Goal: Task Accomplishment & Management: Complete application form

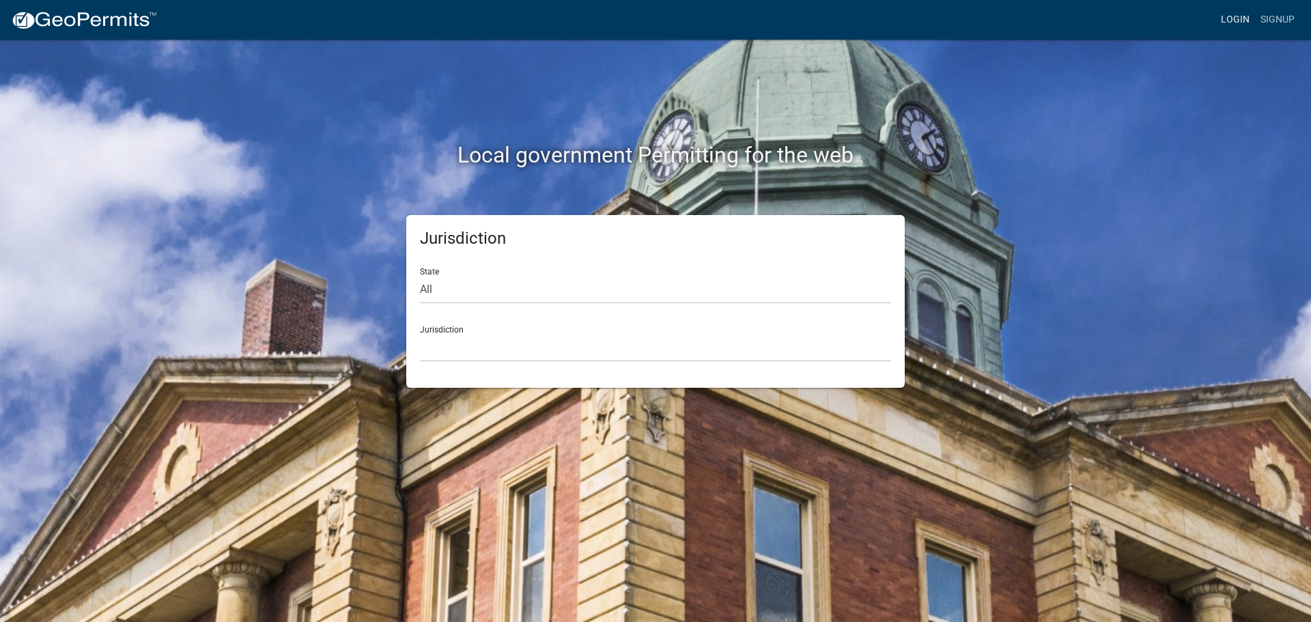
click at [1224, 21] on link "Login" at bounding box center [1235, 20] width 40 height 26
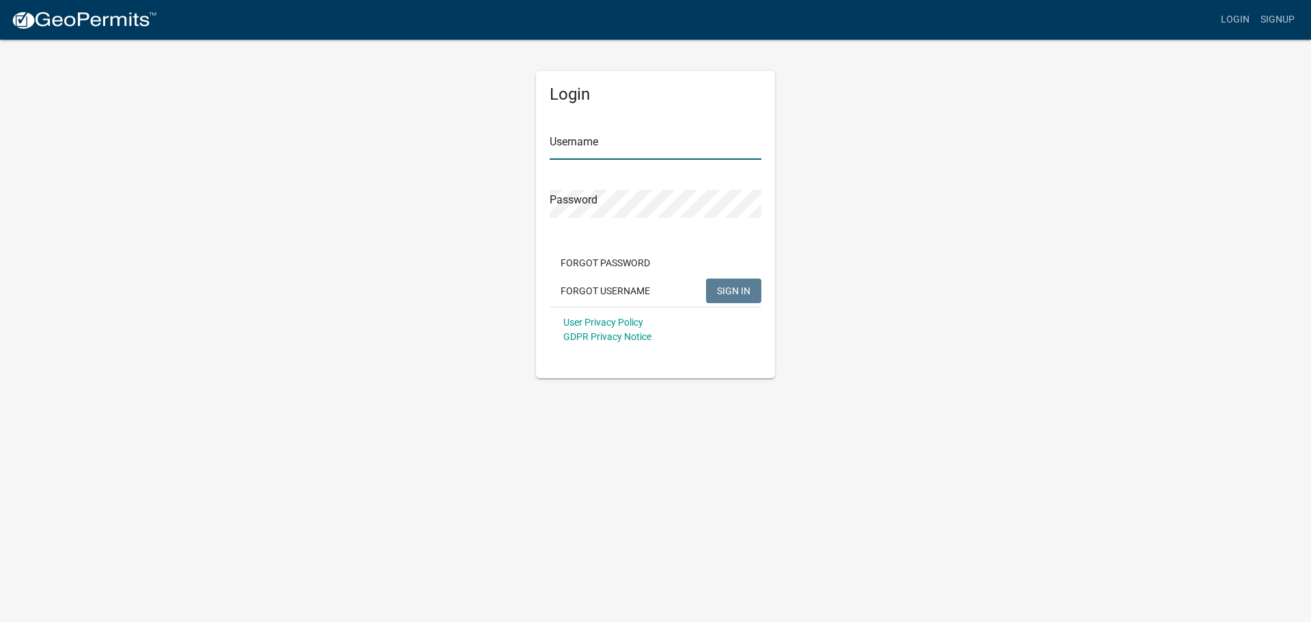
click at [611, 154] on input "Username" at bounding box center [656, 146] width 212 height 28
type input "seckert08"
click at [706, 279] on button "SIGN IN" at bounding box center [733, 291] width 55 height 25
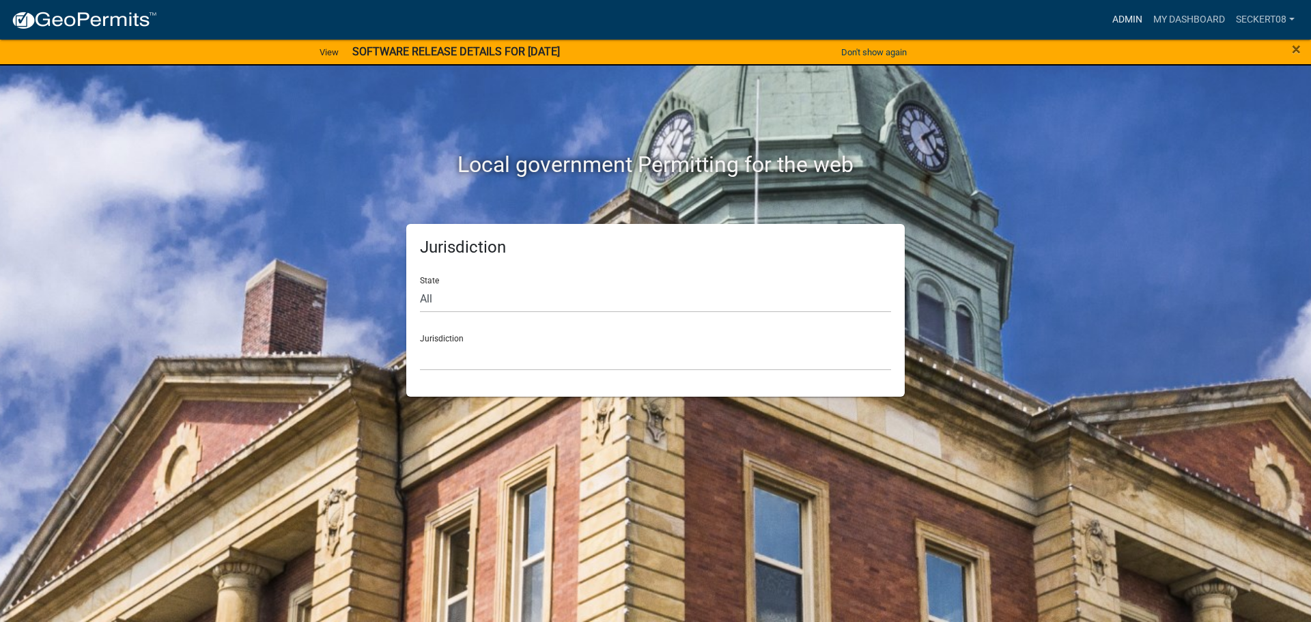
click at [1110, 20] on link "Admin" at bounding box center [1127, 20] width 41 height 26
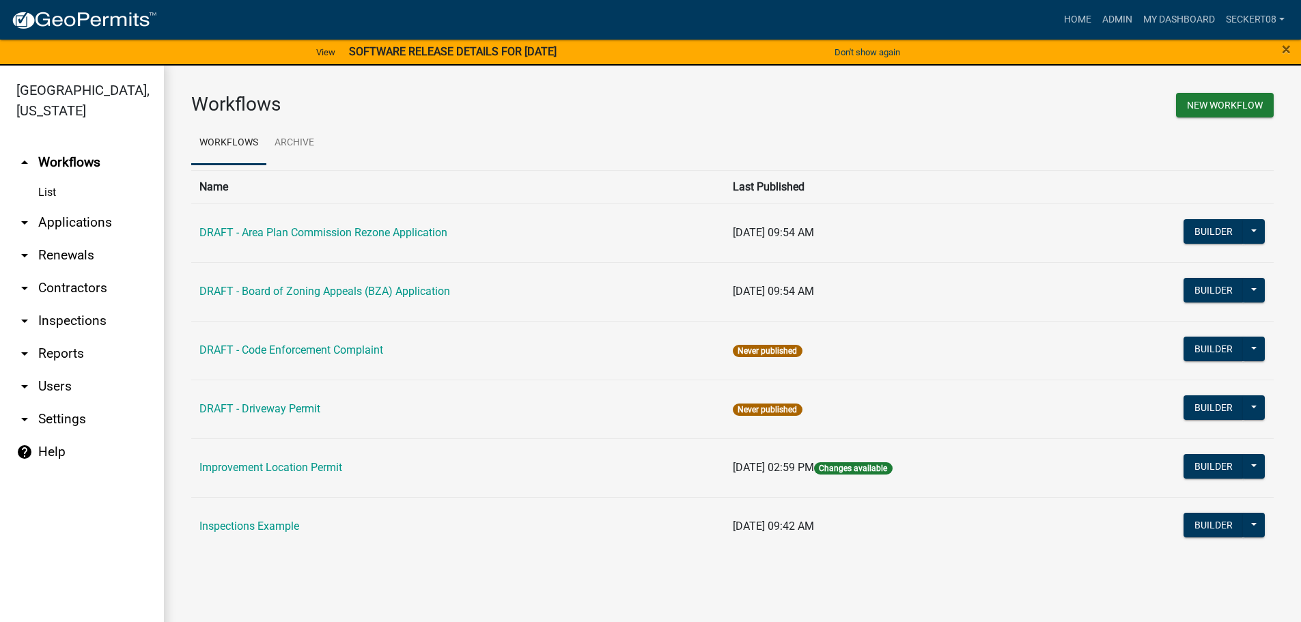
click at [27, 222] on icon "arrow_drop_down" at bounding box center [24, 222] width 16 height 16
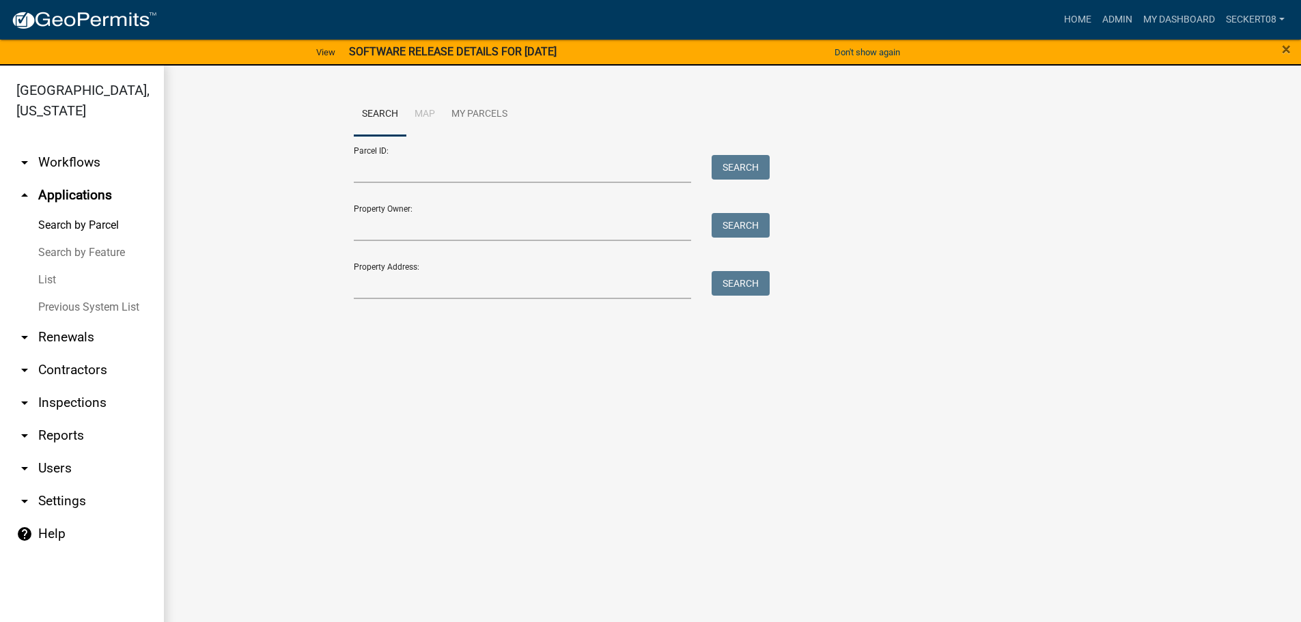
click at [42, 275] on link "List" at bounding box center [82, 279] width 164 height 27
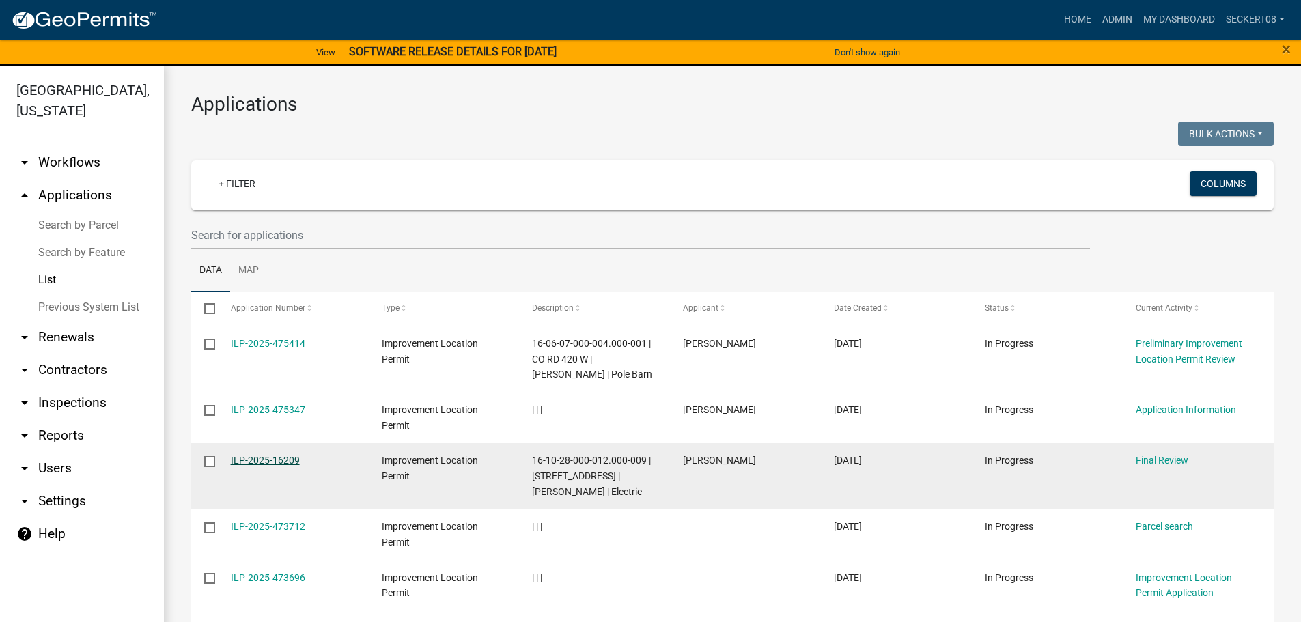
click at [261, 455] on link "ILP-2025-16209" at bounding box center [265, 460] width 69 height 11
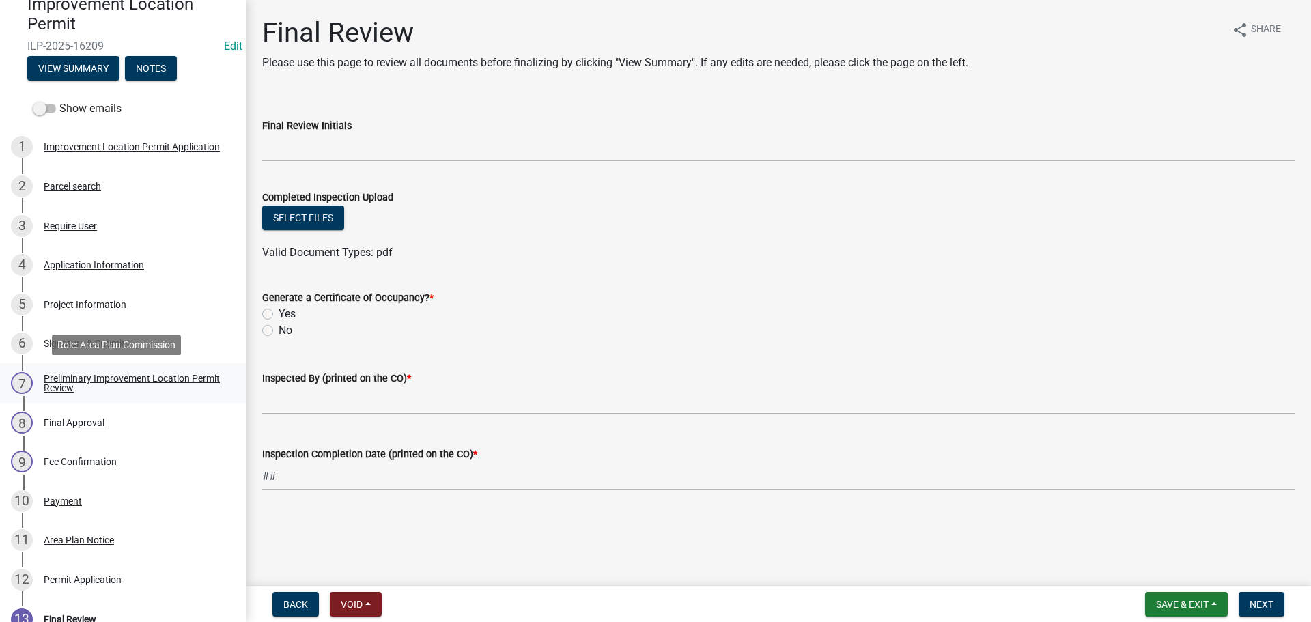
scroll to position [205, 0]
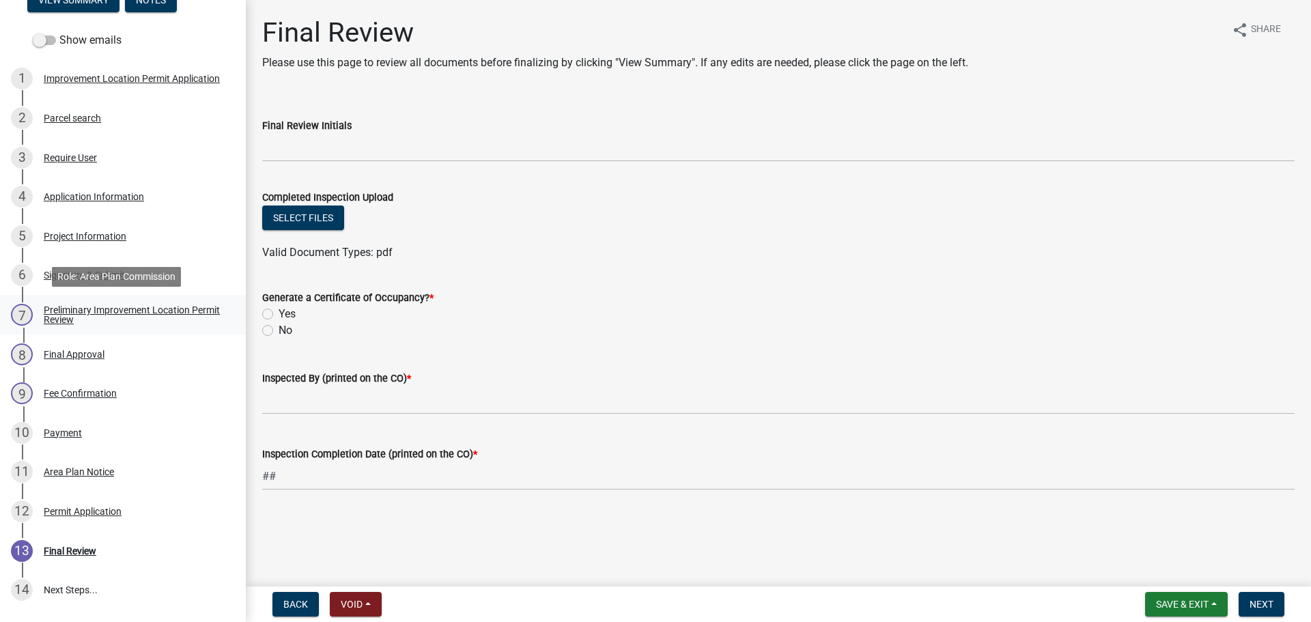
click at [94, 310] on div "Preliminary Improvement Location Permit Review" at bounding box center [134, 314] width 180 height 19
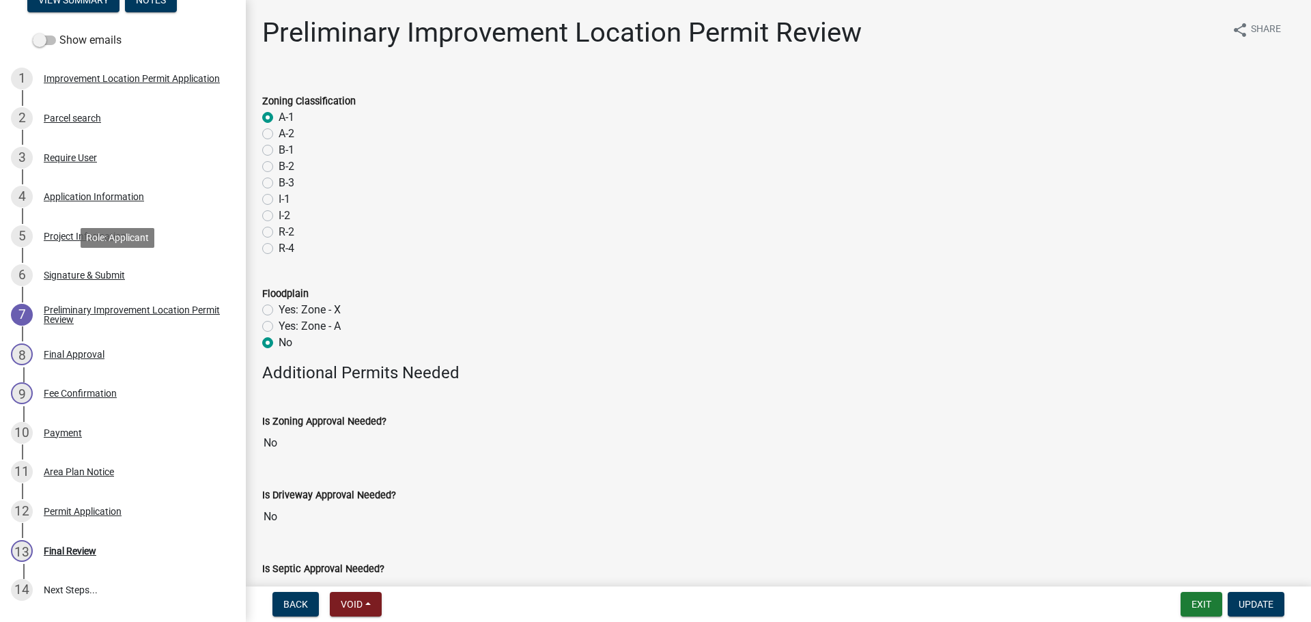
click at [91, 274] on div "Signature & Submit" at bounding box center [84, 275] width 81 height 10
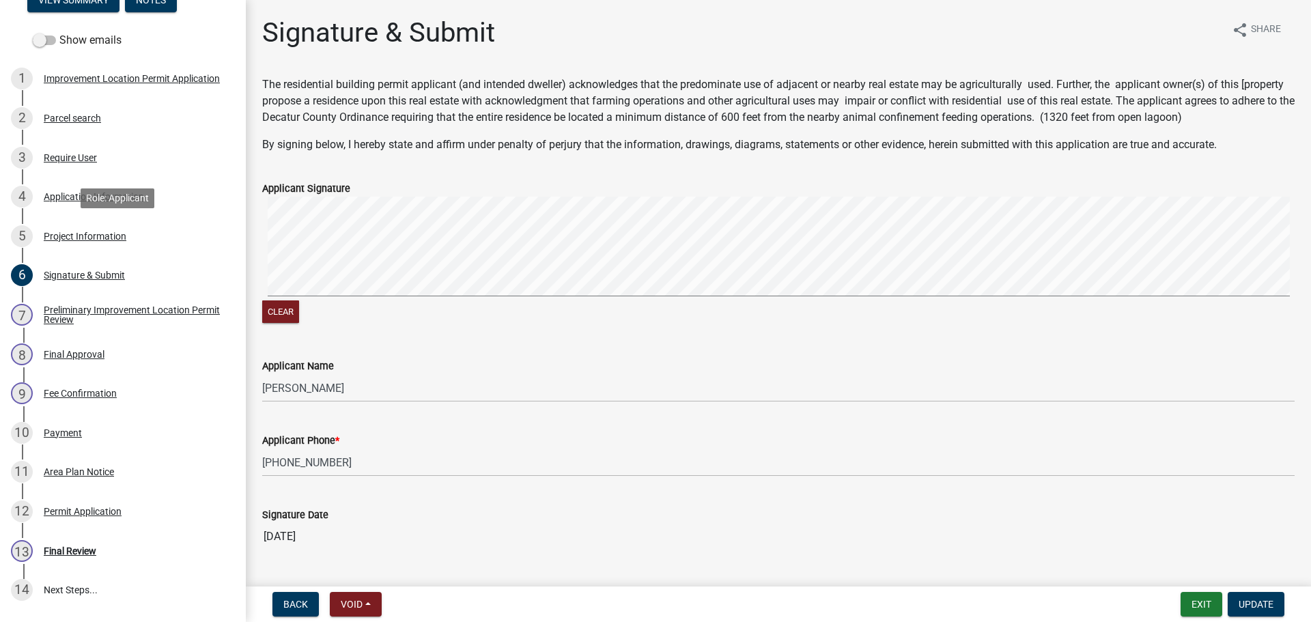
click at [83, 238] on div "Project Information" at bounding box center [85, 236] width 83 height 10
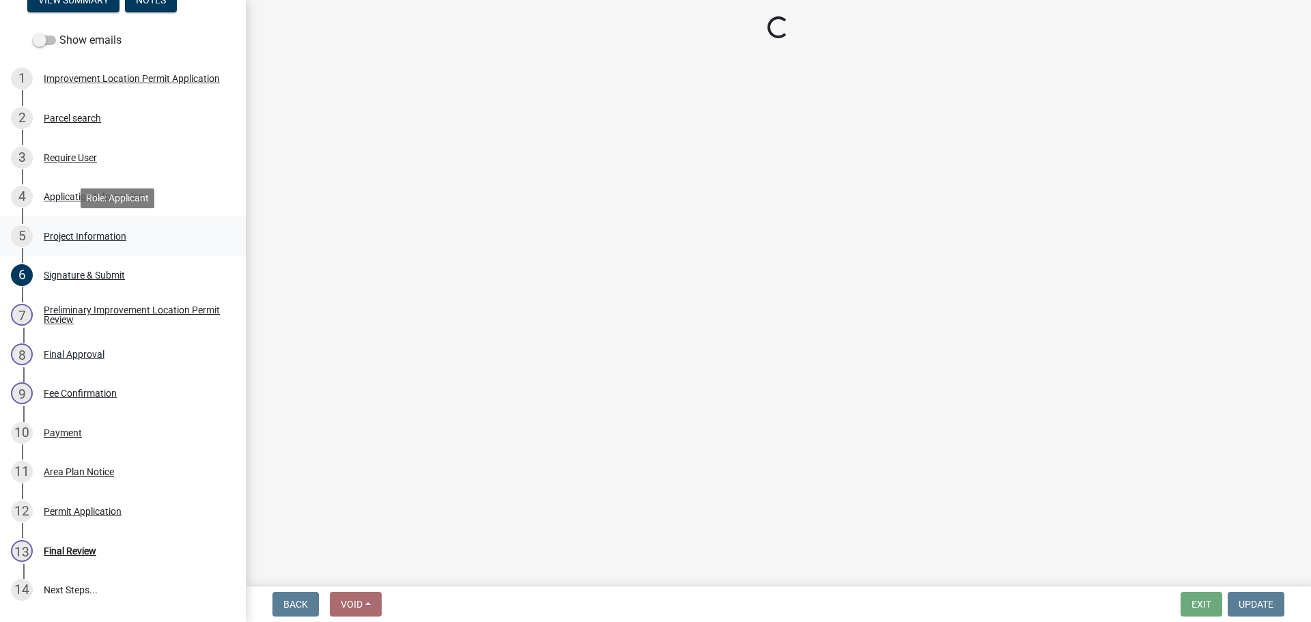
select select "f3bc9023-fd4b-4137-a980-219e42fac529"
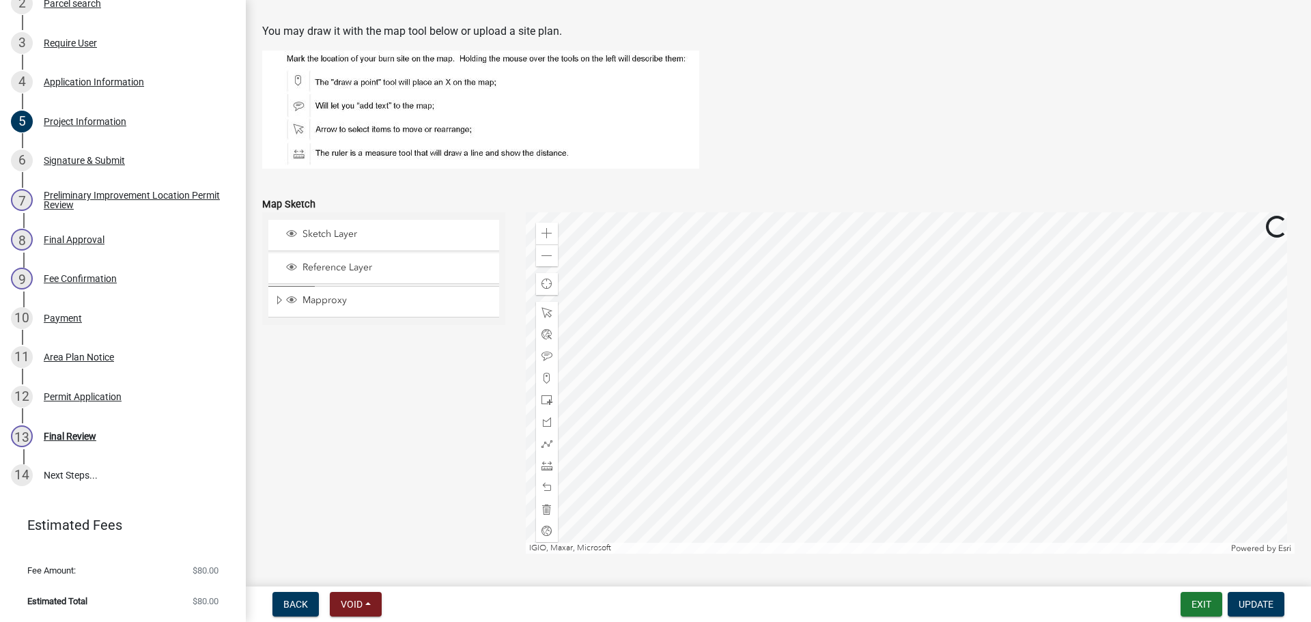
scroll to position [1024, 0]
click at [54, 83] on div "Application Information" at bounding box center [94, 82] width 100 height 10
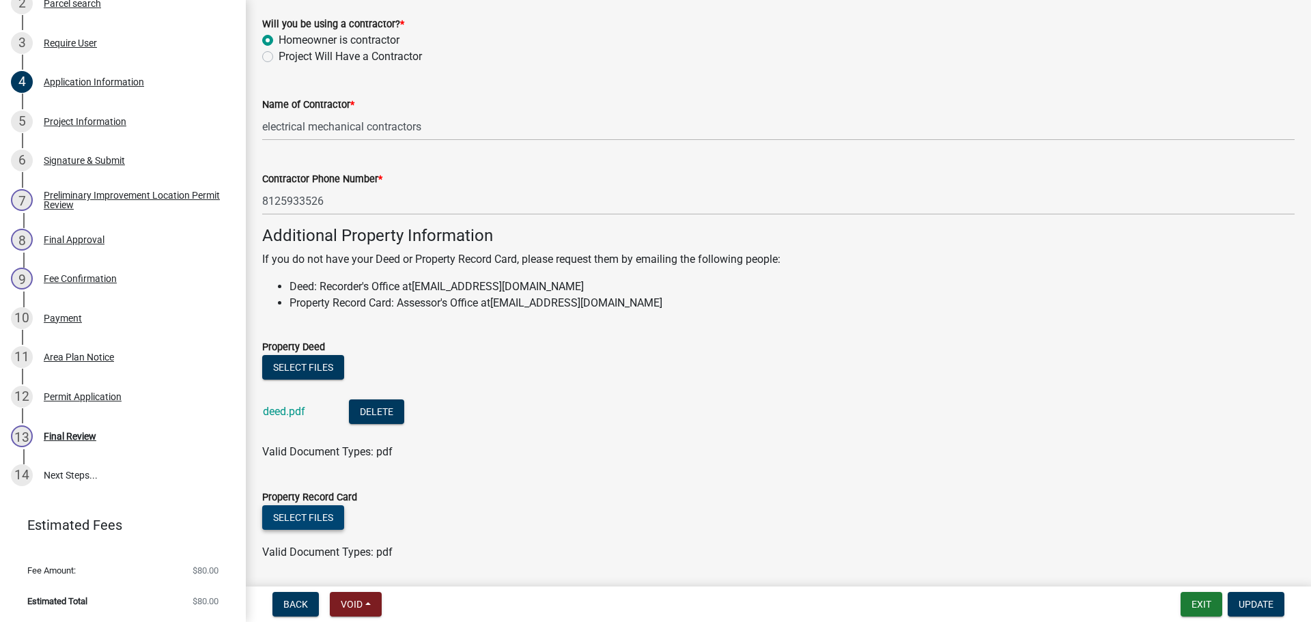
scroll to position [761, 0]
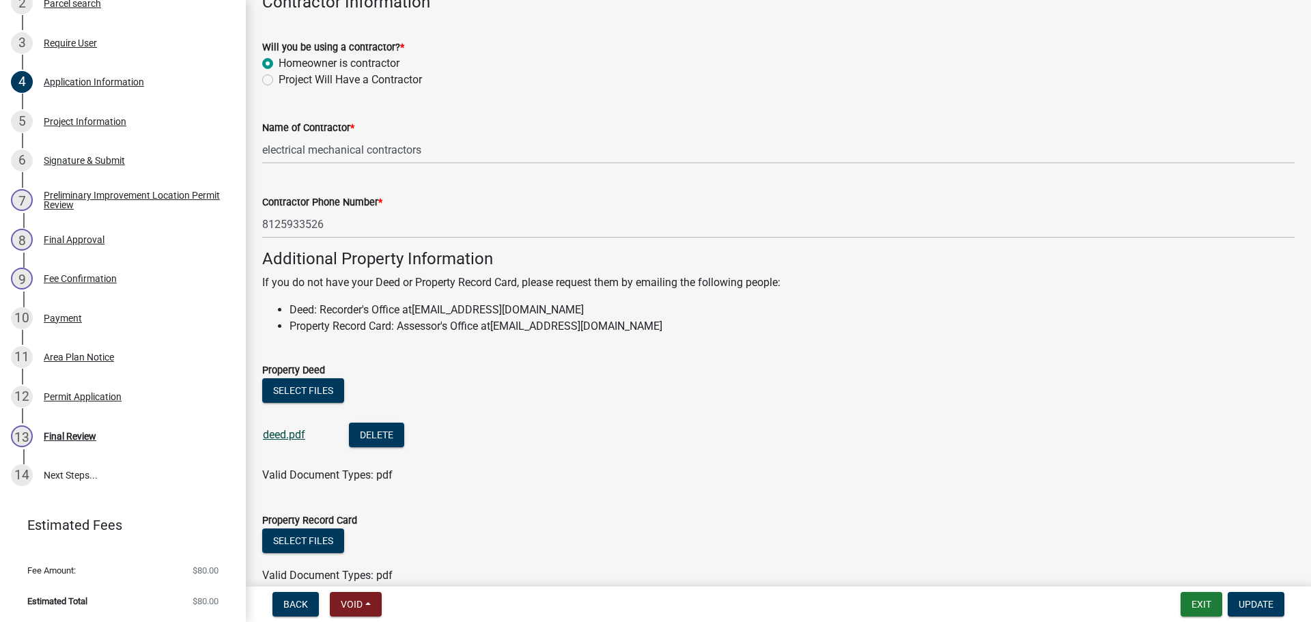
click at [289, 438] on link "deed.pdf" at bounding box center [284, 434] width 42 height 13
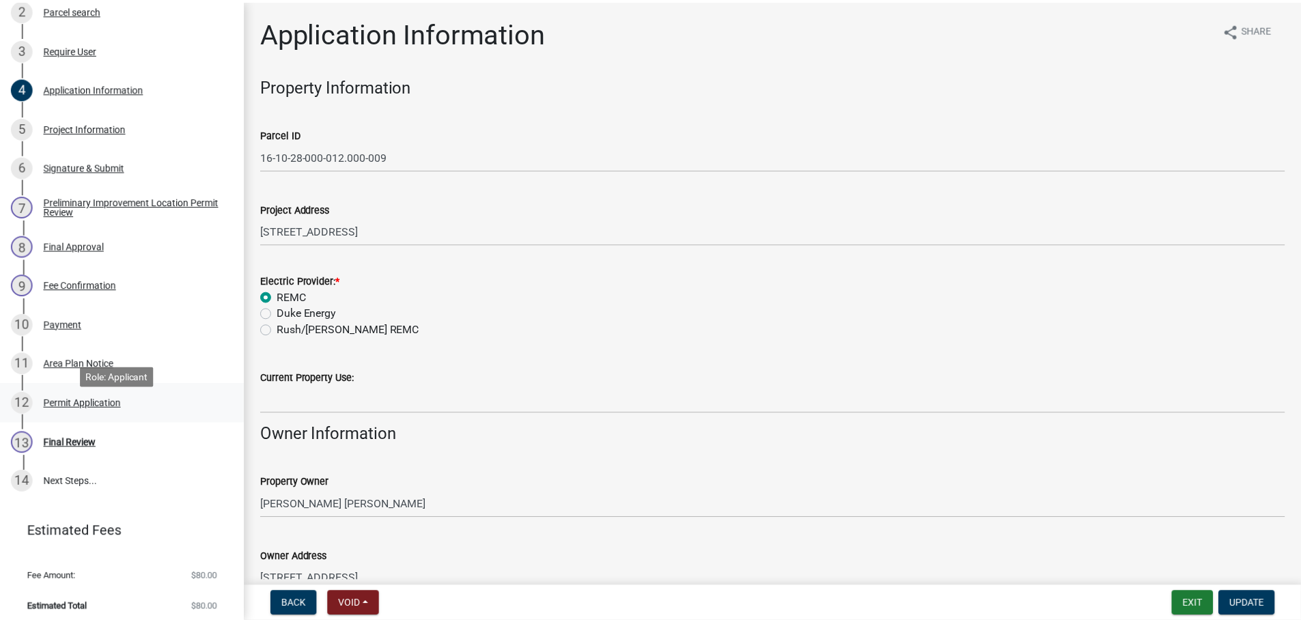
scroll to position [320, 0]
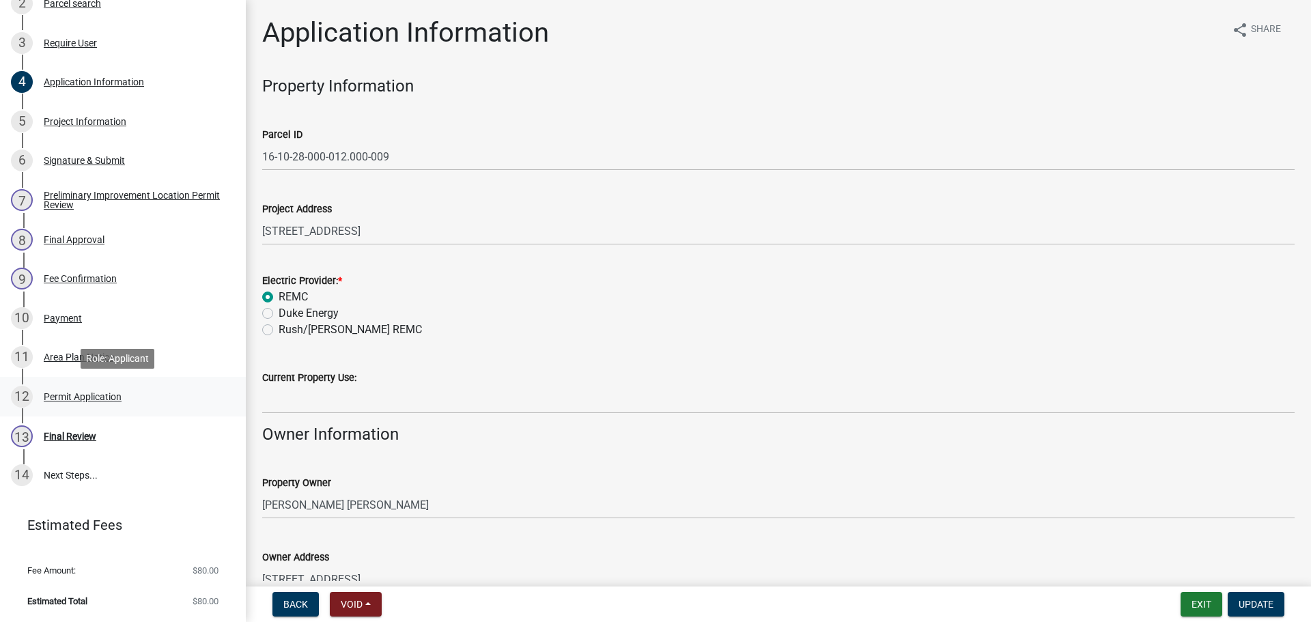
click at [105, 396] on div "Permit Application" at bounding box center [83, 397] width 78 height 10
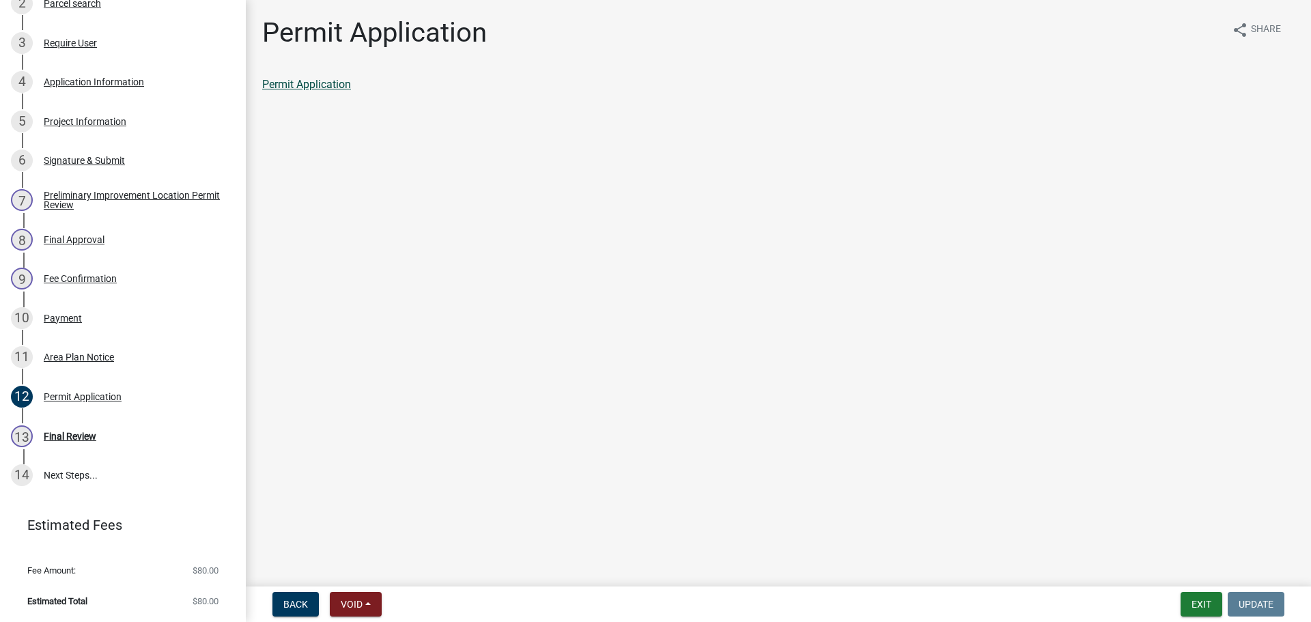
click at [323, 81] on link "Permit Application" at bounding box center [306, 84] width 89 height 13
click at [74, 320] on div "Payment" at bounding box center [63, 318] width 38 height 10
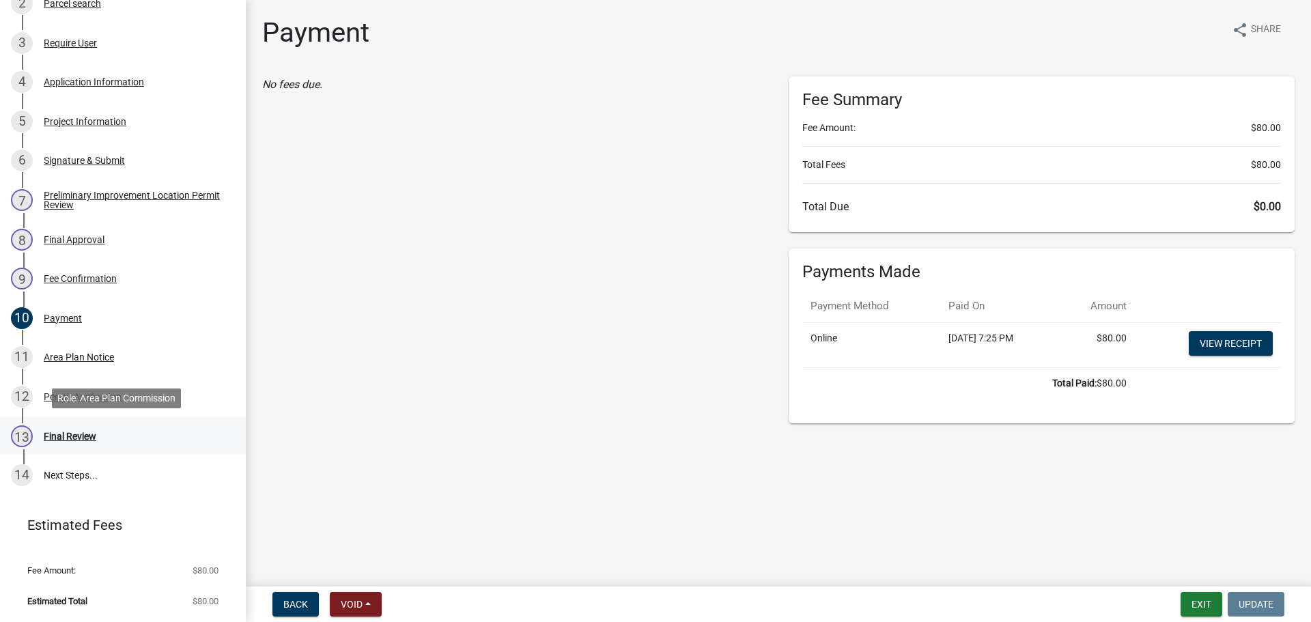
click at [81, 431] on div "Final Review" at bounding box center [70, 436] width 53 height 10
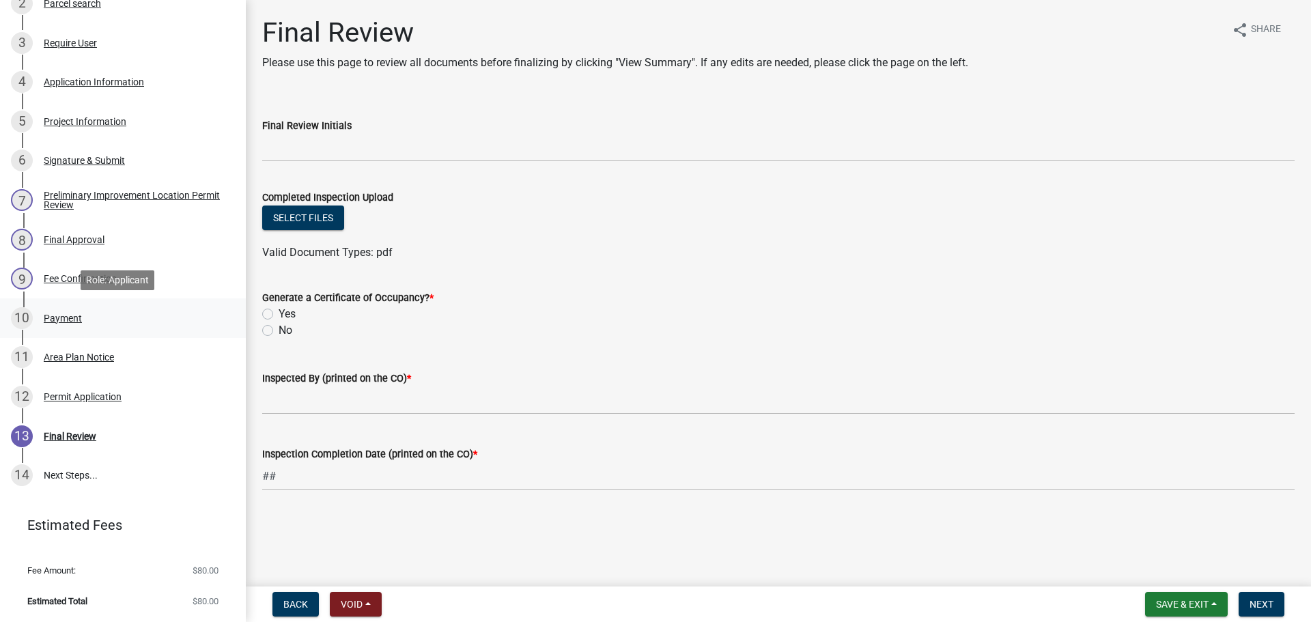
click at [76, 320] on div "Payment" at bounding box center [63, 318] width 38 height 10
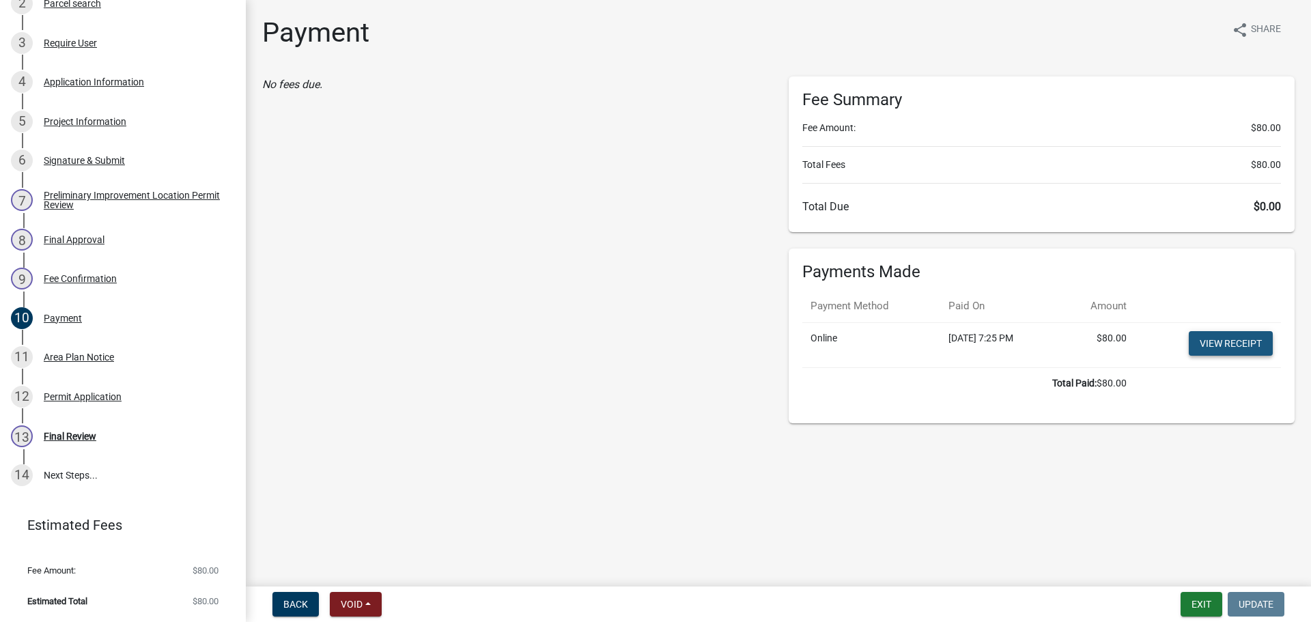
click at [1243, 355] on link "View receipt" at bounding box center [1231, 343] width 84 height 25
click at [1196, 597] on button "Exit" at bounding box center [1201, 604] width 42 height 25
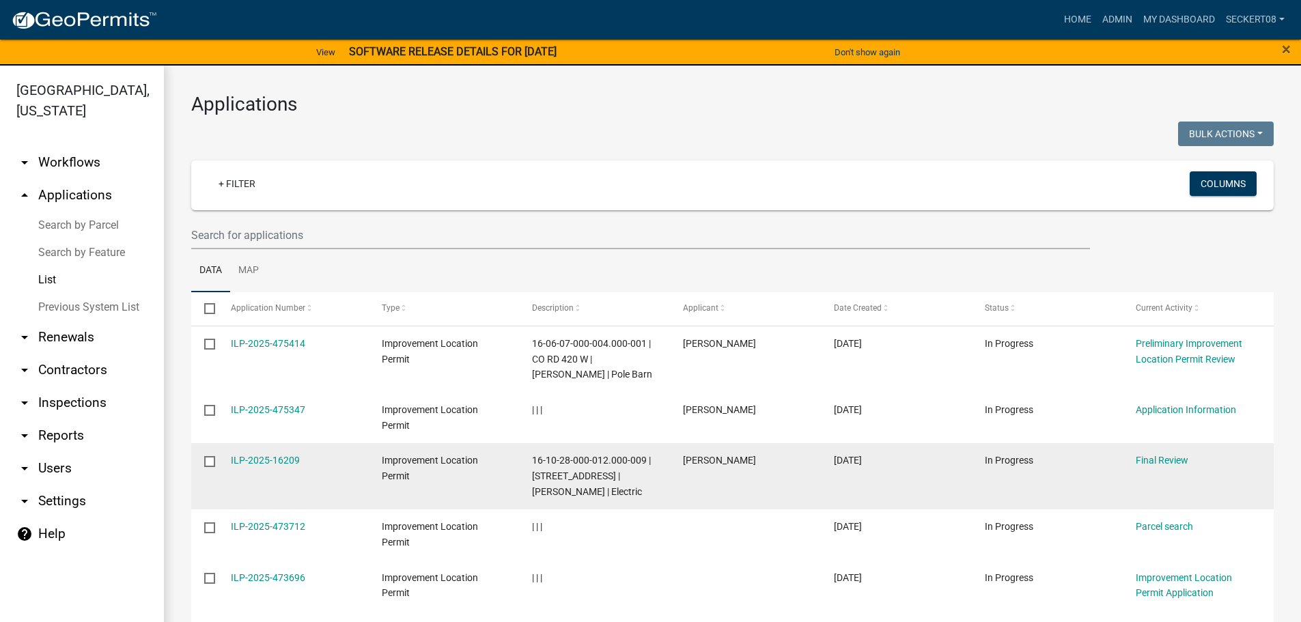
click at [986, 466] on span "In Progress" at bounding box center [1008, 460] width 48 height 11
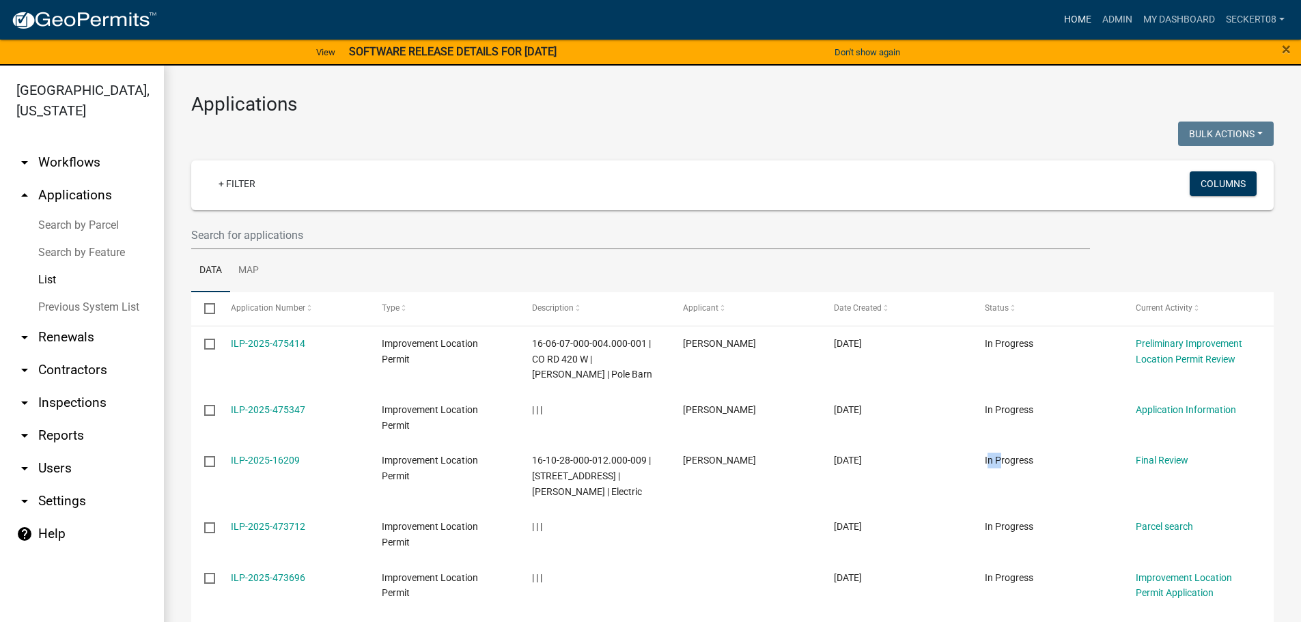
click at [1083, 20] on link "Home" at bounding box center [1077, 20] width 38 height 26
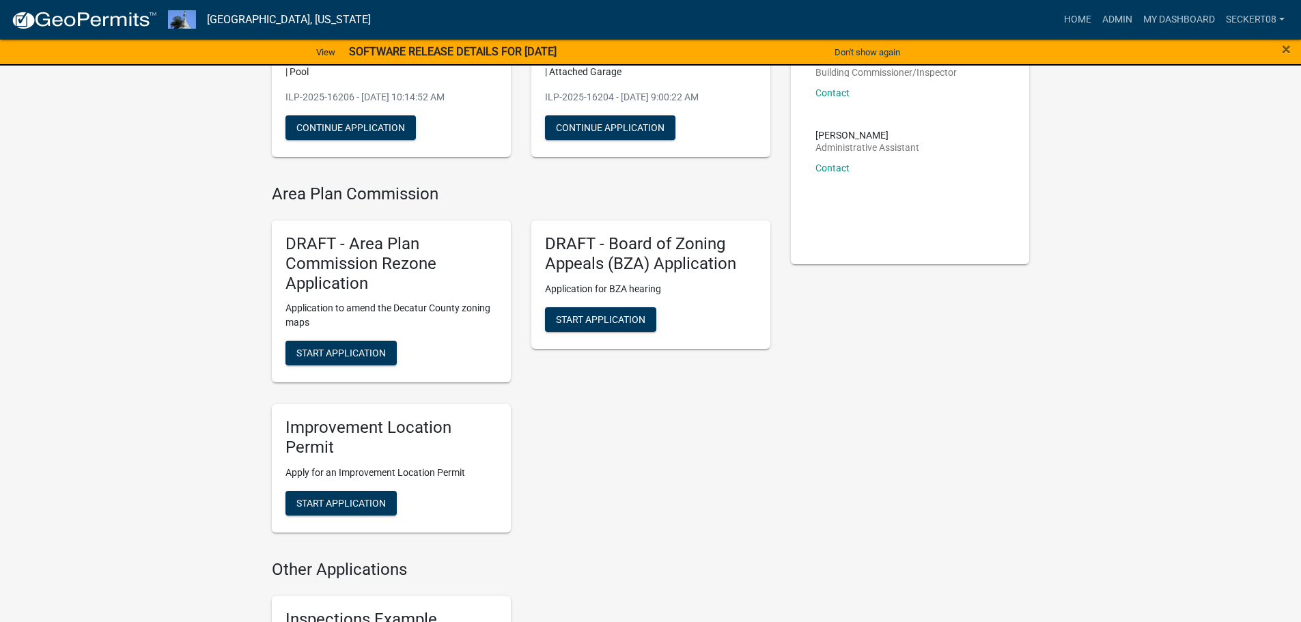
scroll to position [205, 0]
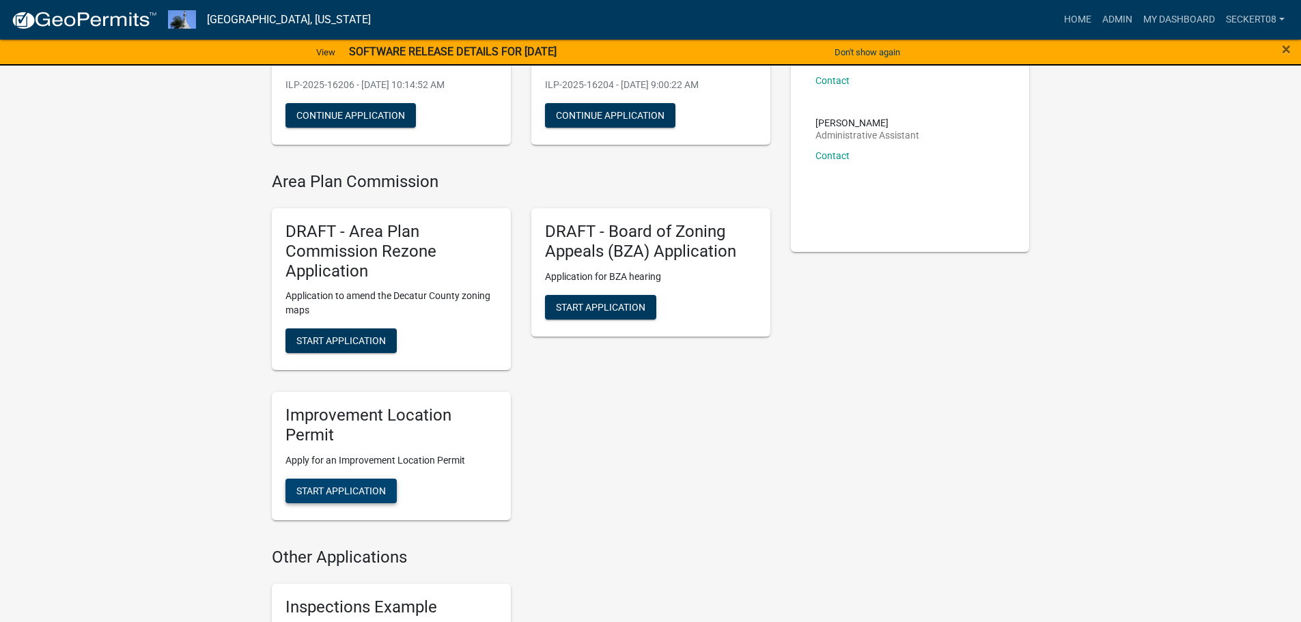
click at [367, 488] on span "Start Application" at bounding box center [340, 490] width 89 height 11
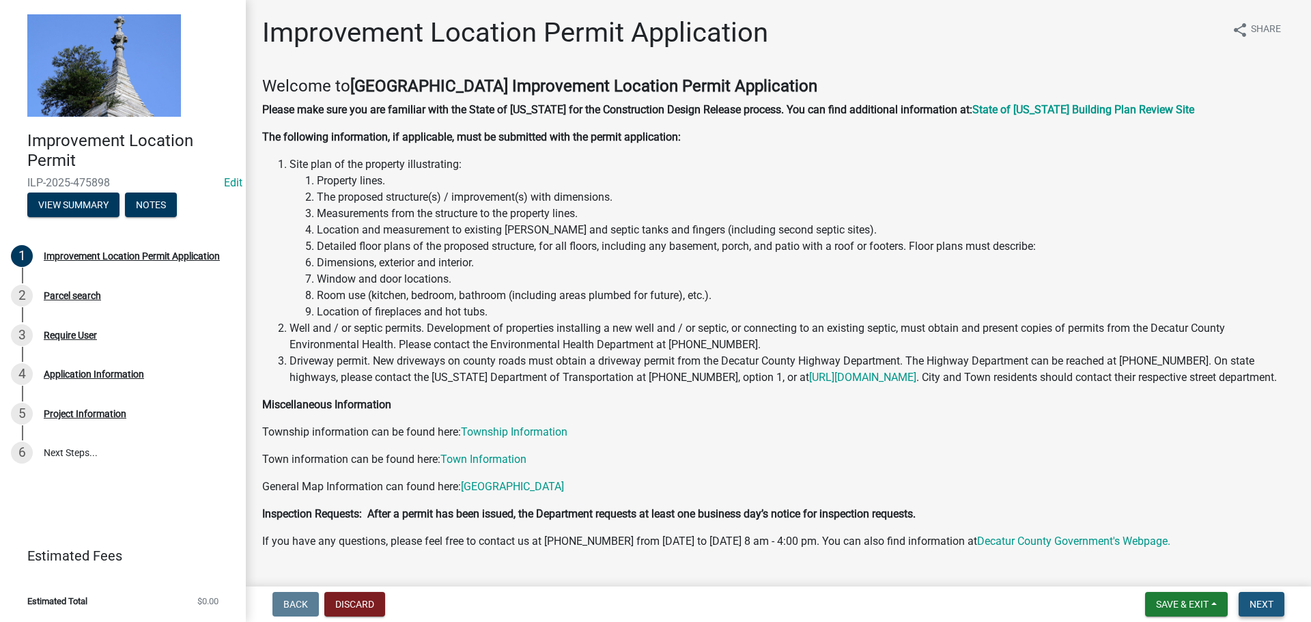
click at [1274, 607] on button "Next" at bounding box center [1261, 604] width 46 height 25
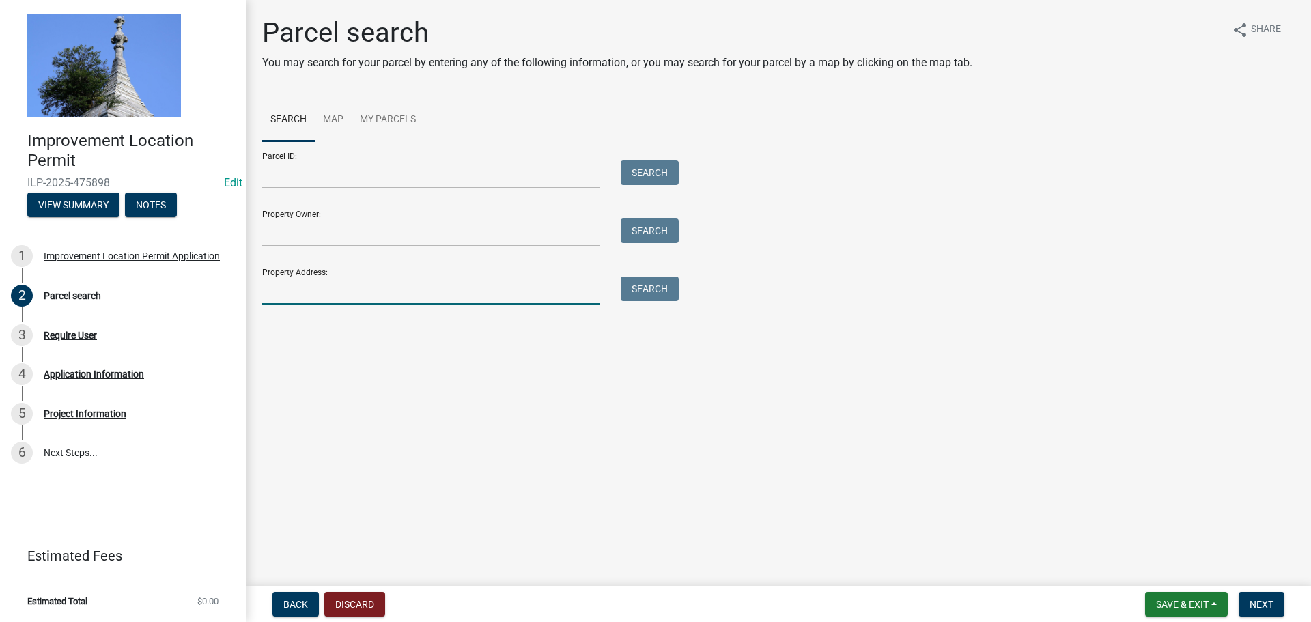
click at [313, 285] on input "Property Address:" at bounding box center [431, 290] width 338 height 28
type input "603"
drag, startPoint x: 282, startPoint y: 290, endPoint x: 229, endPoint y: 286, distance: 53.4
click at [229, 286] on div "Improvement Location Permit ILP-2025-475898 Edit View Summary Notes 1 Improveme…" at bounding box center [655, 311] width 1311 height 622
click at [283, 178] on input "Parcel ID:" at bounding box center [431, 174] width 338 height 28
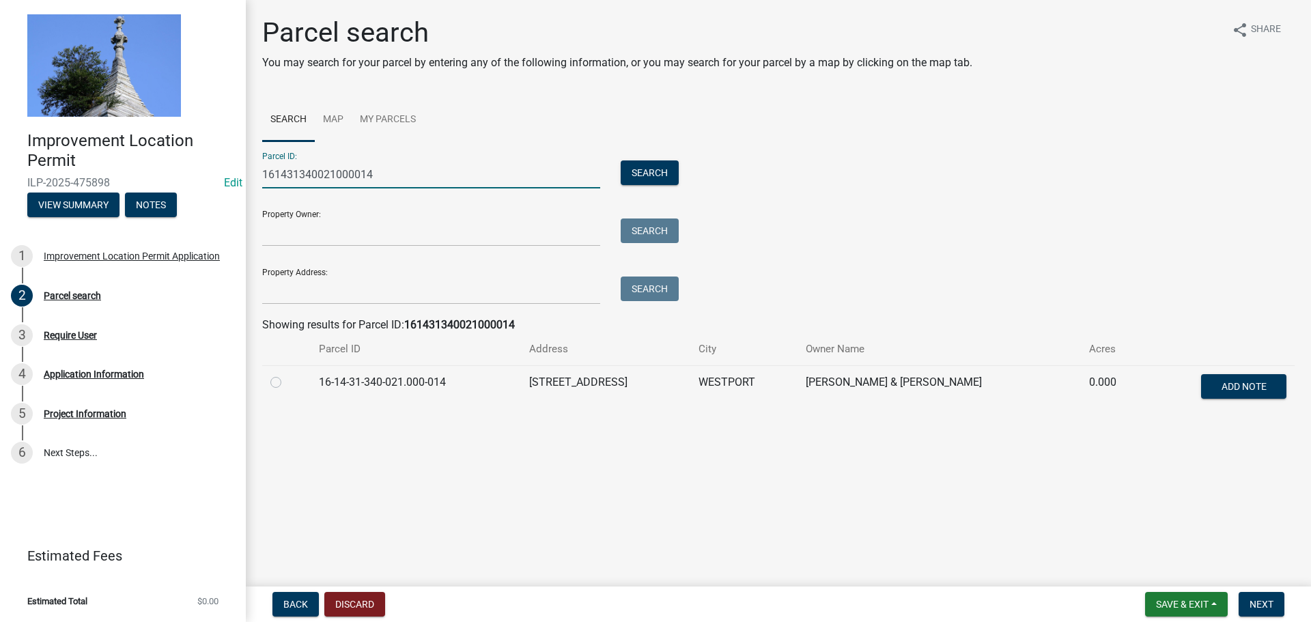
type input "161431340021000014"
click at [287, 374] on label at bounding box center [287, 374] width 0 height 0
click at [287, 381] on input "radio" at bounding box center [291, 378] width 9 height 9
radio input "true"
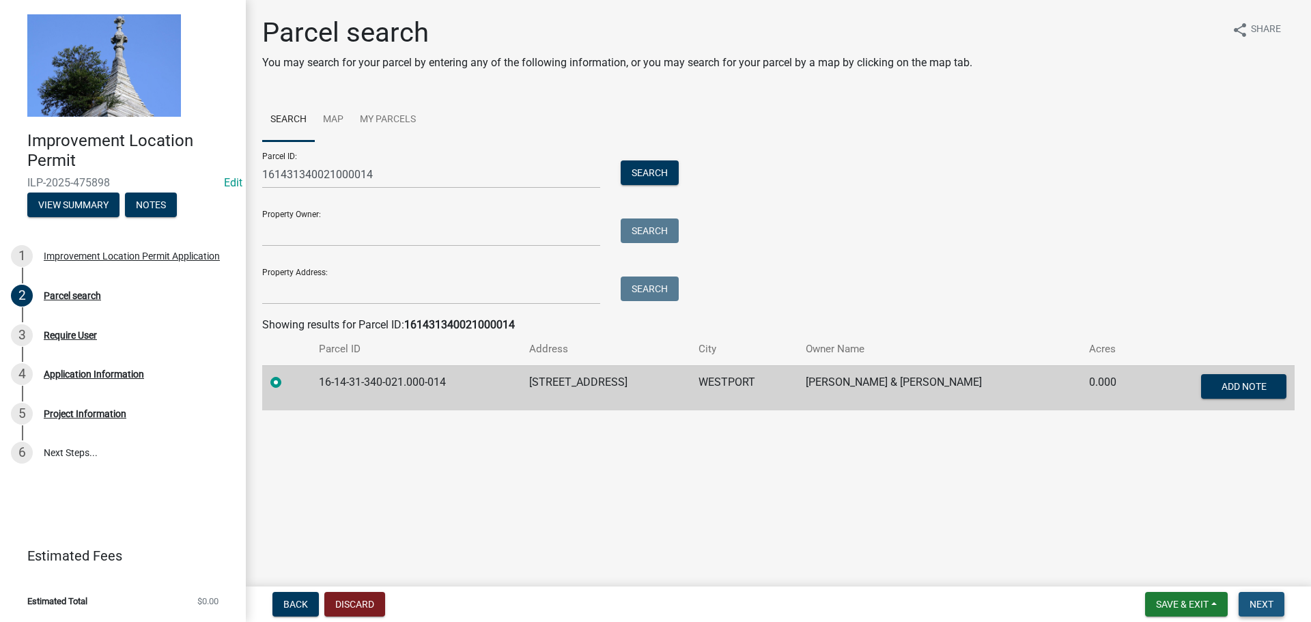
click at [1247, 606] on button "Next" at bounding box center [1261, 604] width 46 height 25
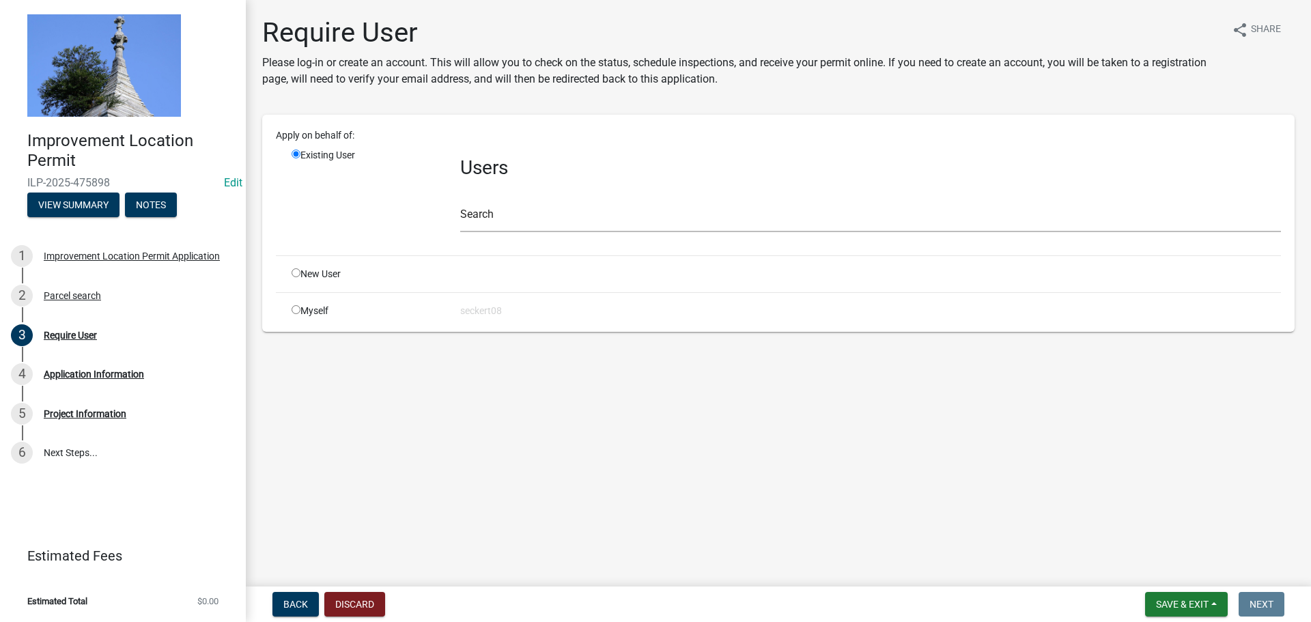
click at [295, 311] on input "radio" at bounding box center [296, 309] width 9 height 9
radio input "true"
radio input "false"
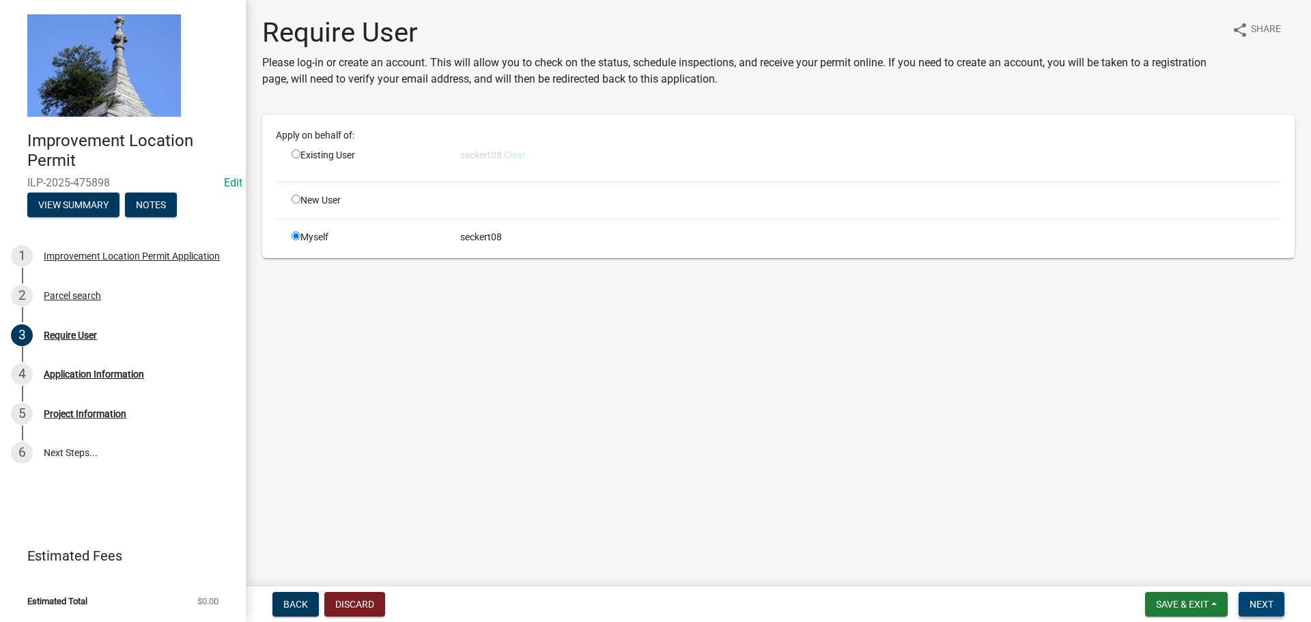
click at [1268, 606] on span "Next" at bounding box center [1261, 604] width 24 height 11
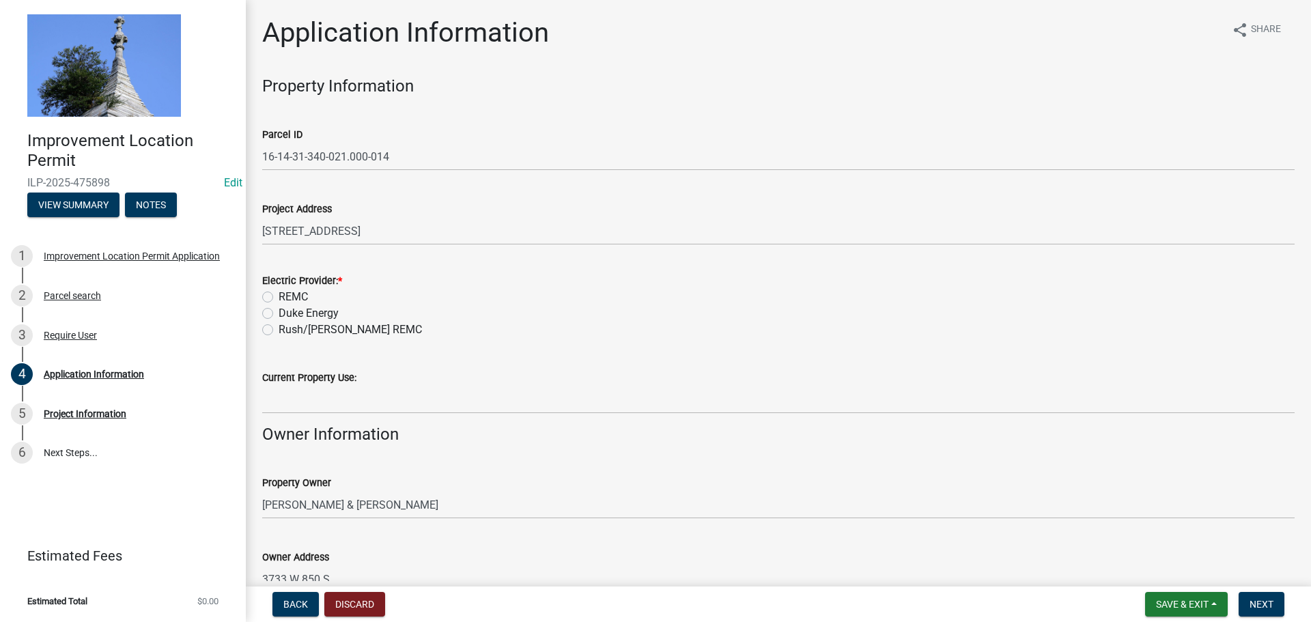
click at [279, 313] on label "Duke Energy" at bounding box center [309, 313] width 60 height 16
click at [279, 313] on input "Duke Energy" at bounding box center [283, 309] width 9 height 9
radio input "true"
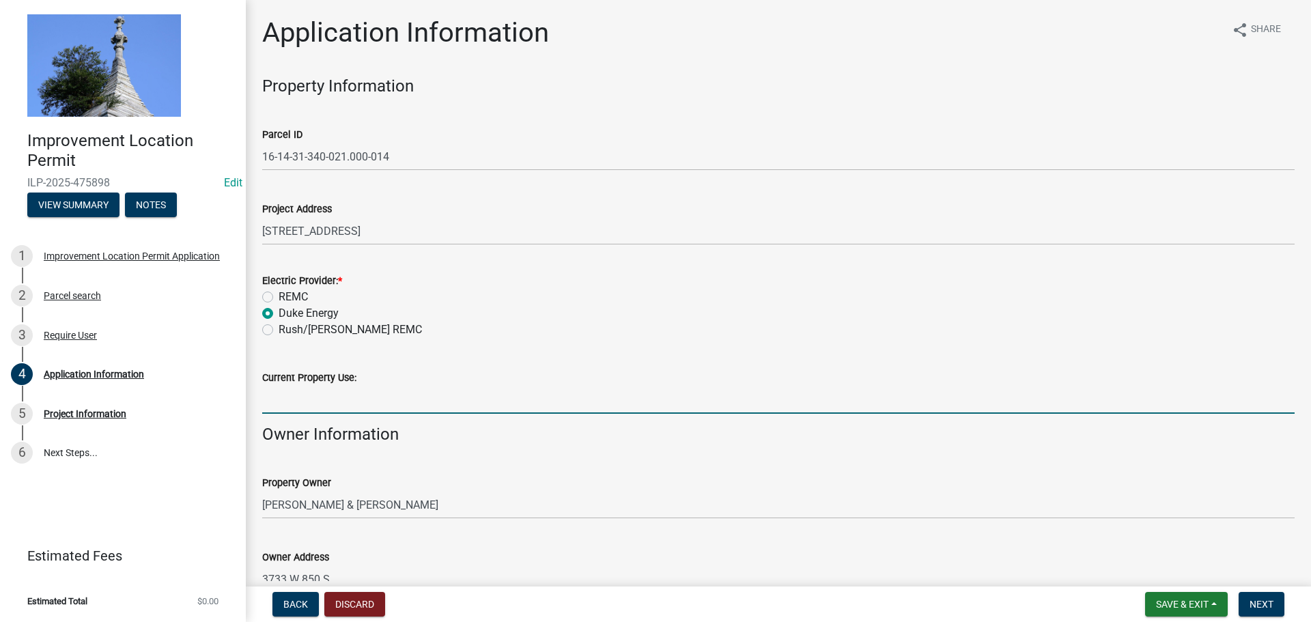
click at [305, 403] on input "Current Property Use:" at bounding box center [778, 400] width 1032 height 28
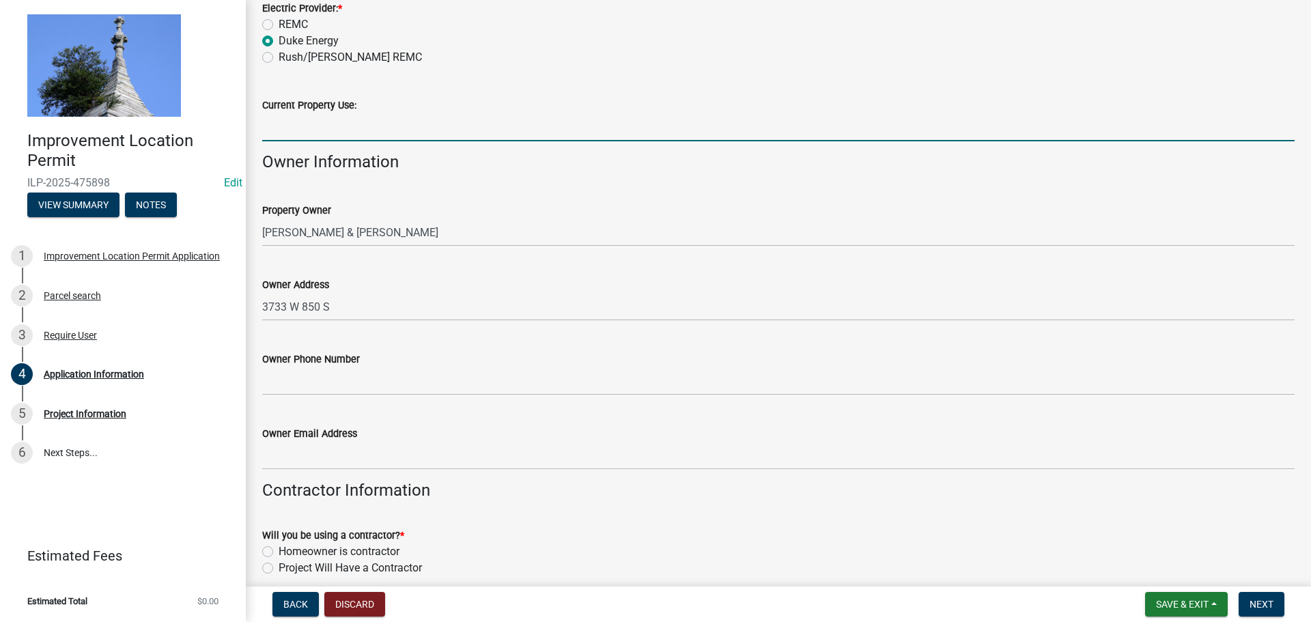
scroll to position [273, 0]
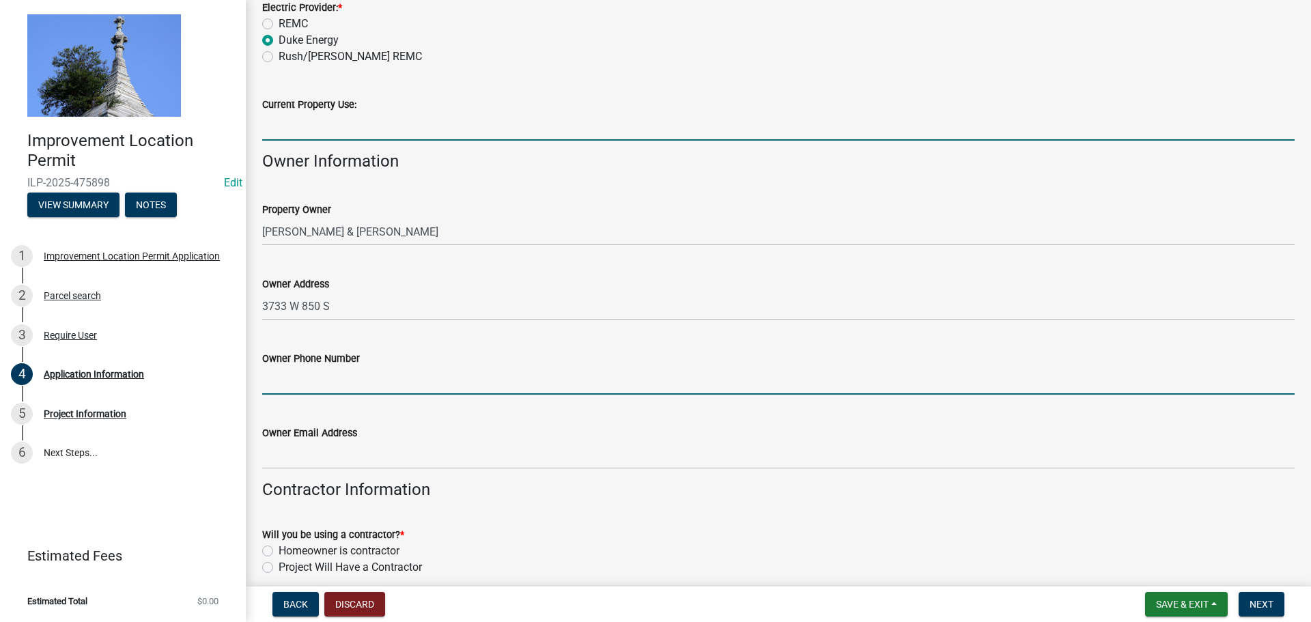
click at [298, 383] on input "Owner Phone Number" at bounding box center [778, 381] width 1032 height 28
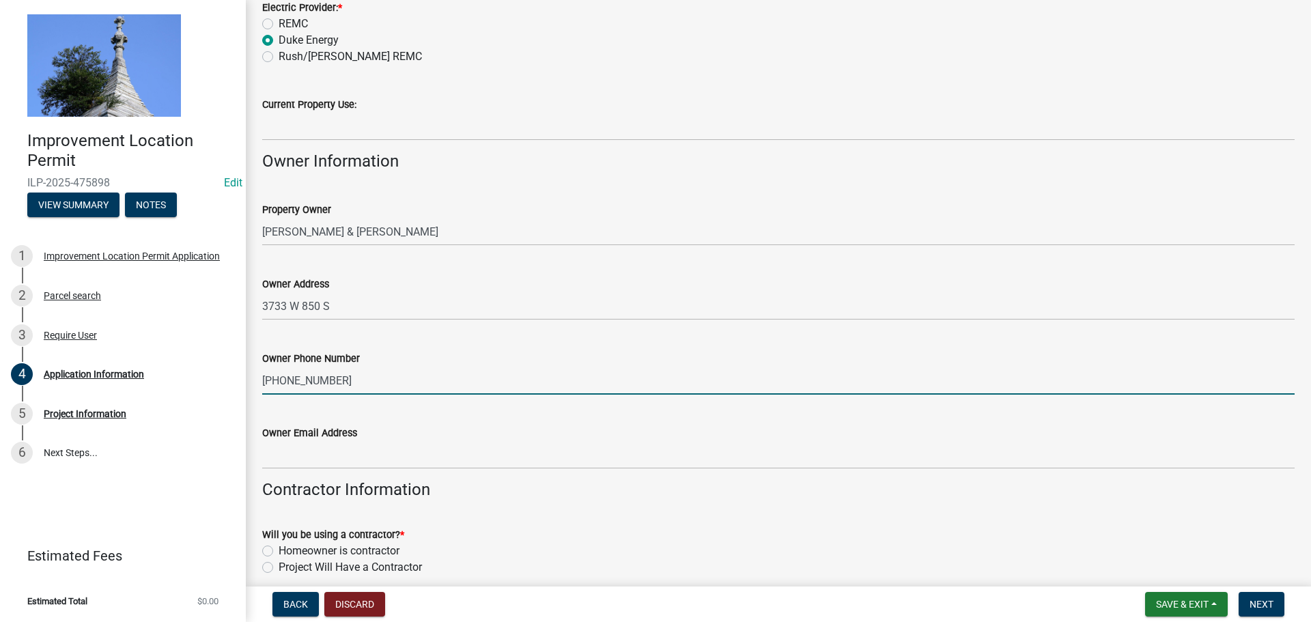
type input "[PHONE_NUMBER]"
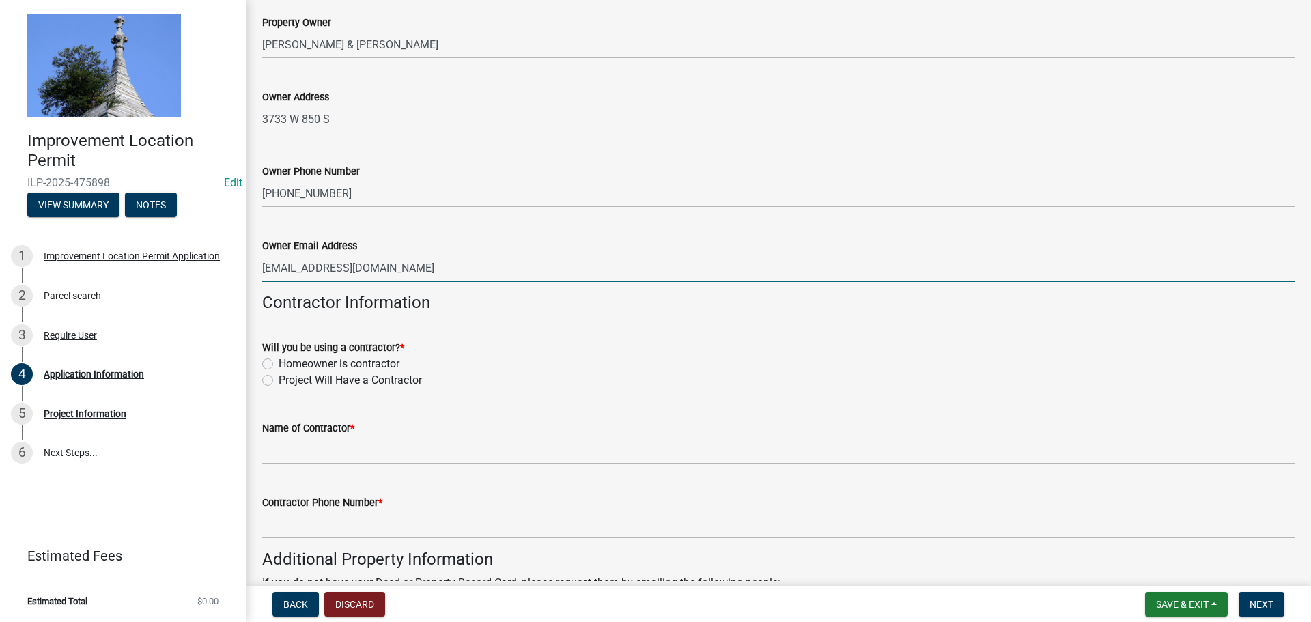
scroll to position [478, 0]
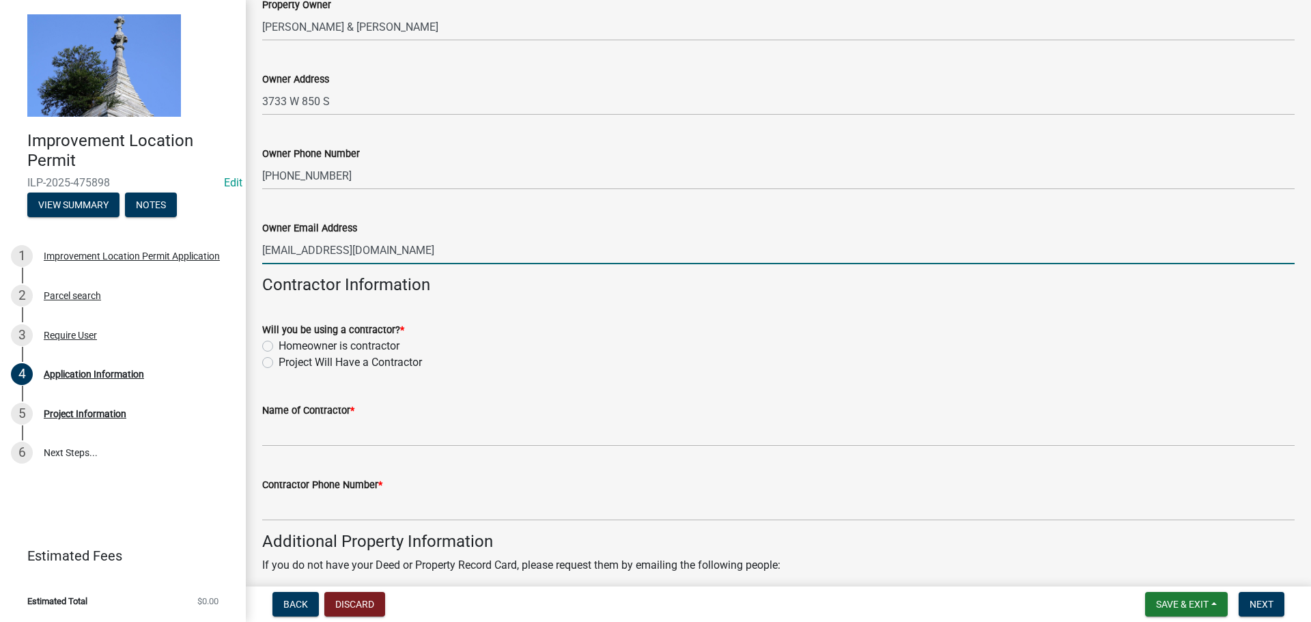
type input "[EMAIL_ADDRESS][DOMAIN_NAME]"
click at [279, 362] on label "Project Will Have a Contractor" at bounding box center [350, 362] width 143 height 16
click at [279, 362] on input "Project Will Have a Contractor" at bounding box center [283, 358] width 9 height 9
radio input "true"
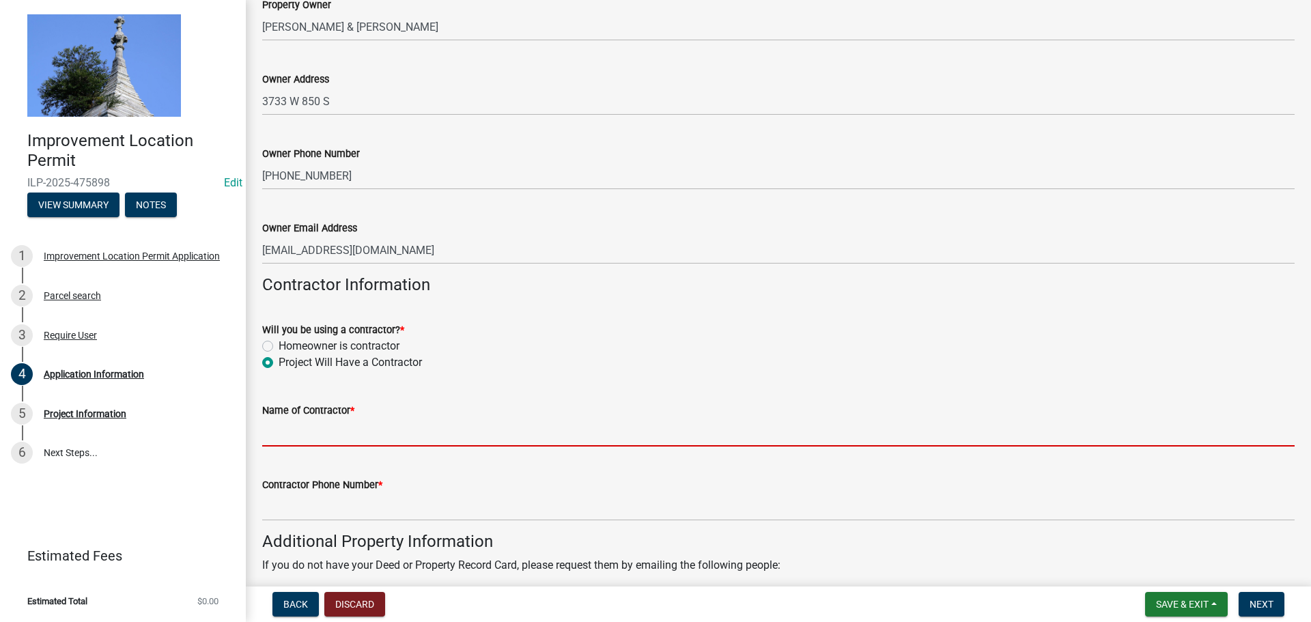
click at [284, 432] on input "Name of Contractor *" at bounding box center [778, 432] width 1032 height 28
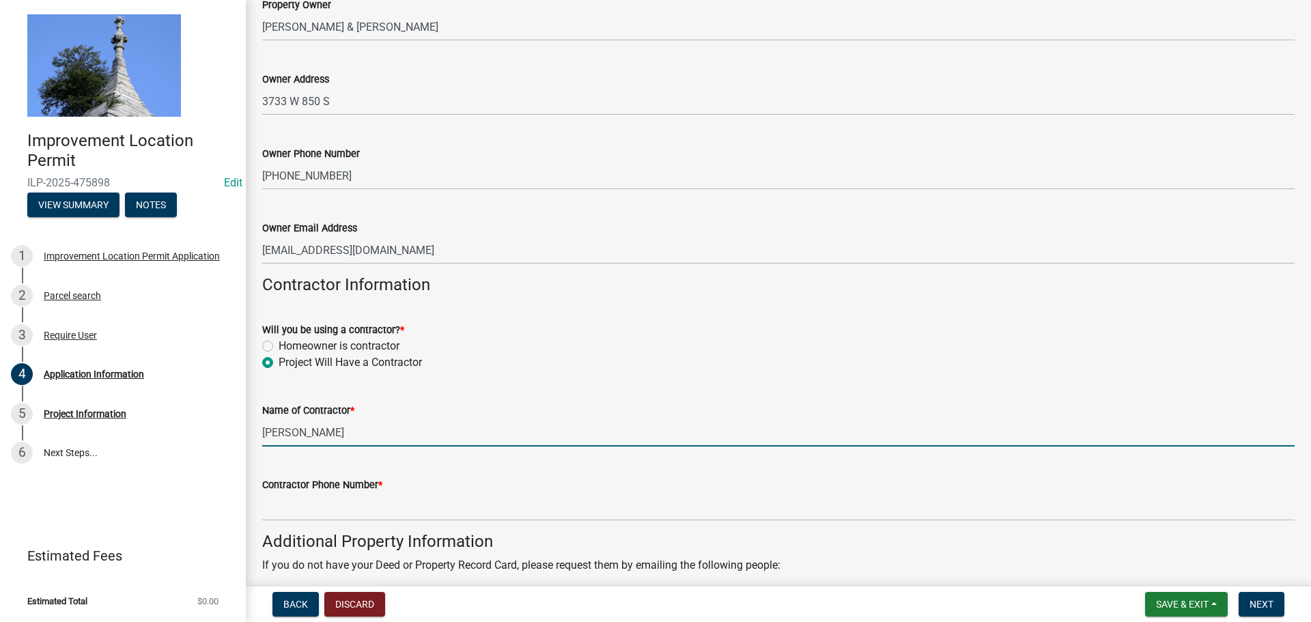
type input "[PERSON_NAME]"
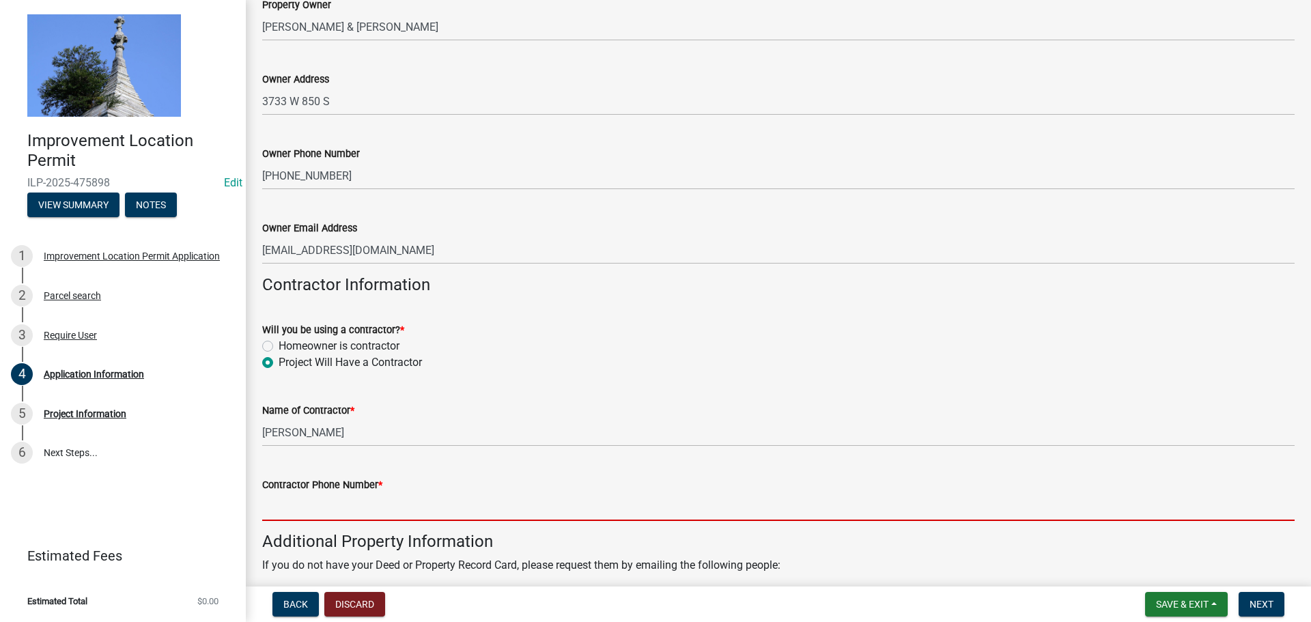
click at [296, 505] on input "Contractor Phone Number *" at bounding box center [778, 507] width 1032 height 28
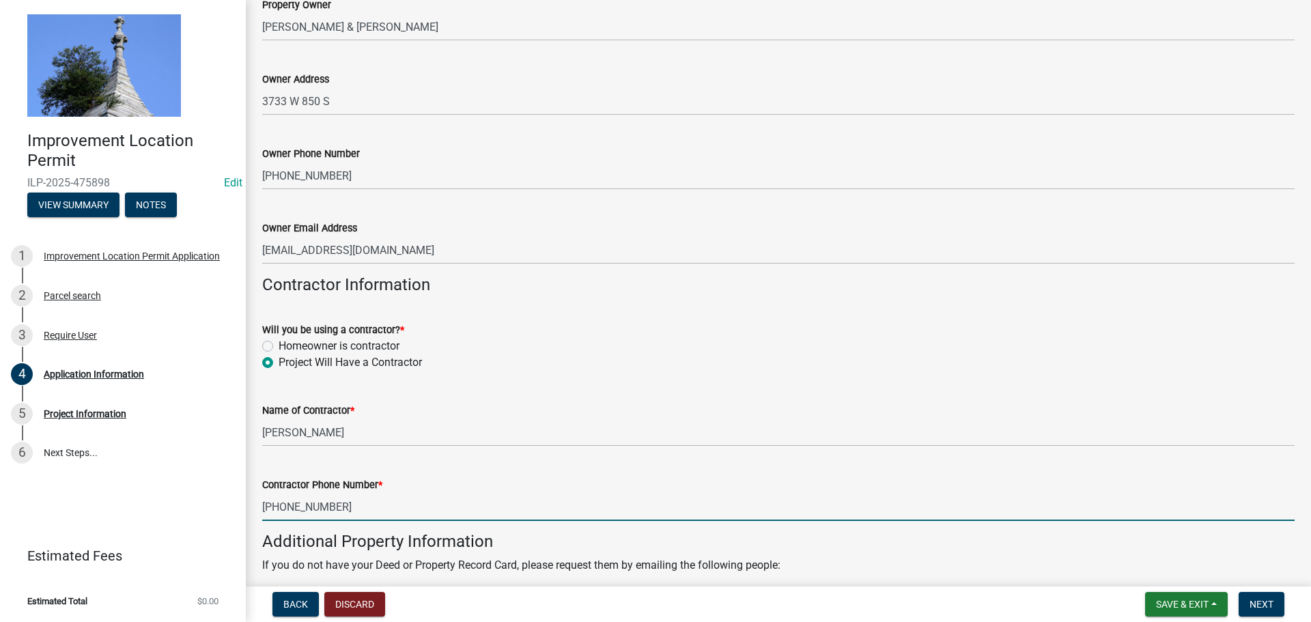
type input "[PHONE_NUMBER]"
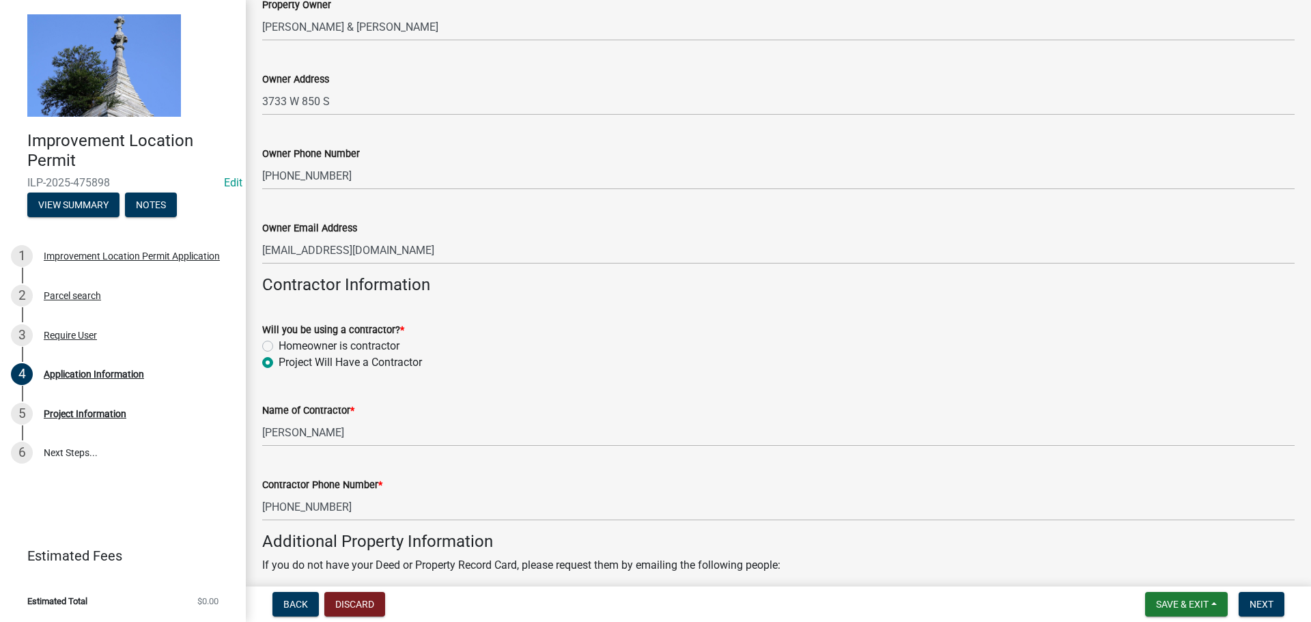
scroll to position [779, 0]
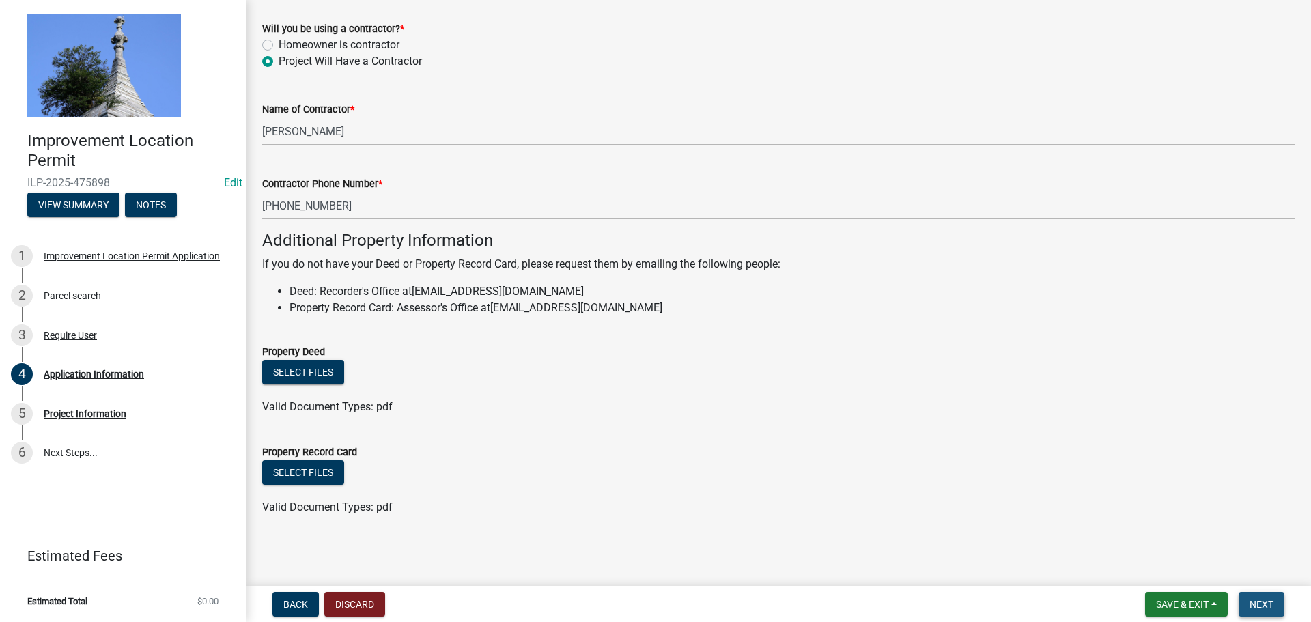
click at [1256, 605] on span "Next" at bounding box center [1261, 604] width 24 height 11
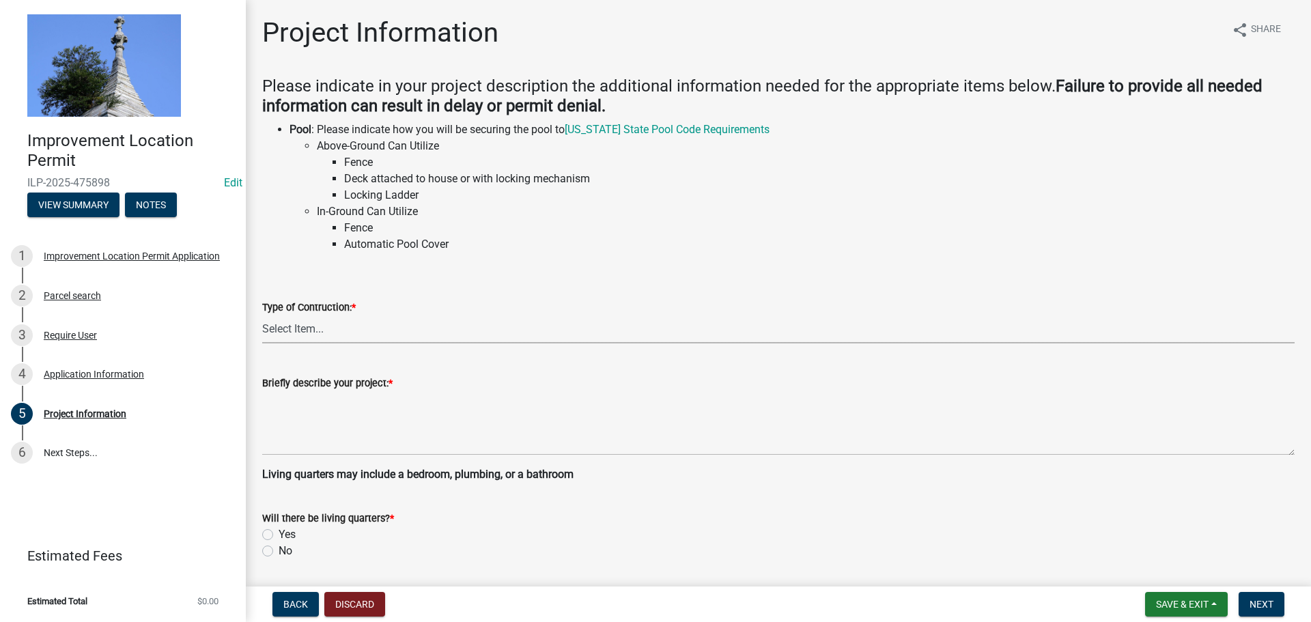
click at [343, 324] on select "Select Item... Addition Attached Garage Boat Dock Cell Tower/Co-Locate Commerci…" at bounding box center [778, 329] width 1032 height 28
click at [262, 315] on select "Select Item... Addition Attached Garage Boat Dock Cell Tower/Co-Locate Commerci…" at bounding box center [778, 329] width 1032 height 28
select select "2ee989f7-73bf-4900-a53e-75c2dfb7c317"
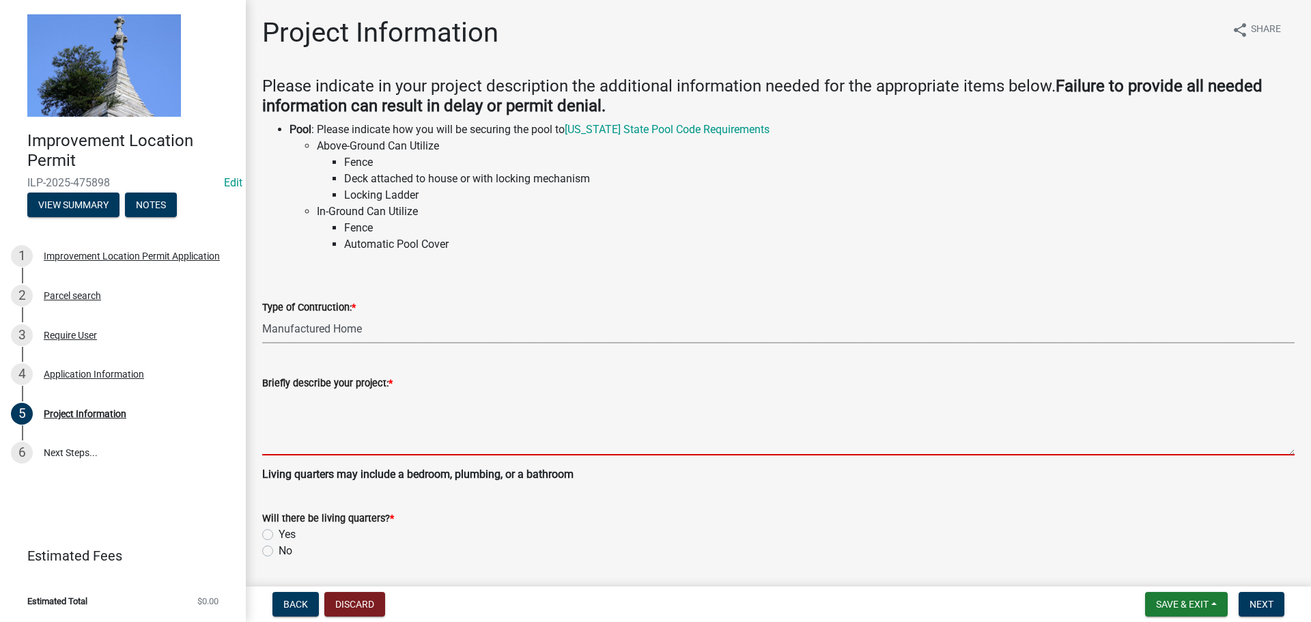
click at [287, 441] on textarea "Briefly describe your project: *" at bounding box center [778, 423] width 1032 height 64
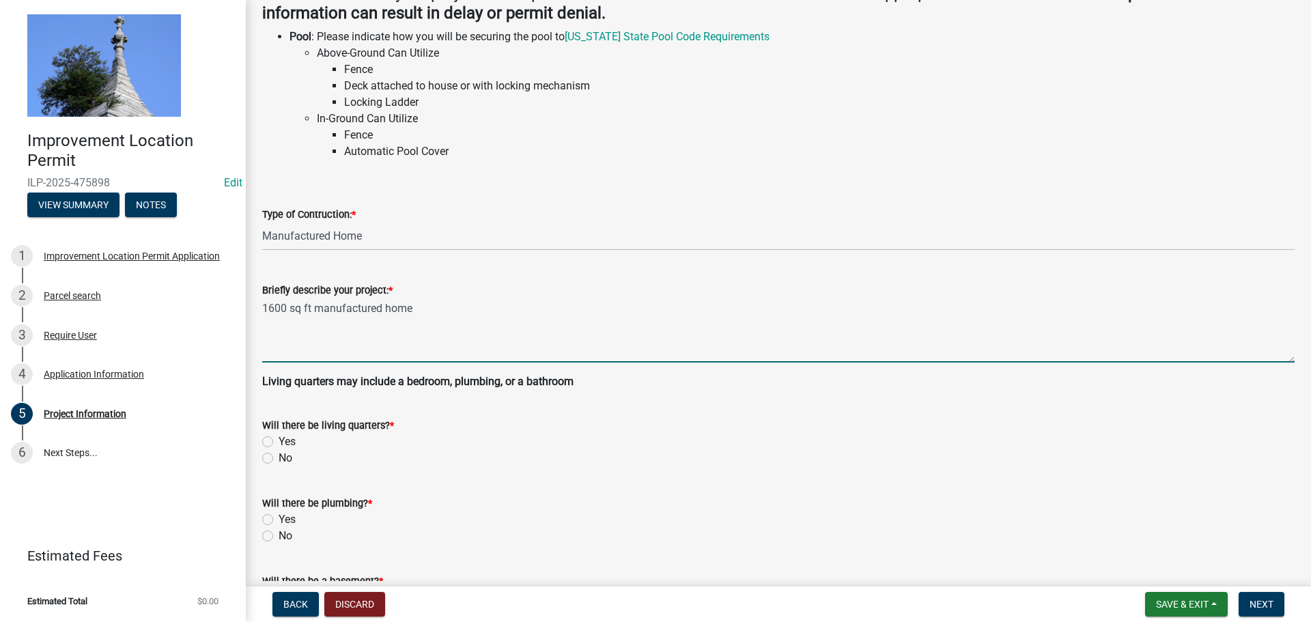
scroll to position [137, 0]
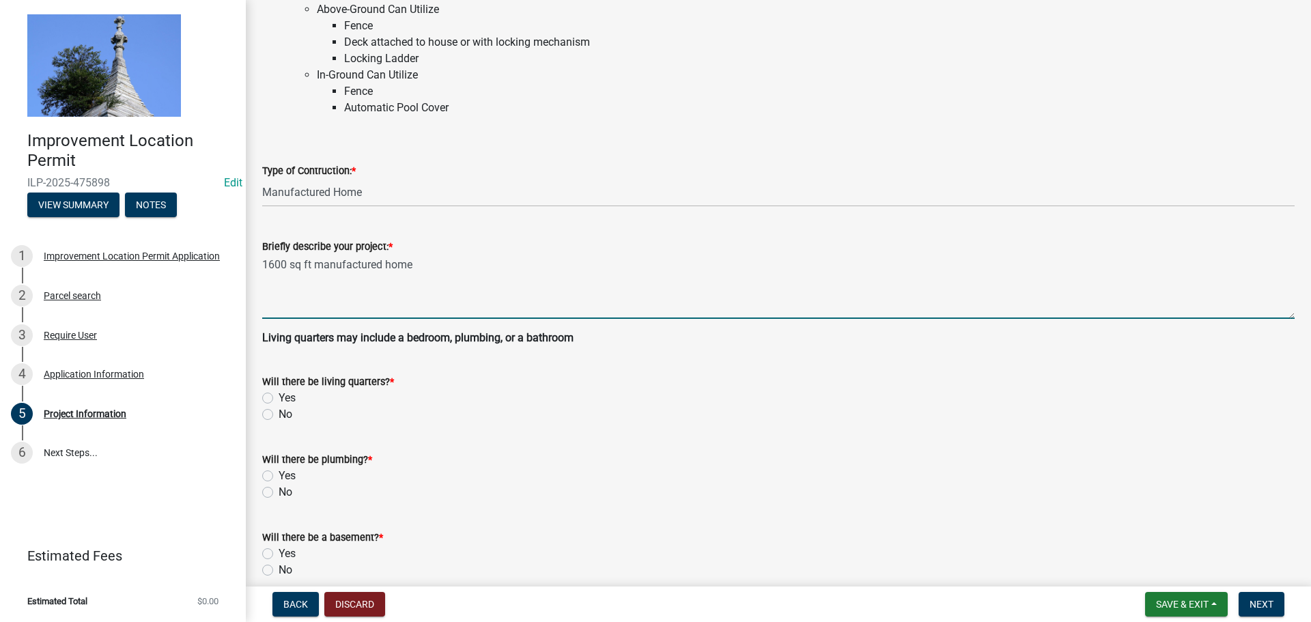
type textarea "1600 sq ft manufactured home"
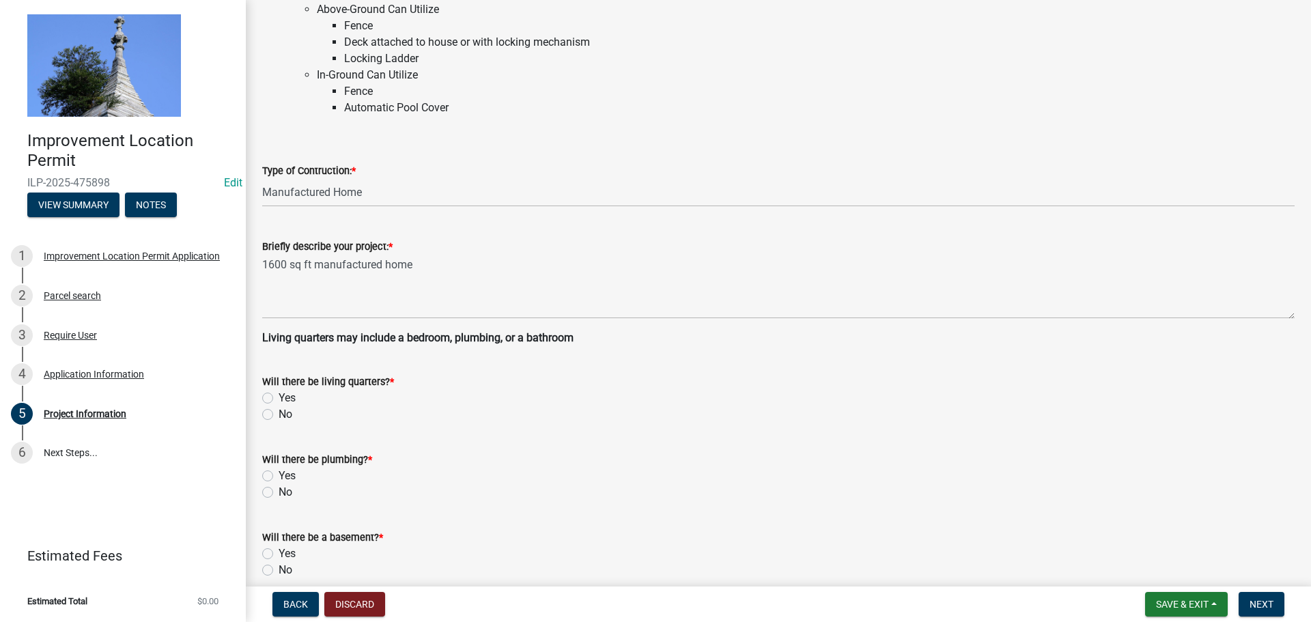
click at [279, 399] on label "Yes" at bounding box center [287, 398] width 17 height 16
click at [279, 399] on input "Yes" at bounding box center [283, 394] width 9 height 9
radio input "true"
click at [279, 477] on label "Yes" at bounding box center [287, 476] width 17 height 16
click at [279, 477] on input "Yes" at bounding box center [283, 472] width 9 height 9
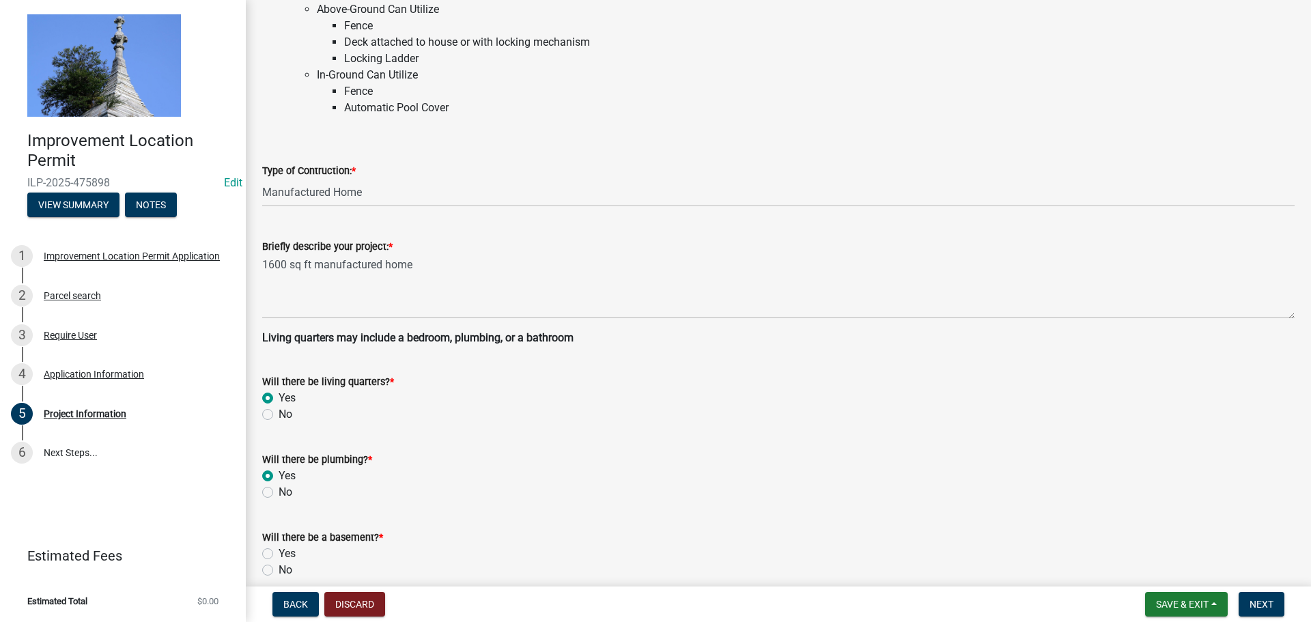
radio input "true"
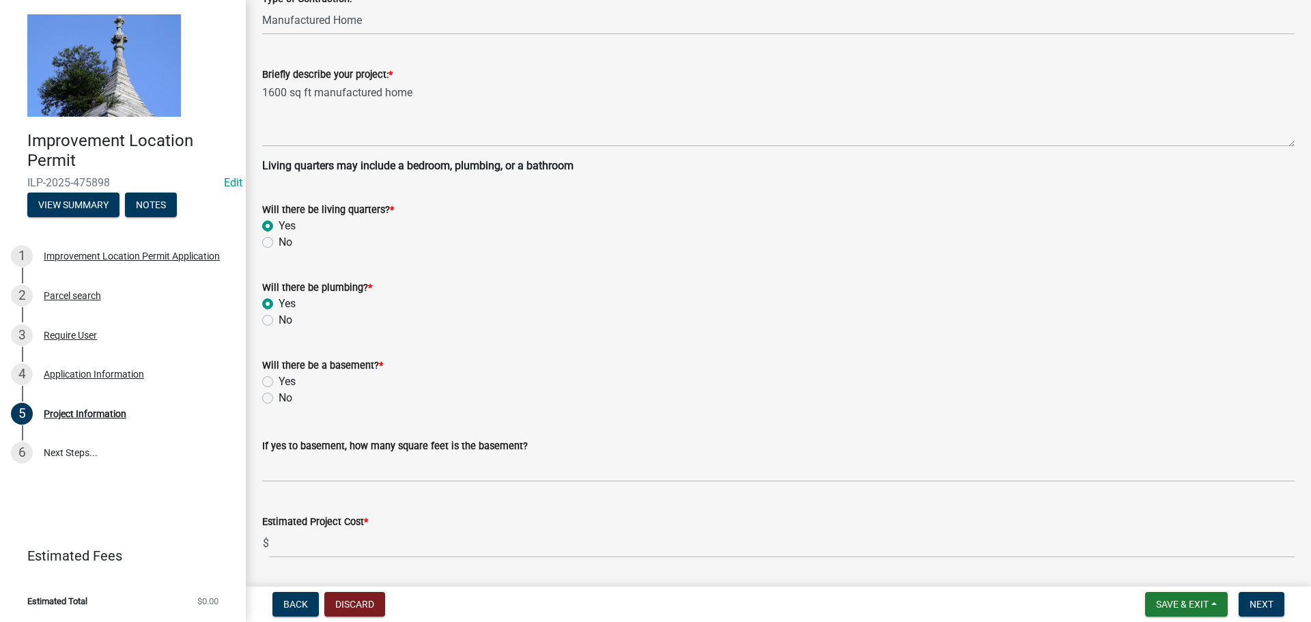
scroll to position [341, 0]
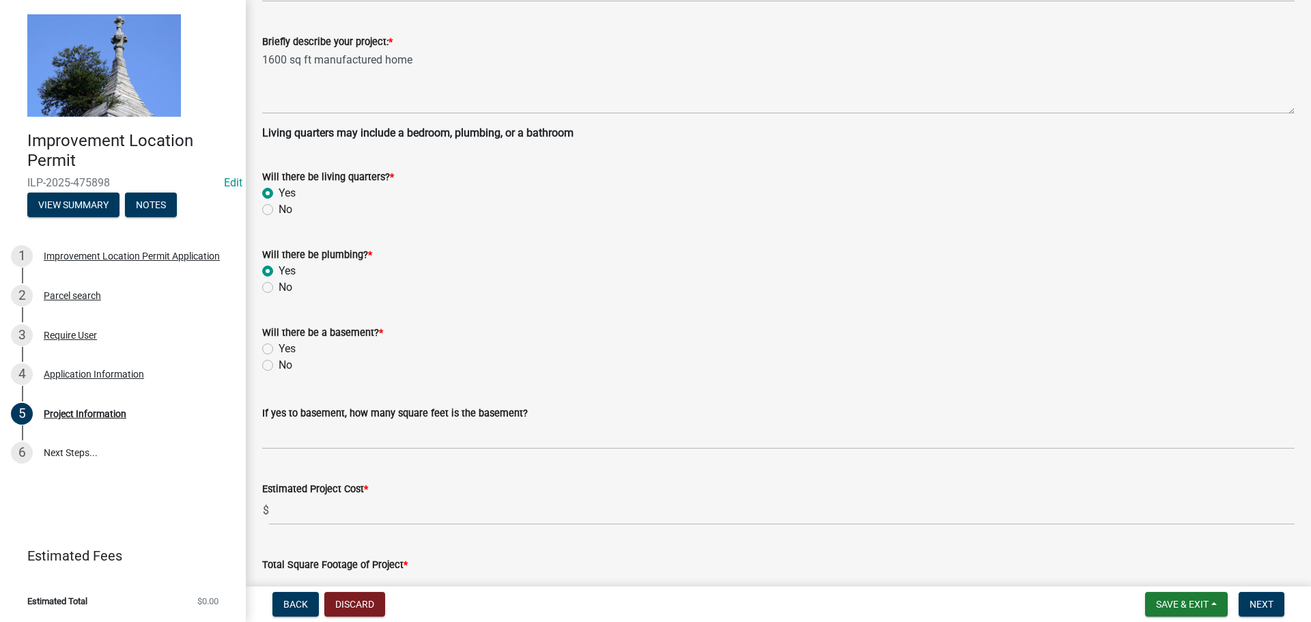
click at [269, 371] on div "No" at bounding box center [778, 365] width 1032 height 16
click at [279, 367] on label "No" at bounding box center [286, 365] width 14 height 16
click at [279, 366] on input "No" at bounding box center [283, 361] width 9 height 9
radio input "true"
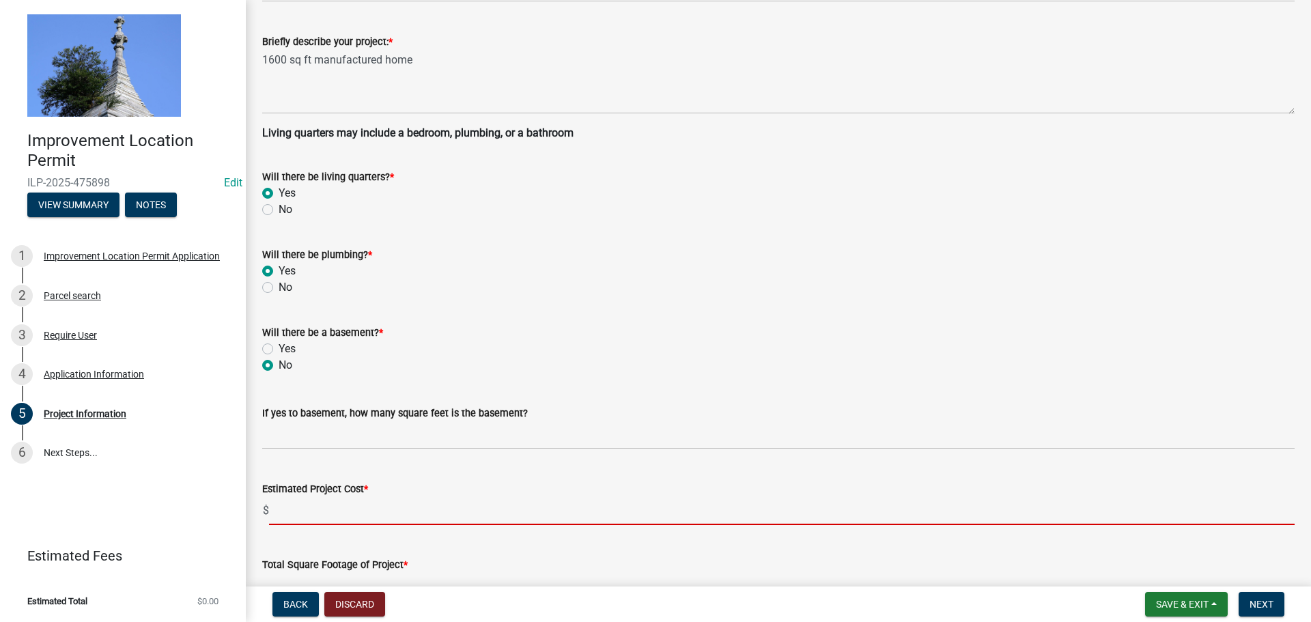
click at [294, 497] on input "text" at bounding box center [781, 511] width 1025 height 28
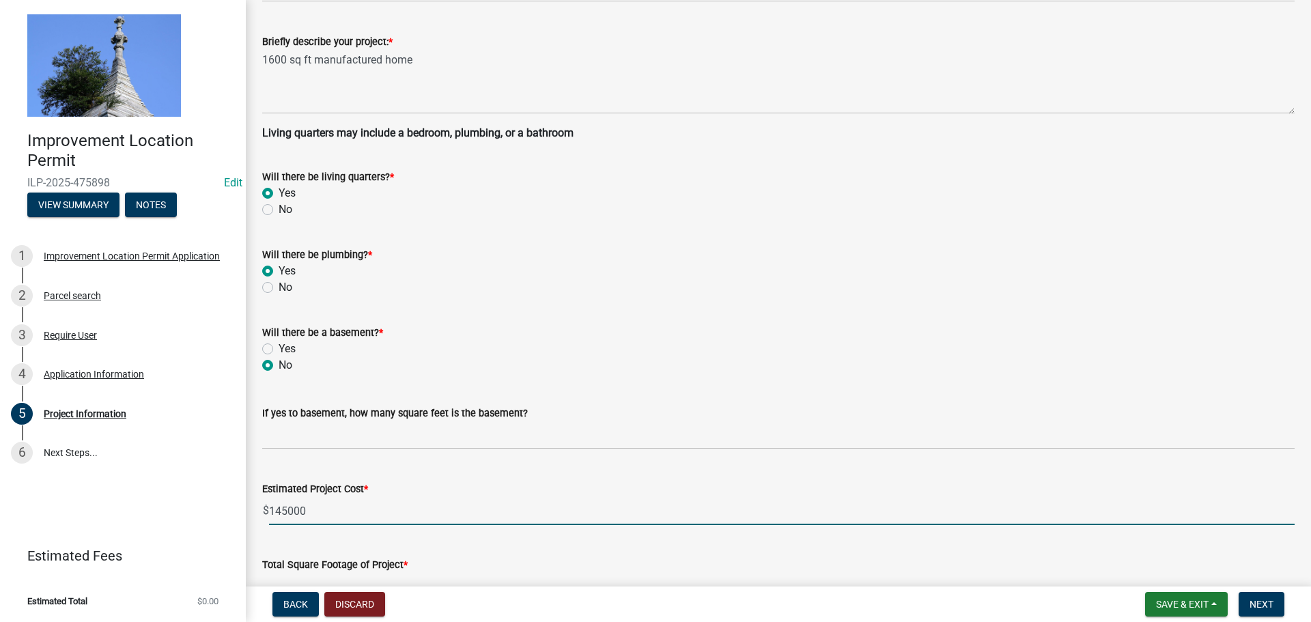
type input "145000"
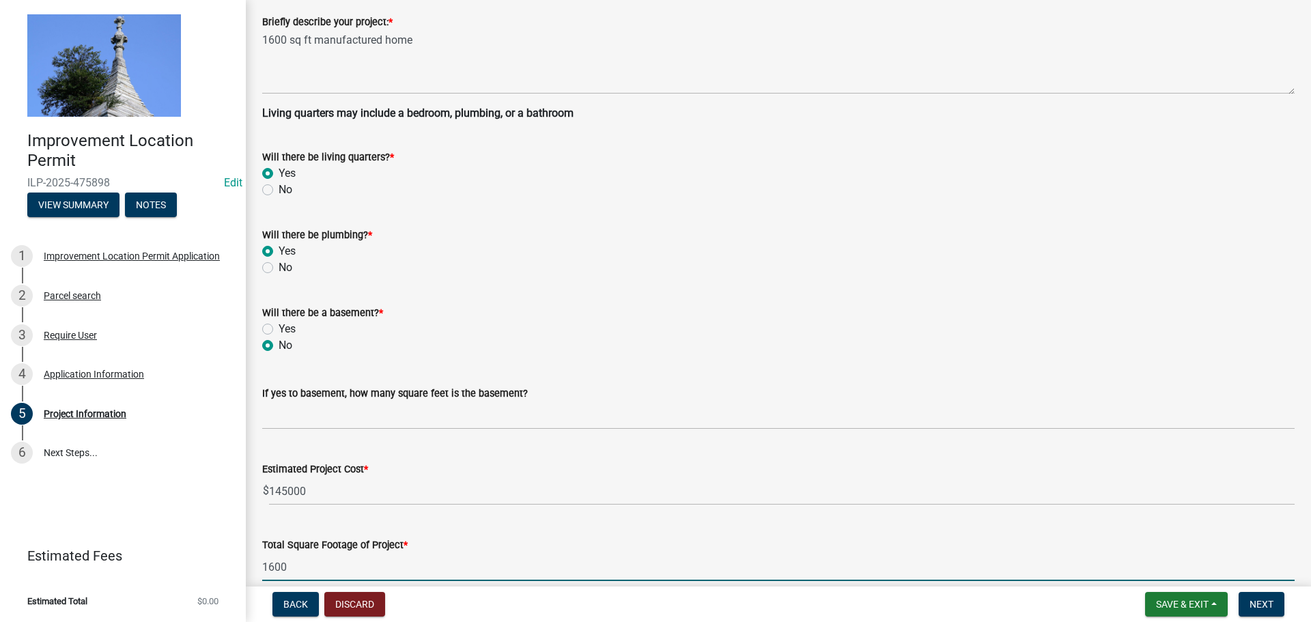
type input "1600"
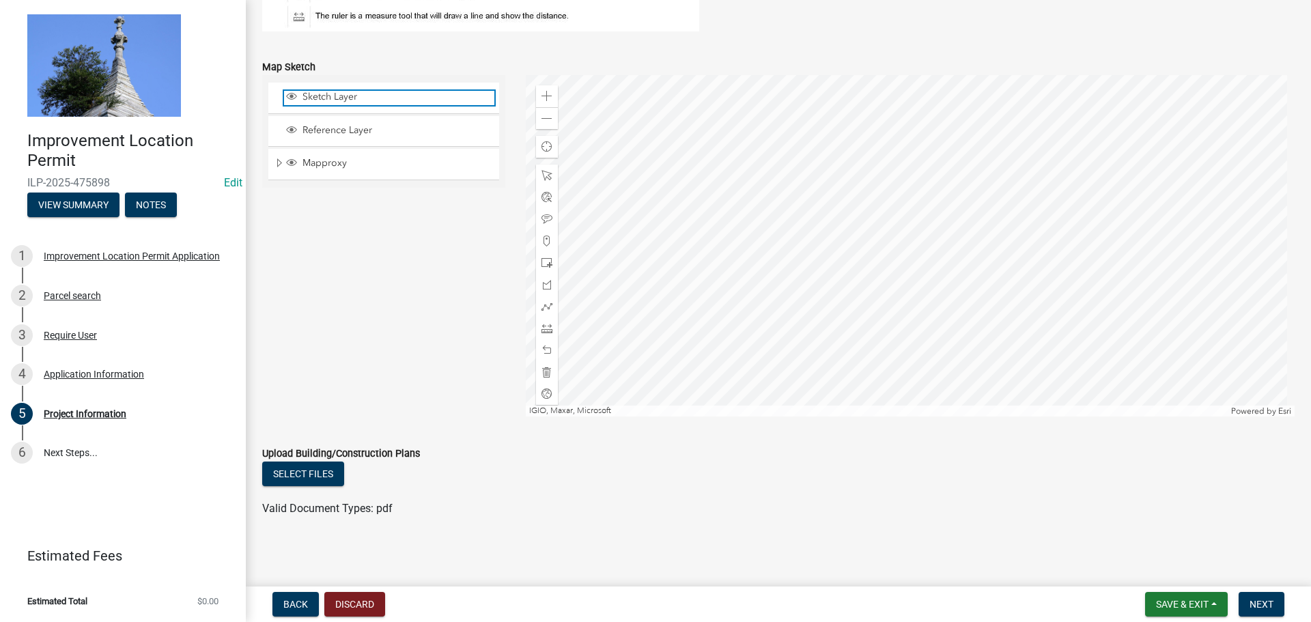
scroll to position [1165, 0]
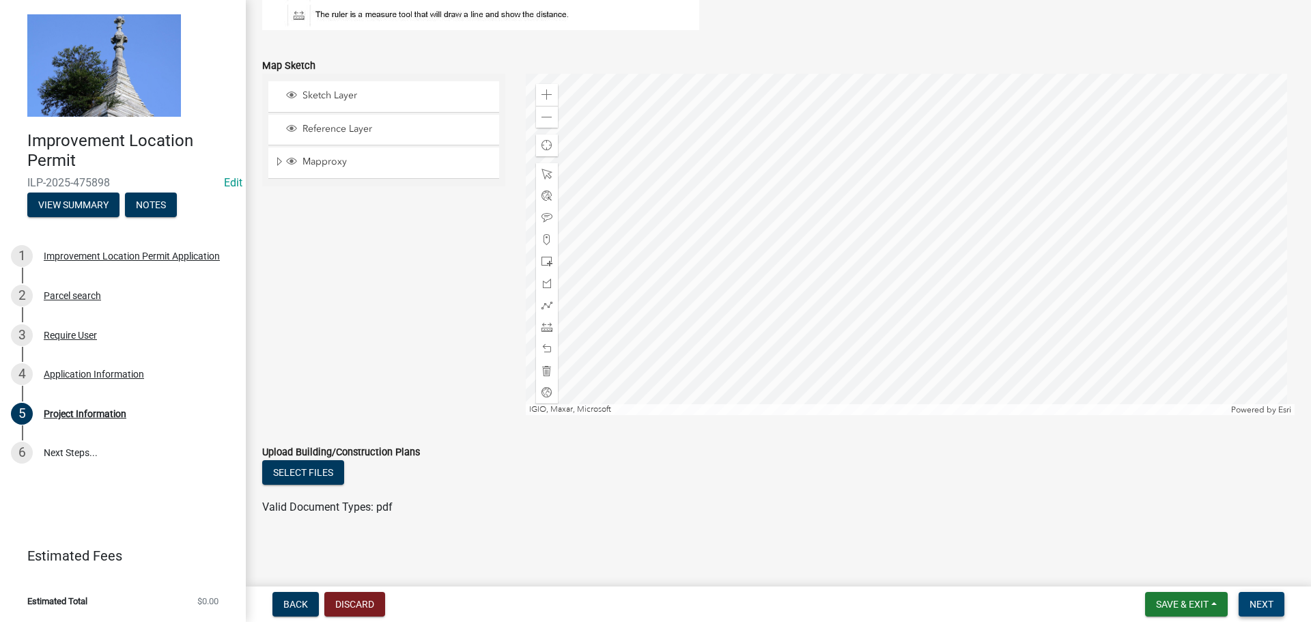
click at [1249, 602] on span "Next" at bounding box center [1261, 604] width 24 height 11
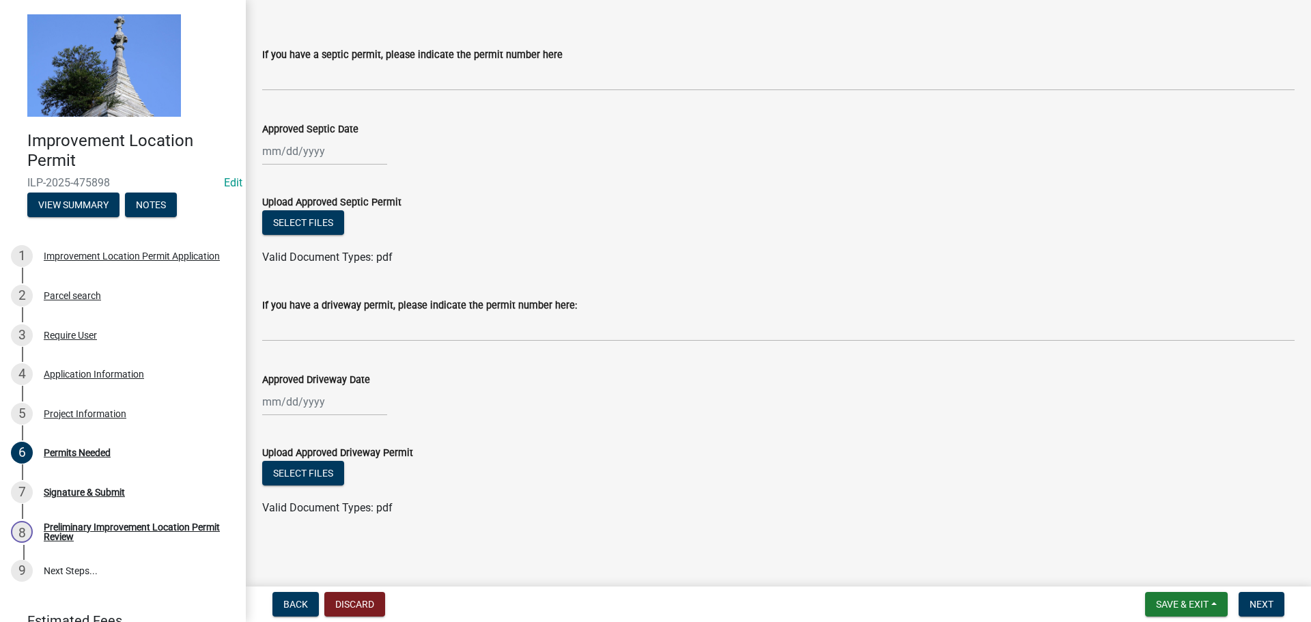
scroll to position [72, 0]
click at [1262, 608] on span "Next" at bounding box center [1261, 604] width 24 height 11
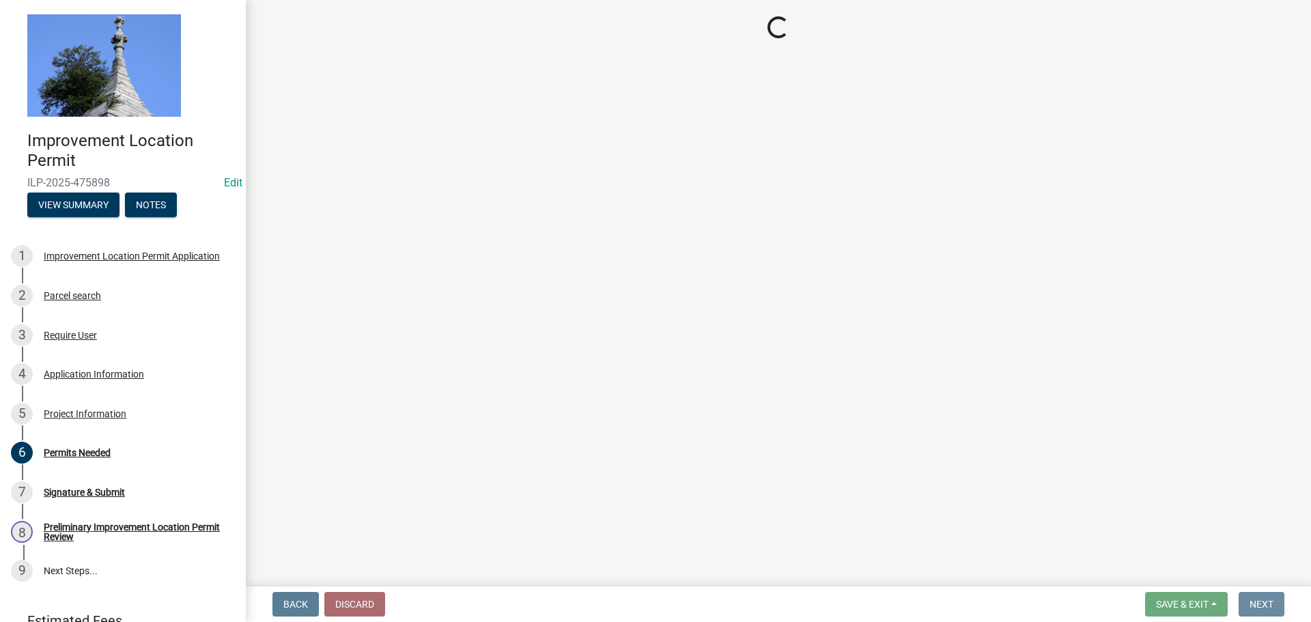
scroll to position [0, 0]
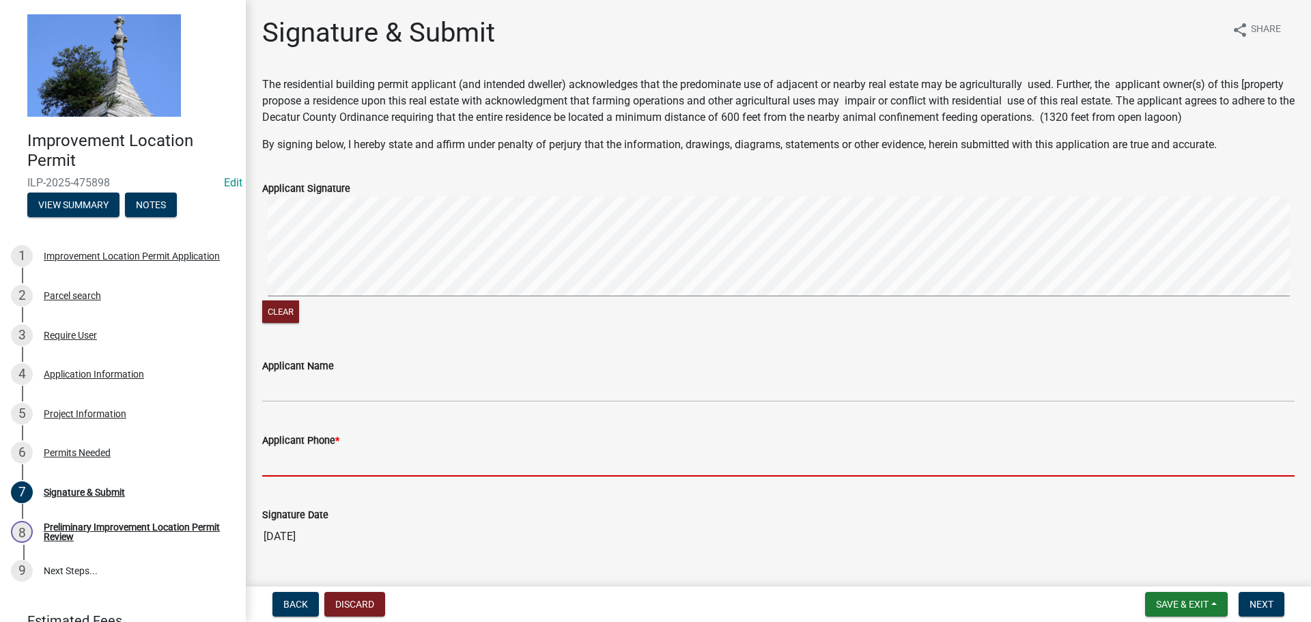
click at [386, 467] on input "Applicant Phone *" at bounding box center [778, 463] width 1032 height 28
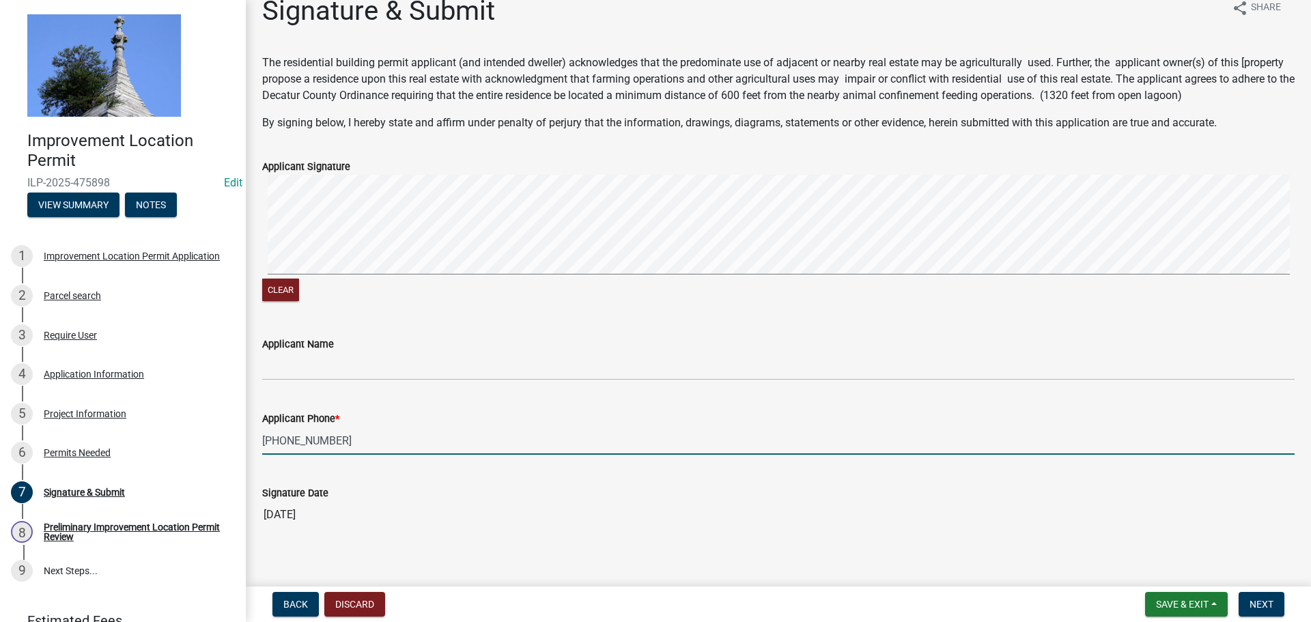
scroll to position [33, 0]
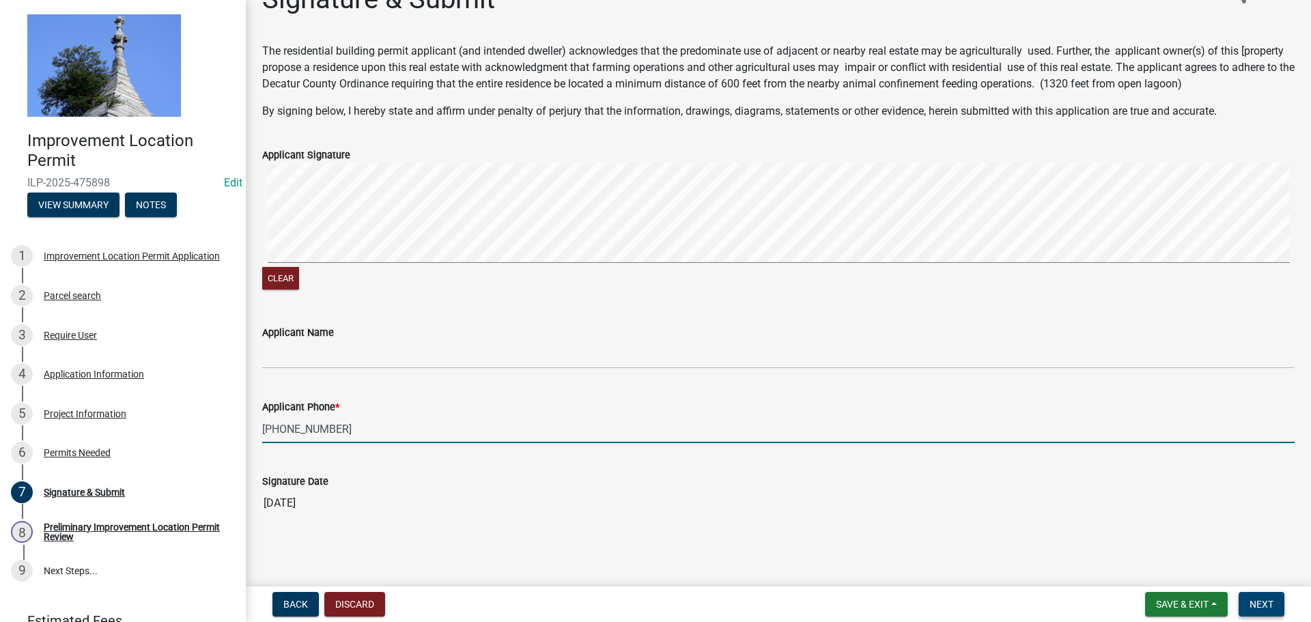
type input "[PHONE_NUMBER]"
click at [1271, 604] on span "Next" at bounding box center [1261, 604] width 24 height 11
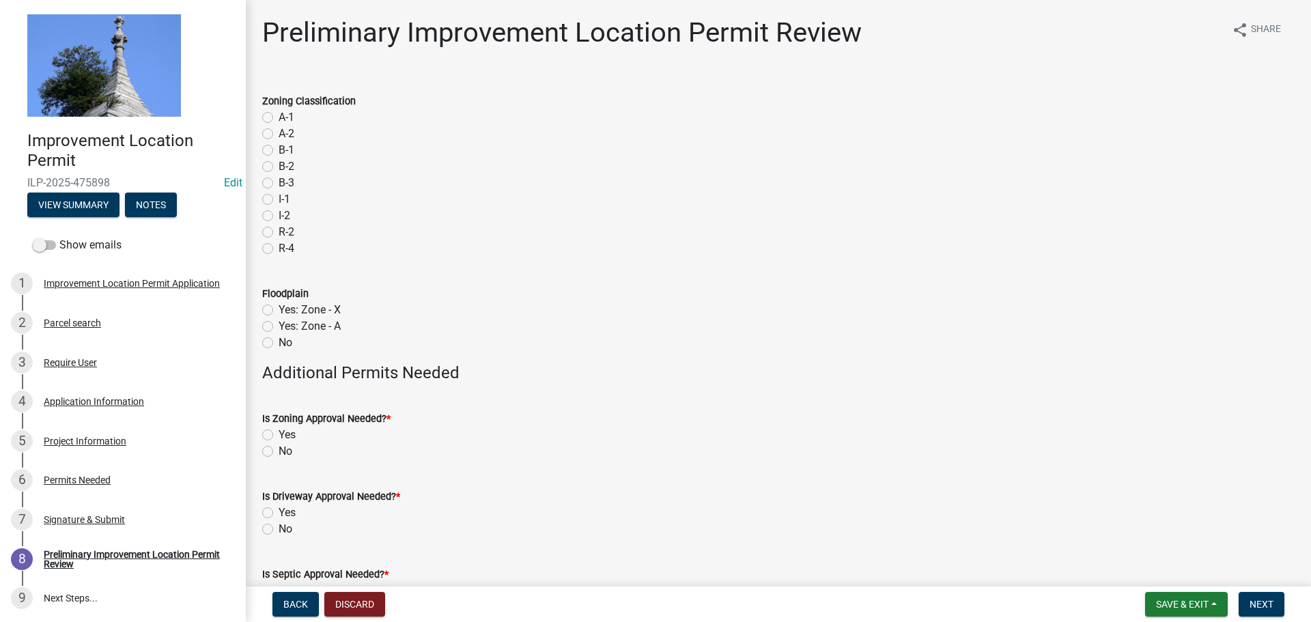
click at [279, 232] on label "R-2" at bounding box center [287, 232] width 16 height 16
click at [279, 232] on input "R-2" at bounding box center [283, 228] width 9 height 9
radio input "true"
click at [279, 342] on label "No" at bounding box center [286, 343] width 14 height 16
click at [279, 342] on input "No" at bounding box center [283, 339] width 9 height 9
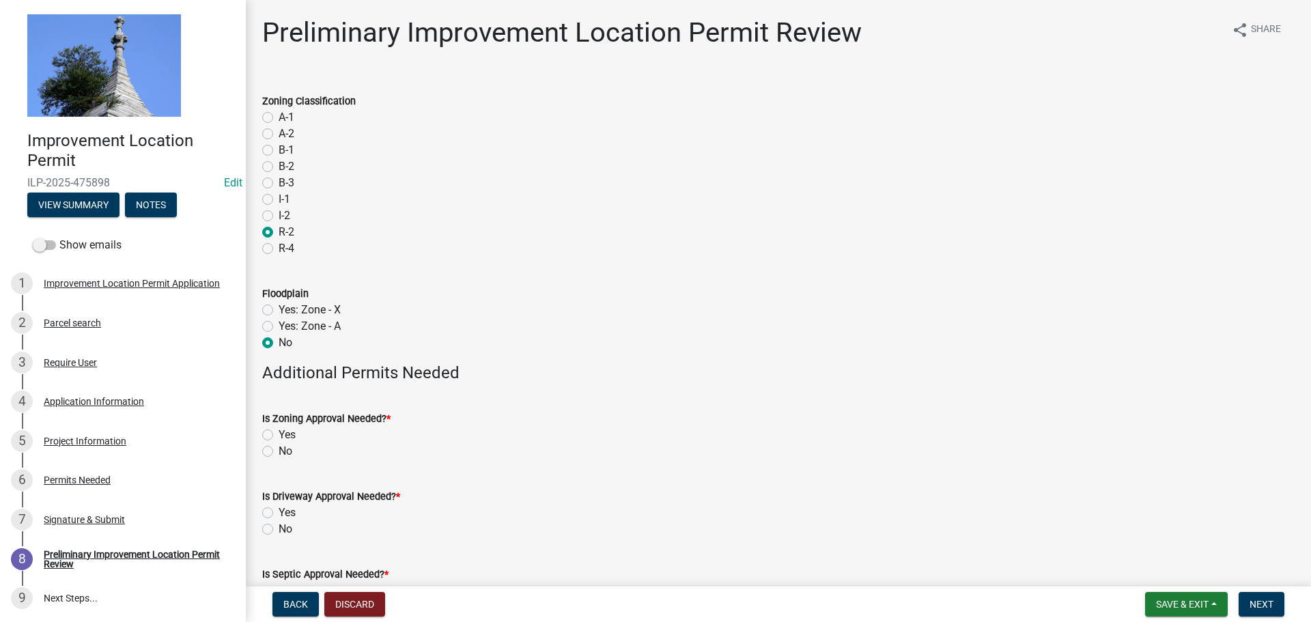
radio input "true"
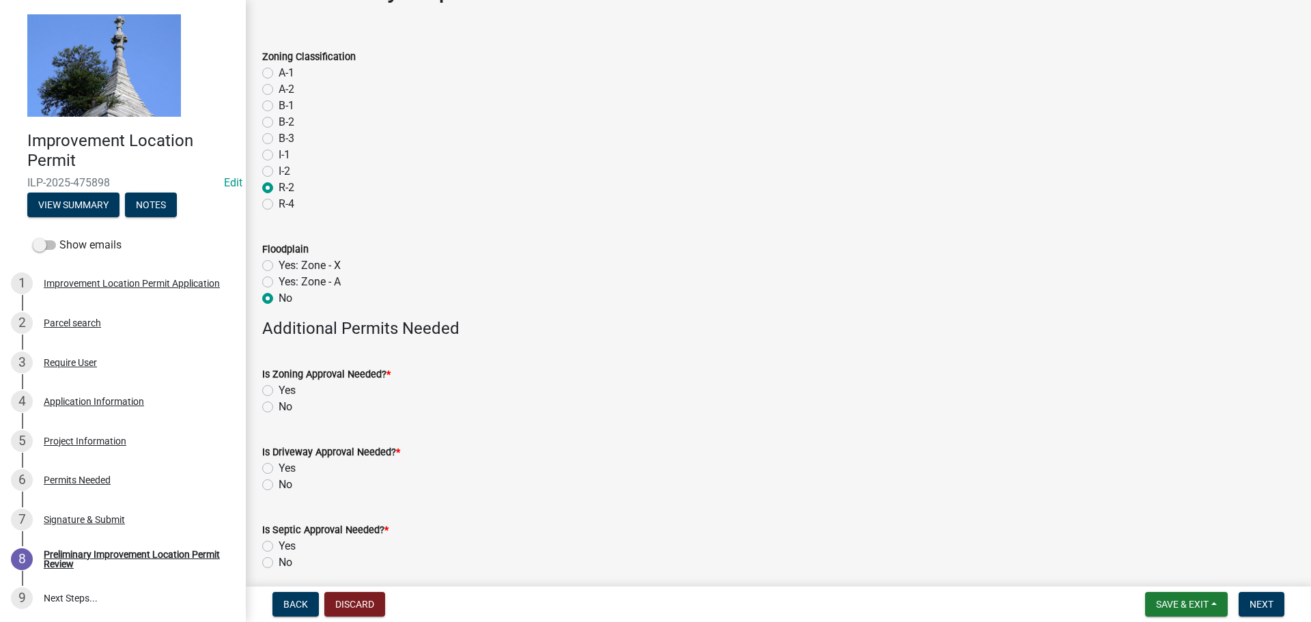
scroll to position [68, 0]
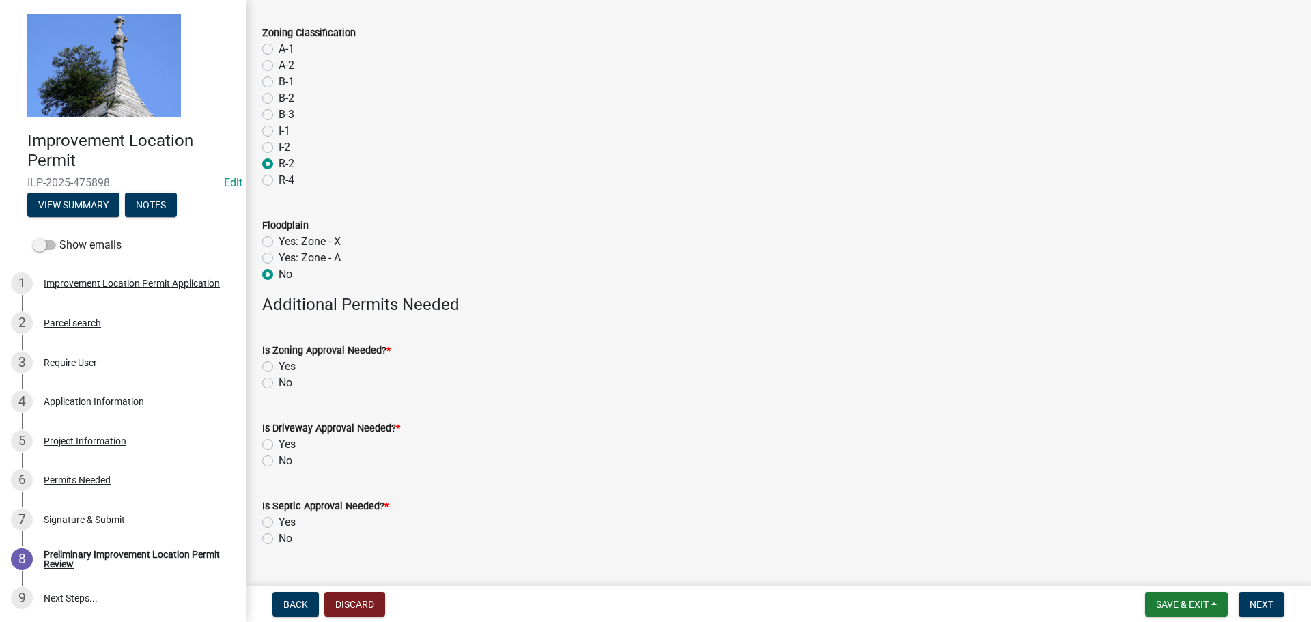
click at [279, 382] on label "No" at bounding box center [286, 383] width 14 height 16
click at [279, 382] on input "No" at bounding box center [283, 379] width 9 height 9
radio input "true"
click at [279, 462] on label "No" at bounding box center [286, 461] width 14 height 16
click at [279, 462] on input "No" at bounding box center [283, 457] width 9 height 9
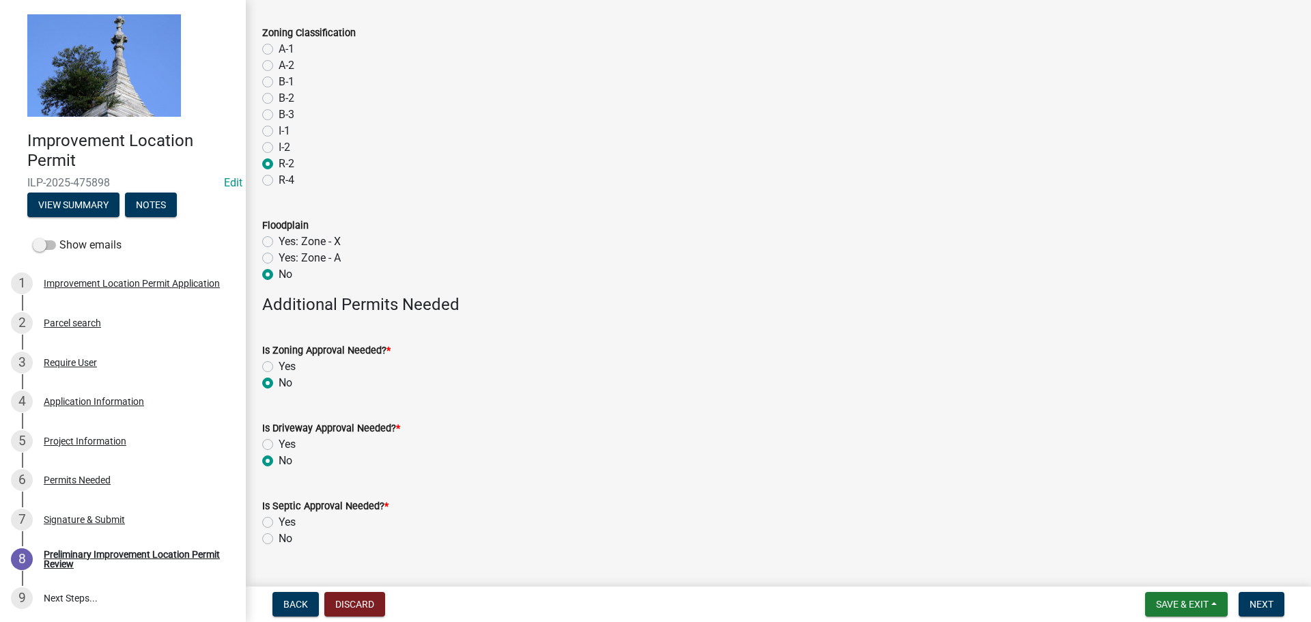
radio input "true"
click at [279, 539] on label "No" at bounding box center [286, 538] width 14 height 16
click at [279, 539] on input "No" at bounding box center [283, 534] width 9 height 9
radio input "true"
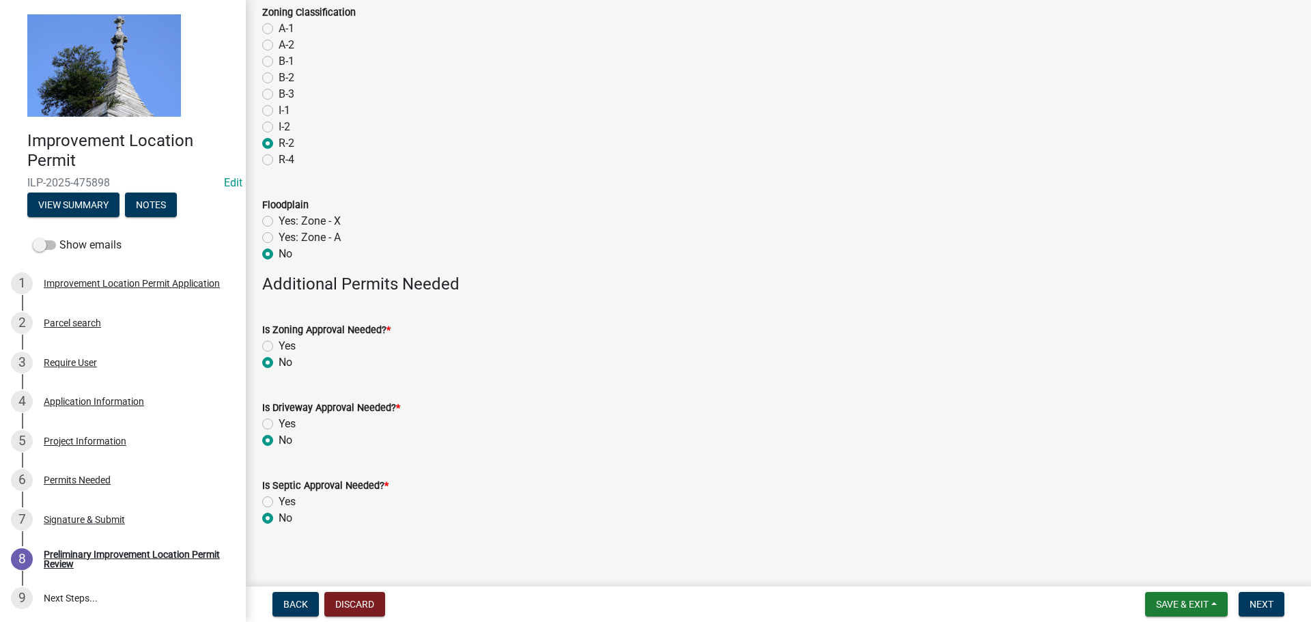
scroll to position [100, 0]
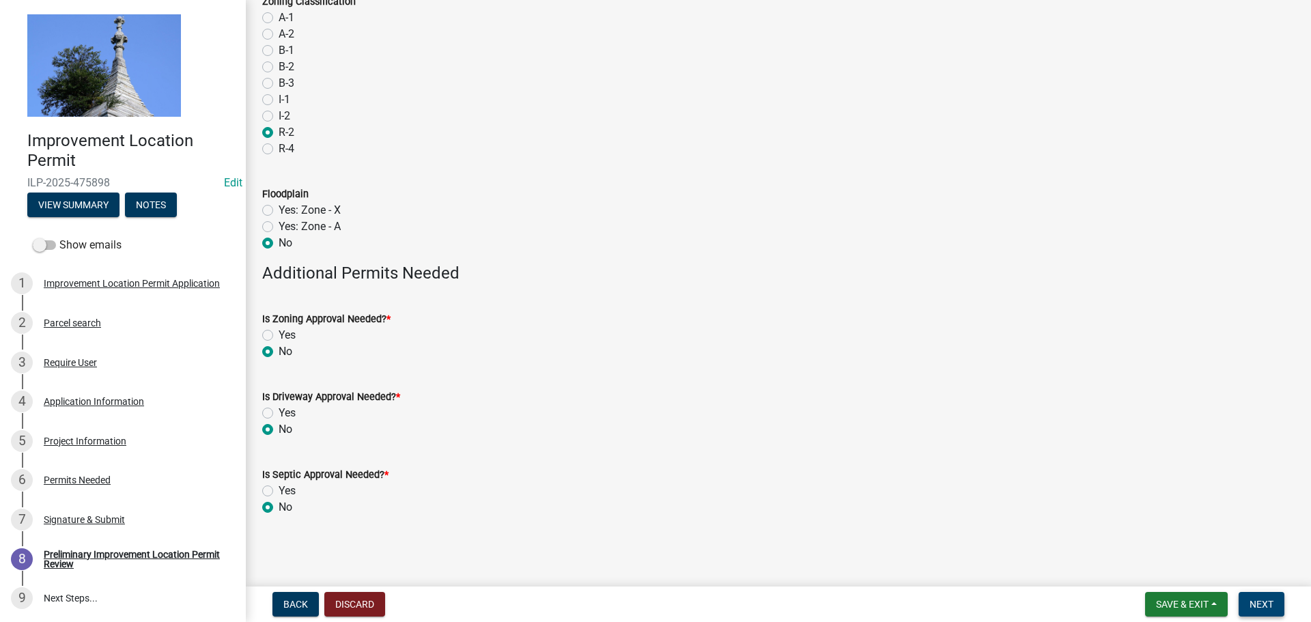
click at [1261, 612] on button "Next" at bounding box center [1261, 604] width 46 height 25
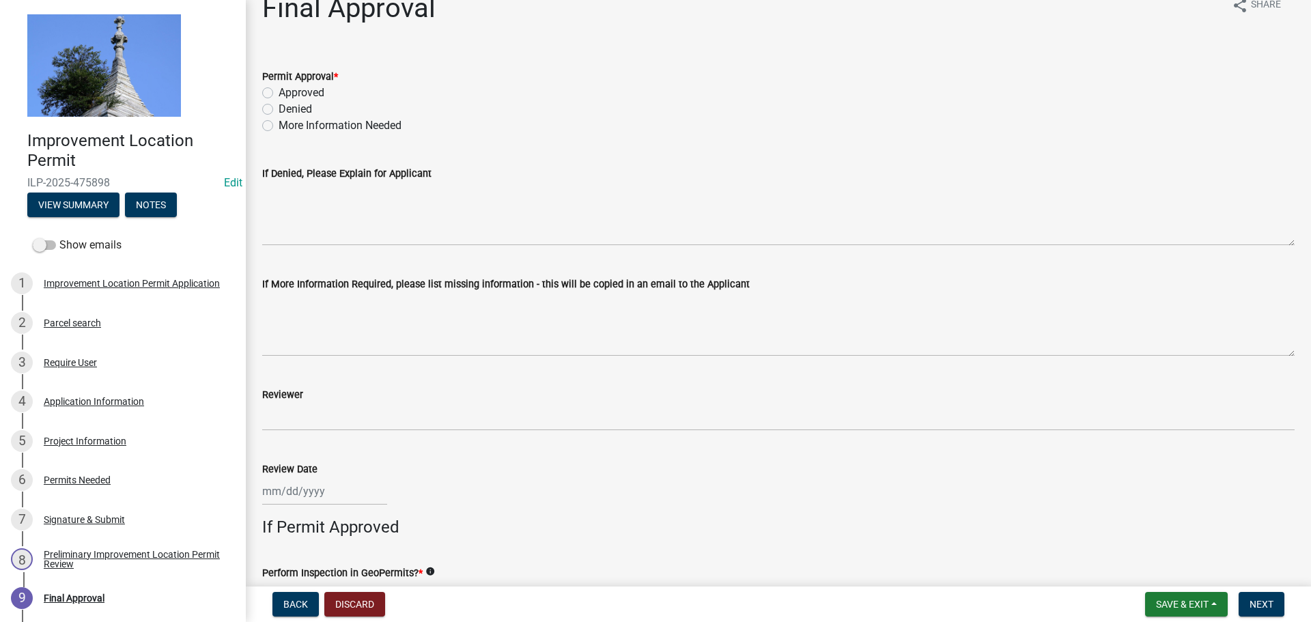
scroll to position [0, 0]
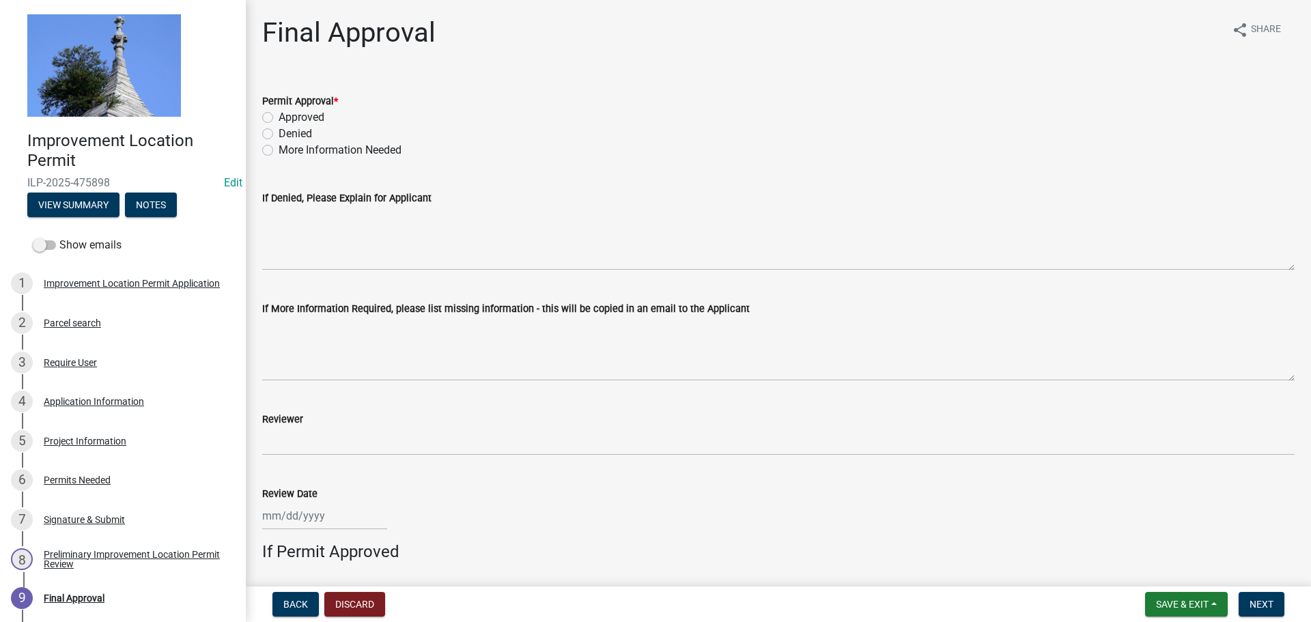
click at [279, 119] on label "Approved" at bounding box center [302, 117] width 46 height 16
click at [279, 118] on input "Approved" at bounding box center [283, 113] width 9 height 9
radio input "true"
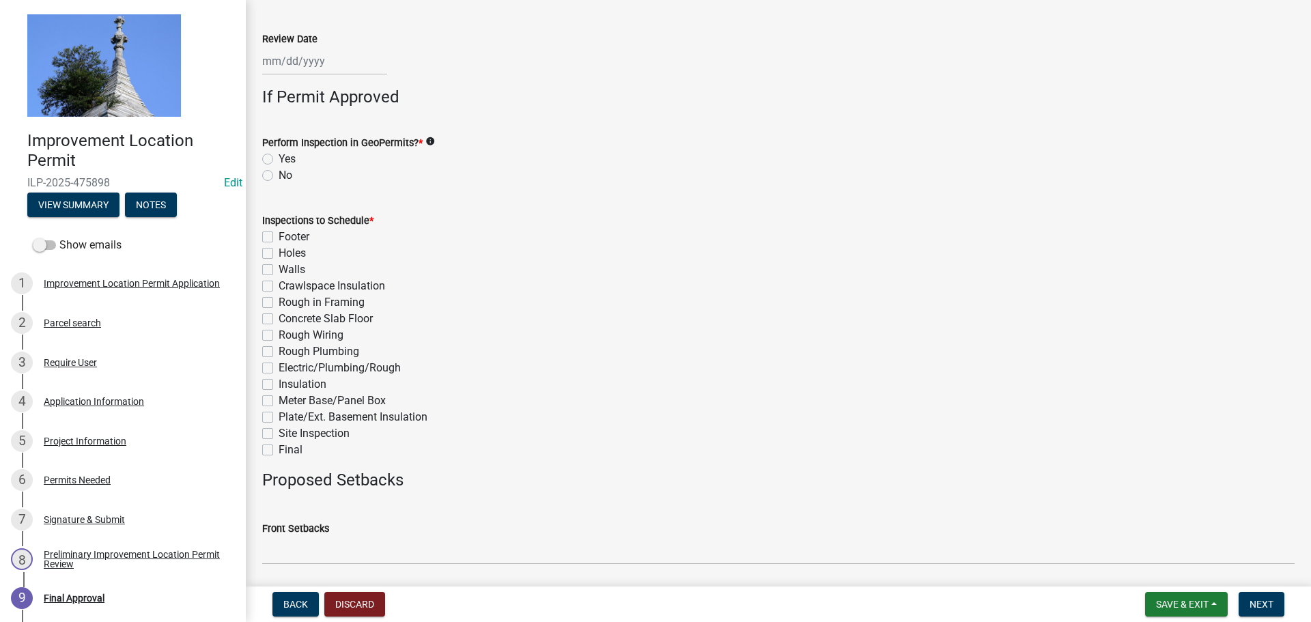
scroll to position [546, 0]
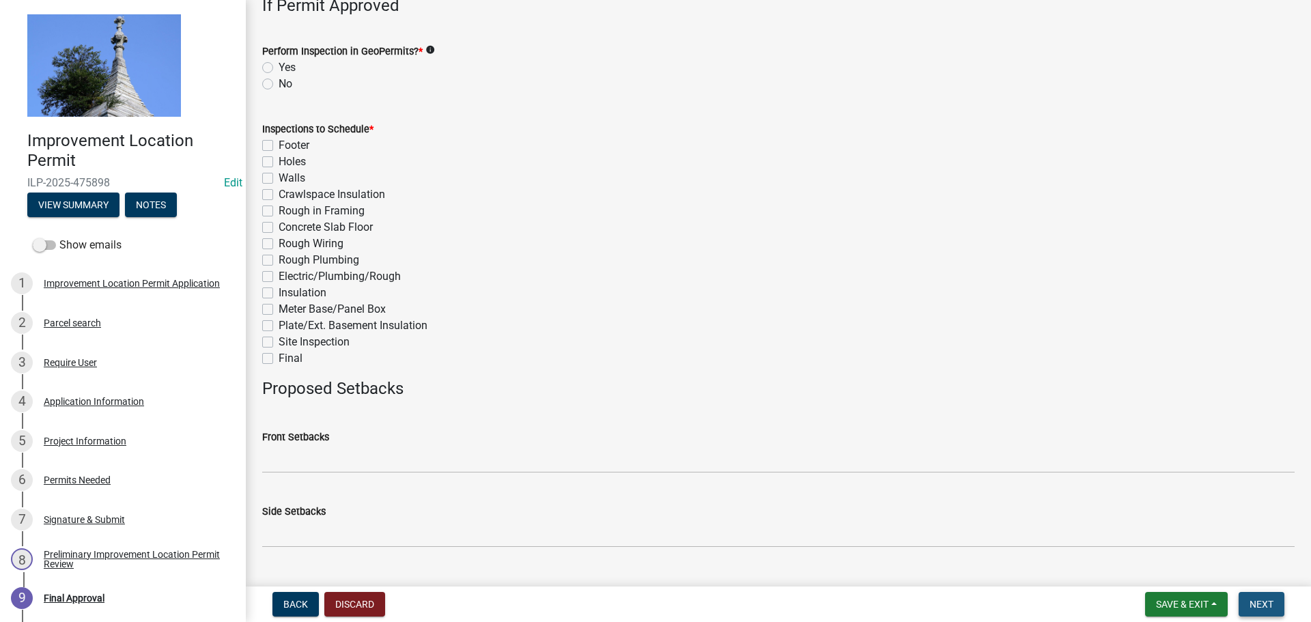
click at [1274, 608] on button "Next" at bounding box center [1261, 604] width 46 height 25
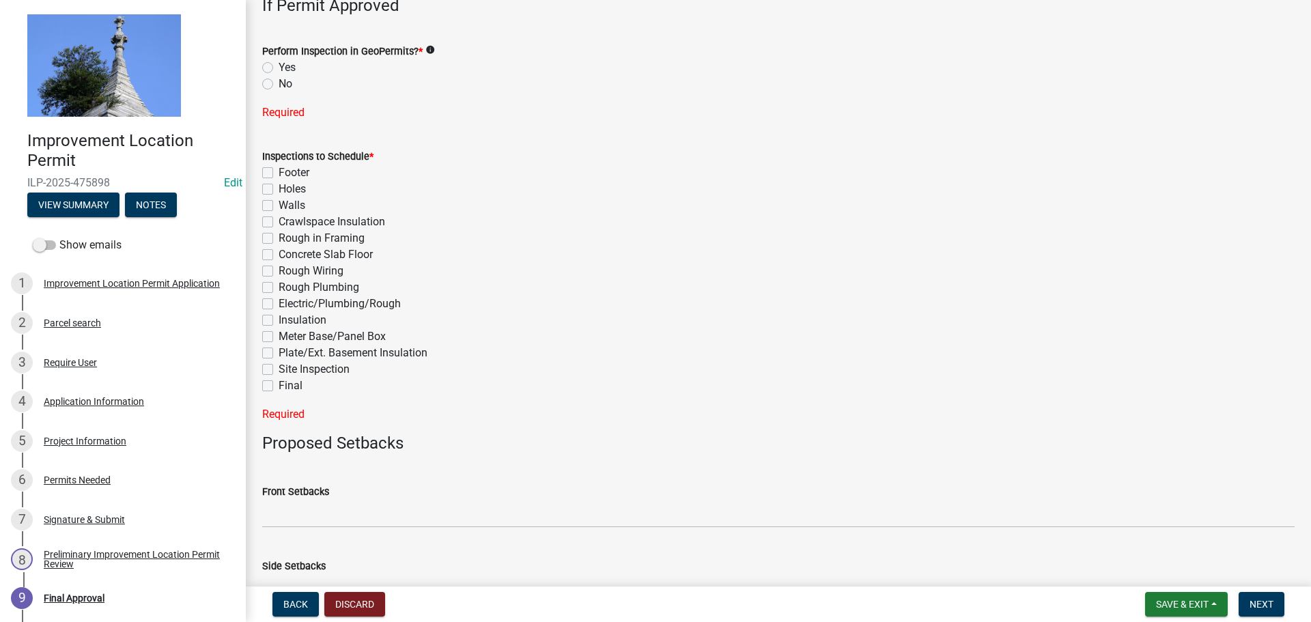
click at [279, 84] on label "No" at bounding box center [286, 84] width 14 height 16
click at [279, 84] on input "No" at bounding box center [283, 80] width 9 height 9
radio input "true"
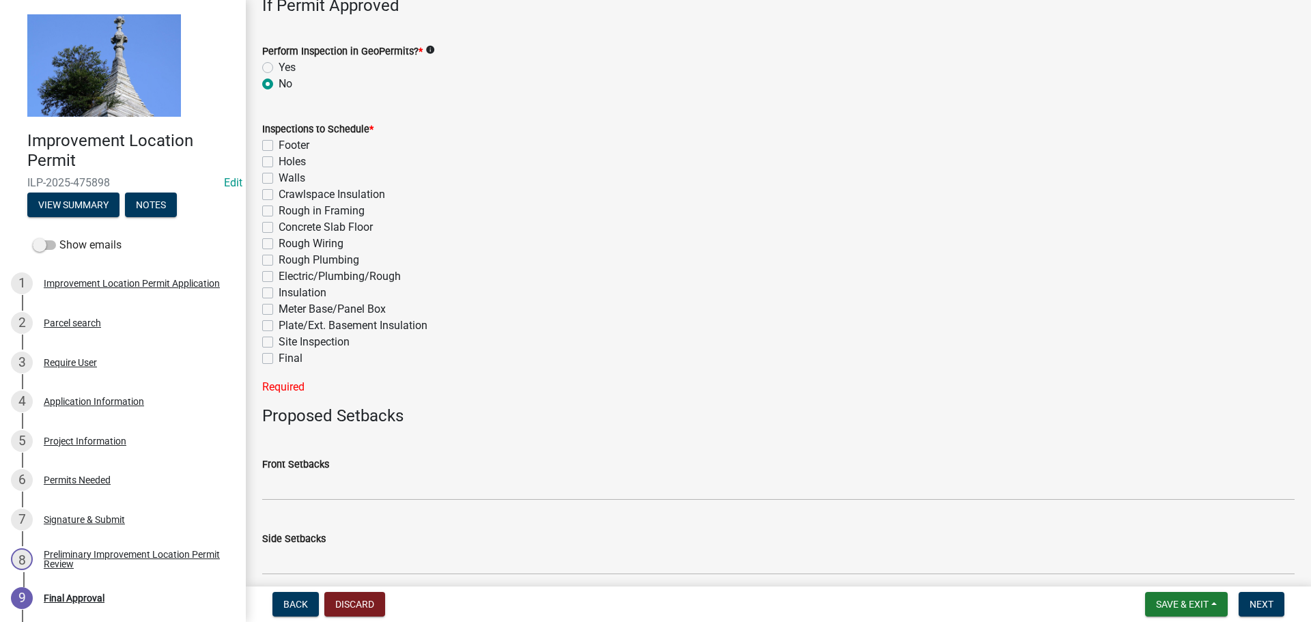
click at [279, 358] on label "Final" at bounding box center [291, 358] width 24 height 16
click at [279, 358] on input "Final" at bounding box center [283, 354] width 9 height 9
checkbox input "true"
checkbox input "false"
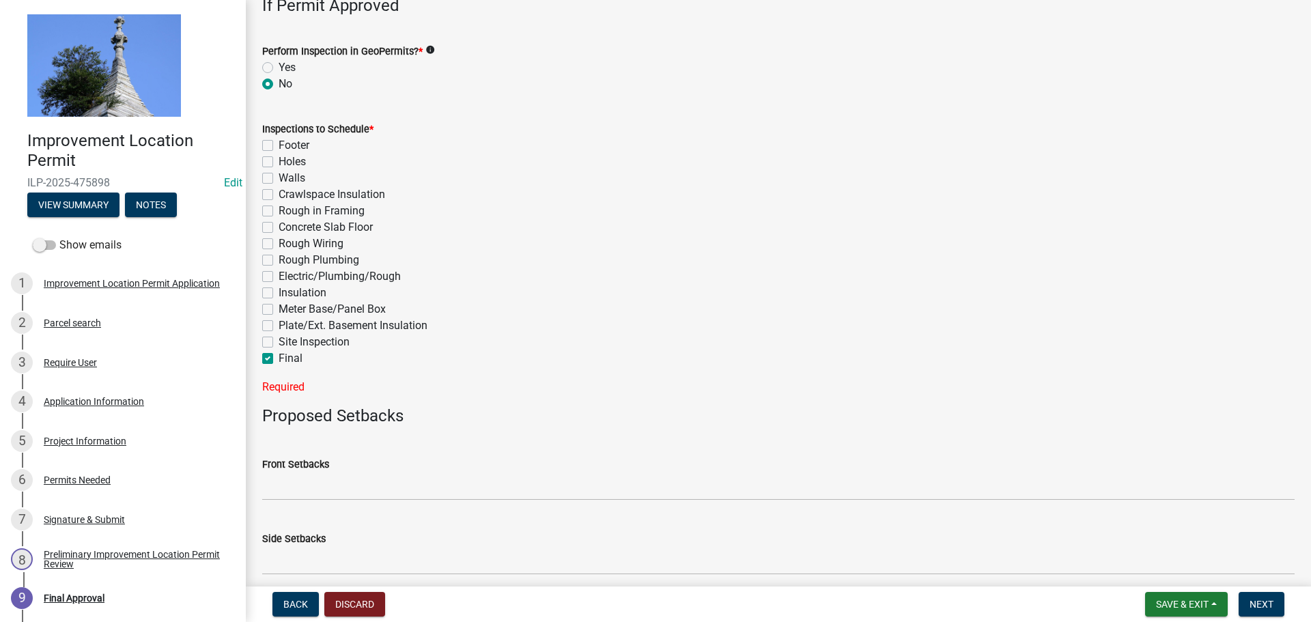
checkbox input "false"
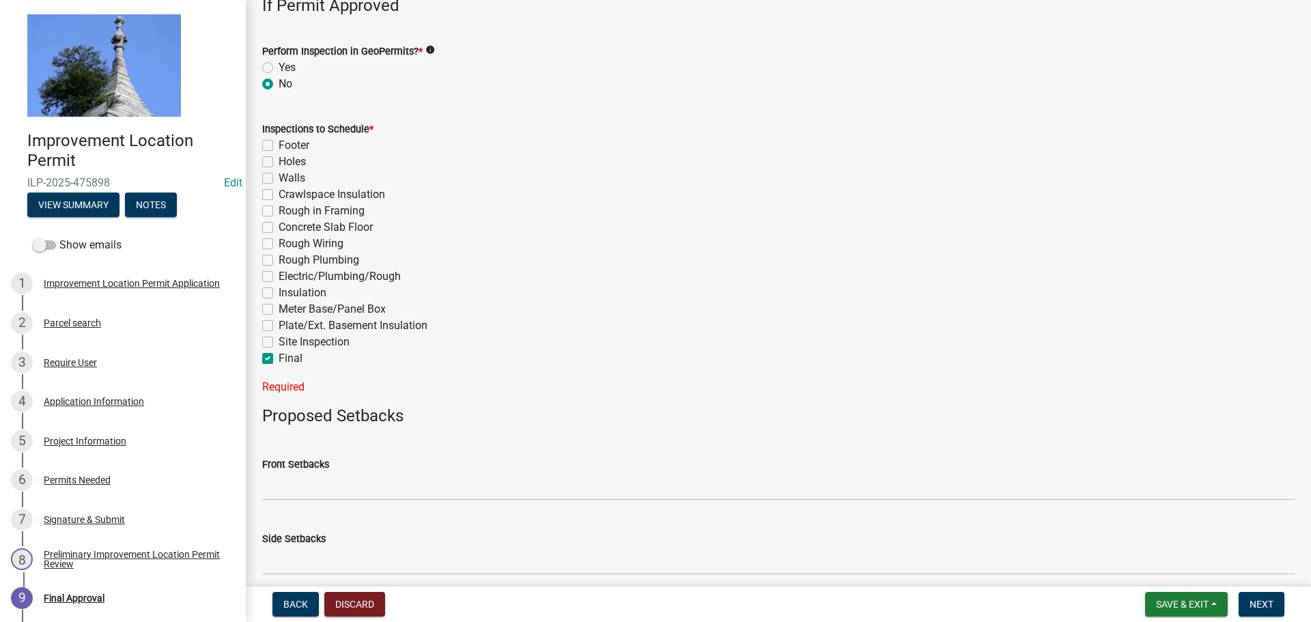
checkbox input "false"
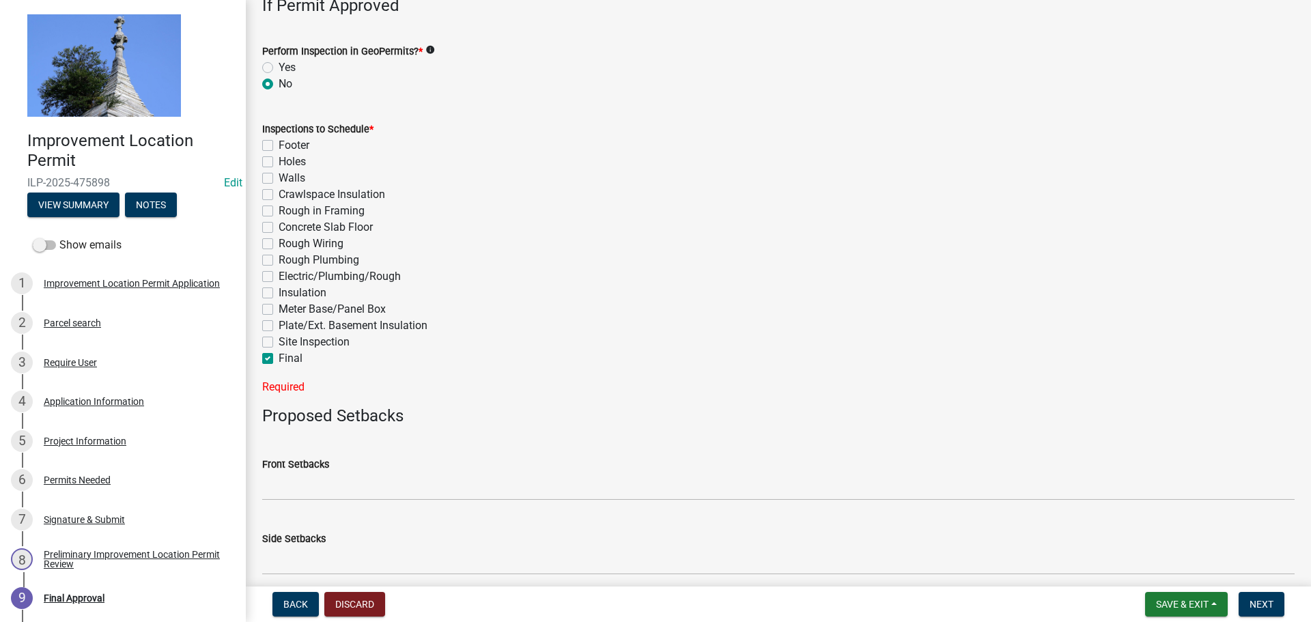
checkbox input "false"
checkbox input "true"
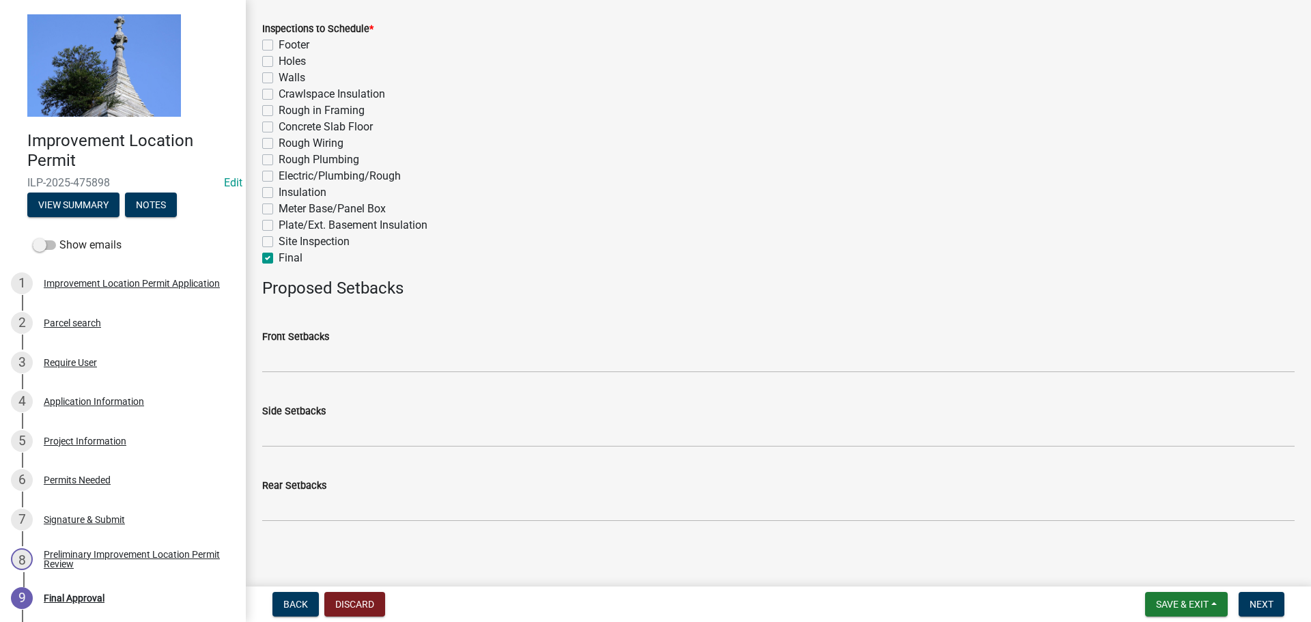
scroll to position [651, 0]
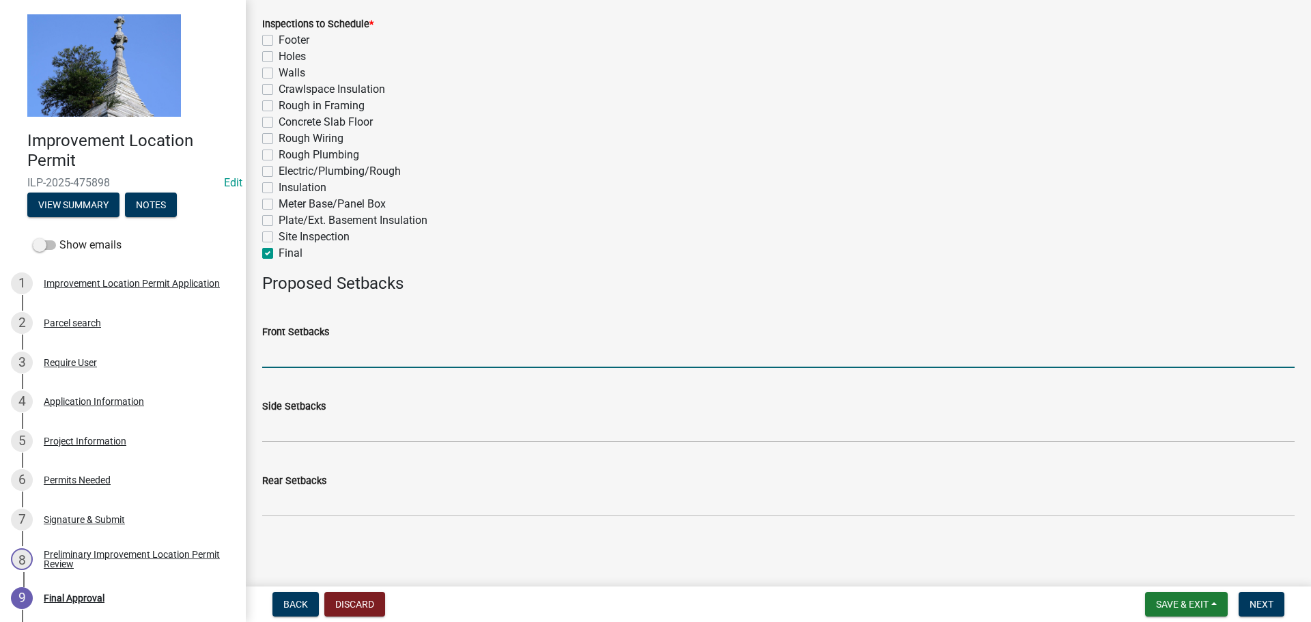
click at [281, 347] on input "Front Setbacks" at bounding box center [778, 354] width 1032 height 28
type input "20"
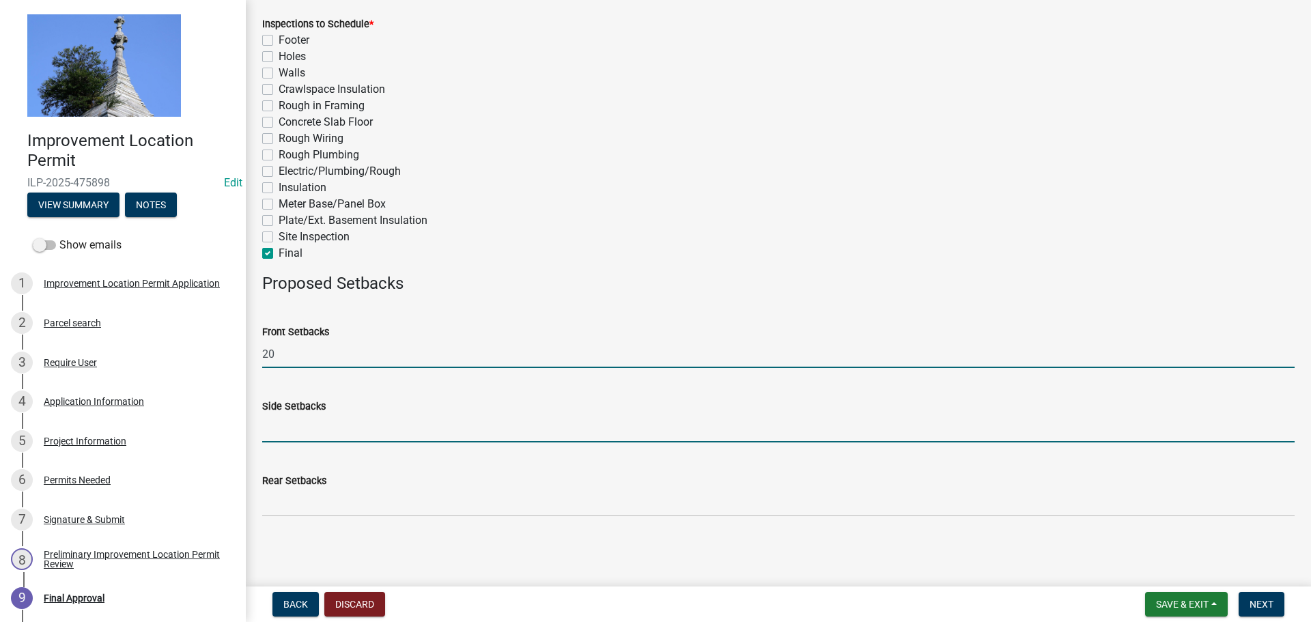
click at [280, 430] on input "Side Setbacks" at bounding box center [778, 428] width 1032 height 28
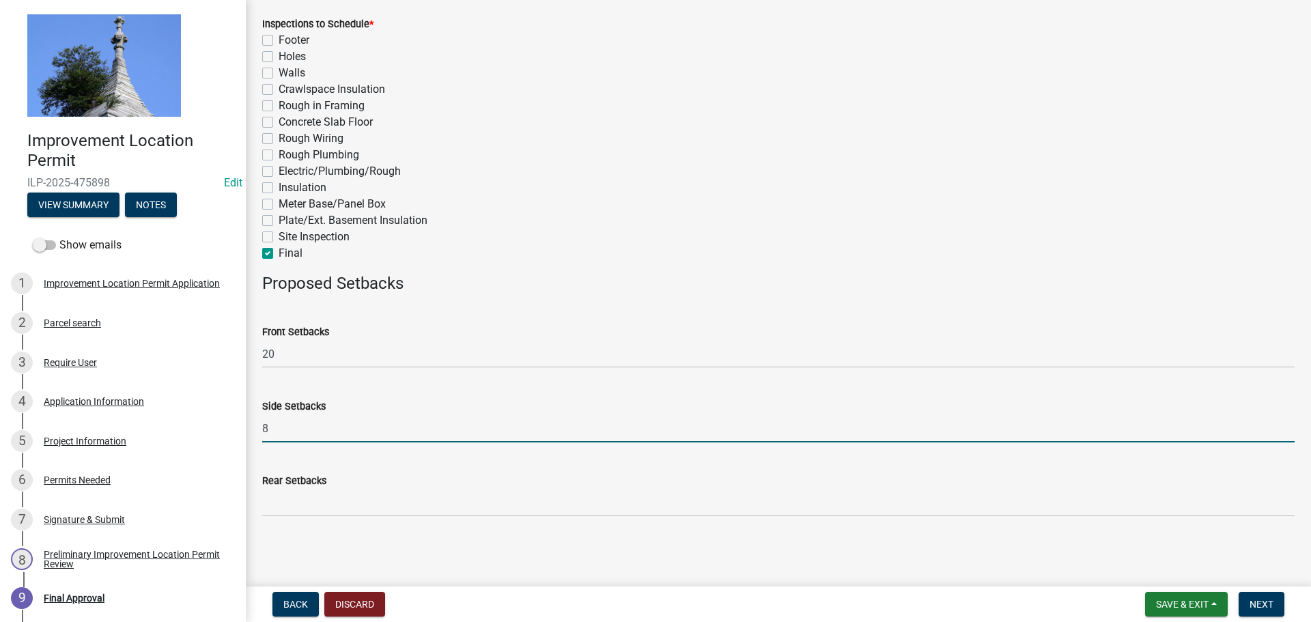
type input "8"
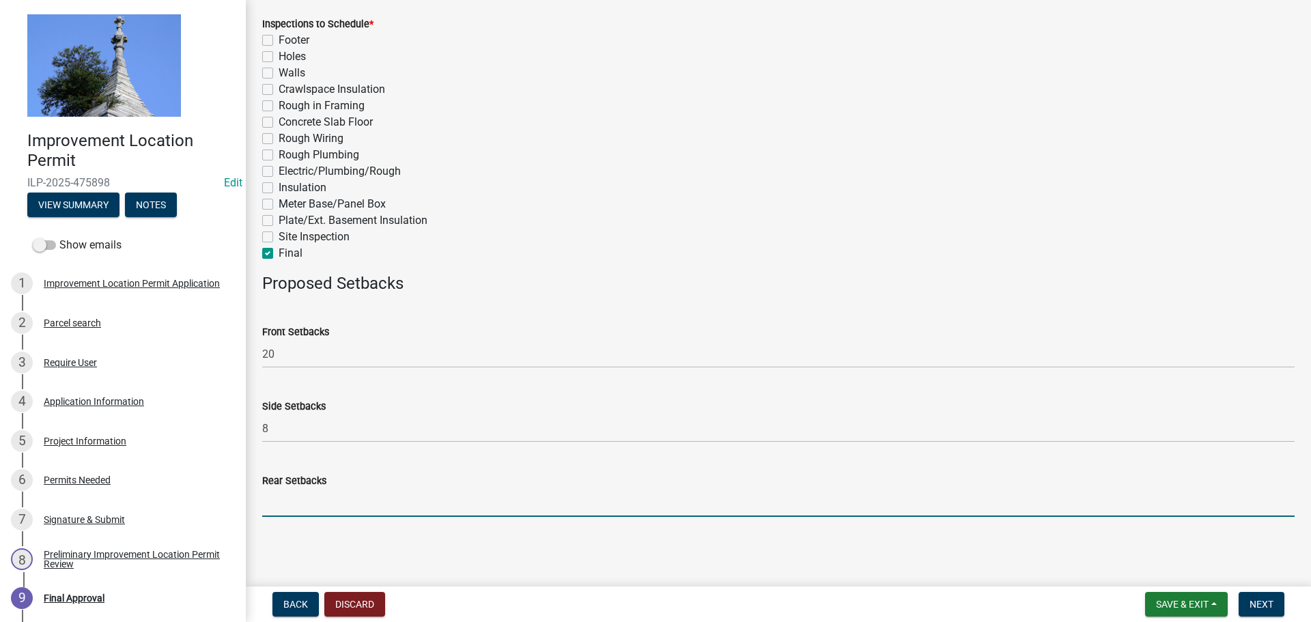
click at [279, 501] on input "Rear Setbacks" at bounding box center [778, 503] width 1032 height 28
type input "15"
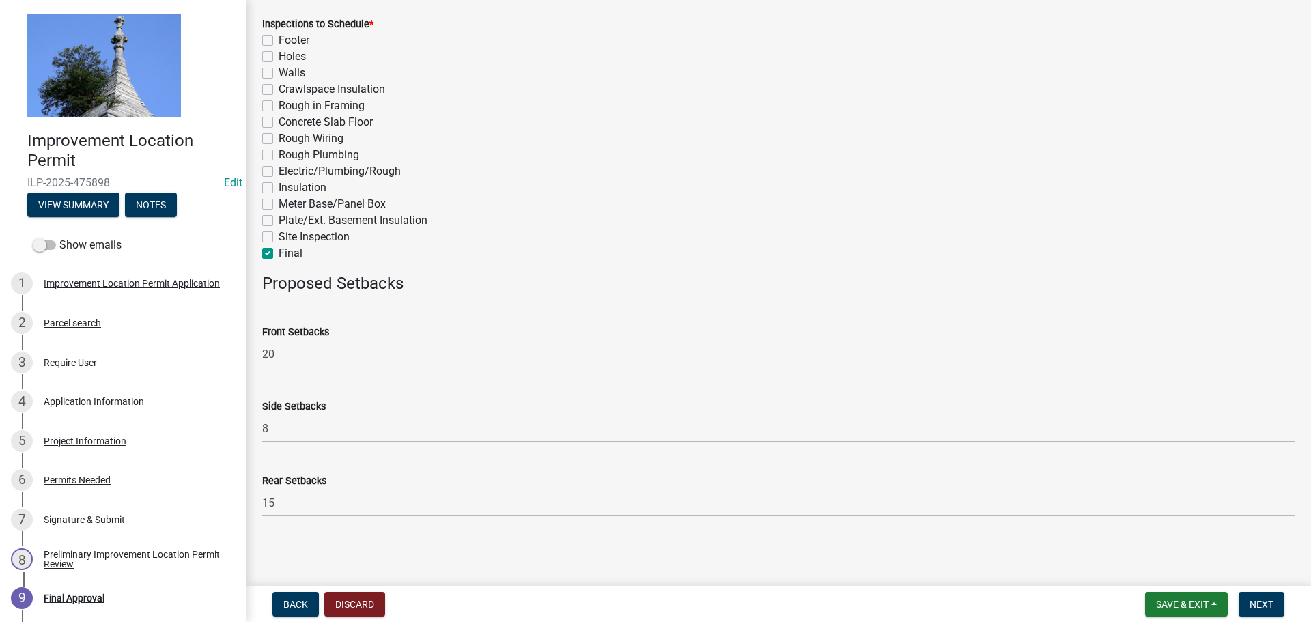
click at [380, 526] on wm-data-entity-input "Rear Setbacks 15" at bounding box center [778, 490] width 1032 height 74
click at [1261, 600] on span "Next" at bounding box center [1261, 604] width 24 height 11
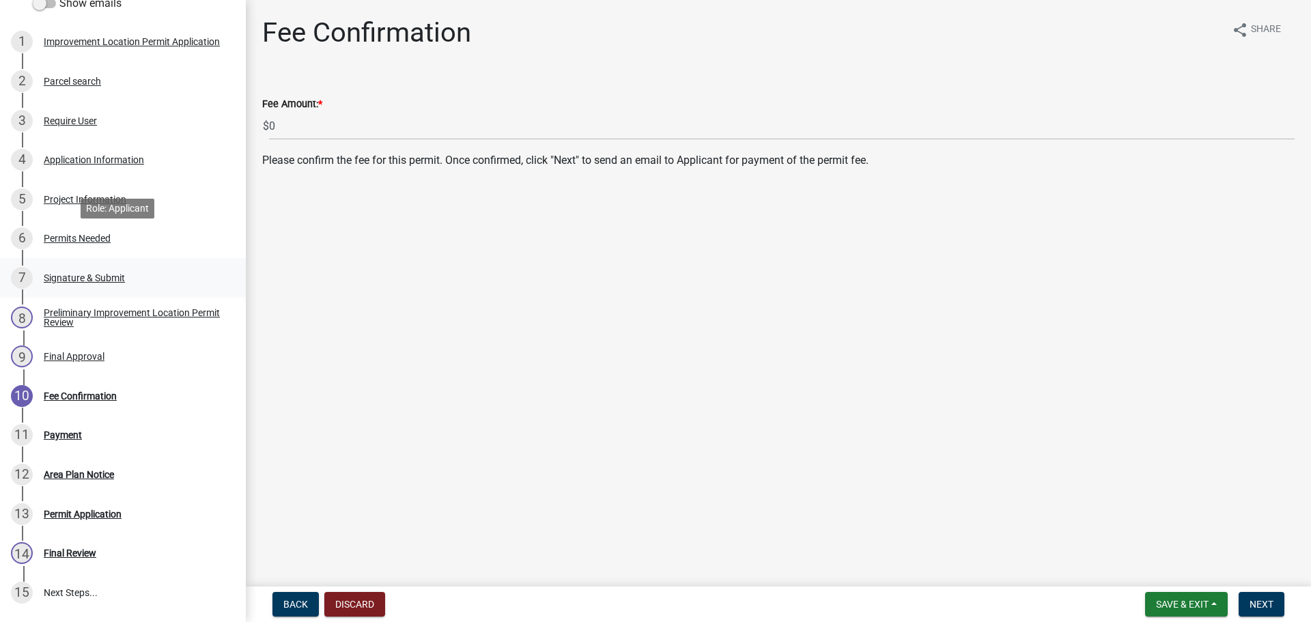
scroll to position [273, 0]
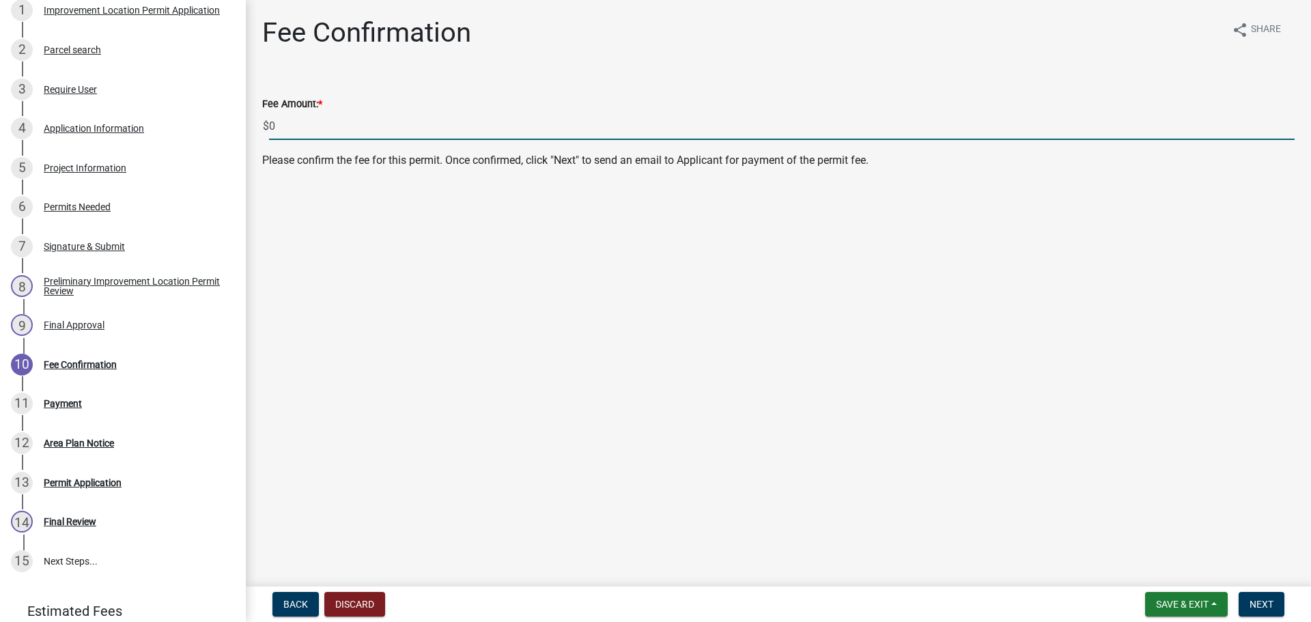
drag, startPoint x: 292, startPoint y: 124, endPoint x: 265, endPoint y: 123, distance: 26.7
click at [265, 123] on div "$ 0" at bounding box center [778, 126] width 1032 height 28
type input "3"
type input "1"
